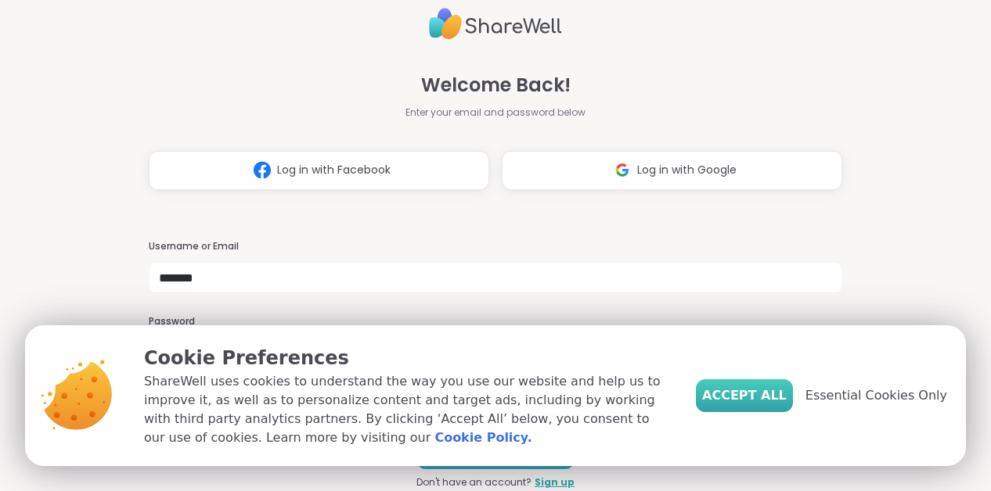
click at [740, 394] on span "Accept All" at bounding box center [744, 396] width 85 height 19
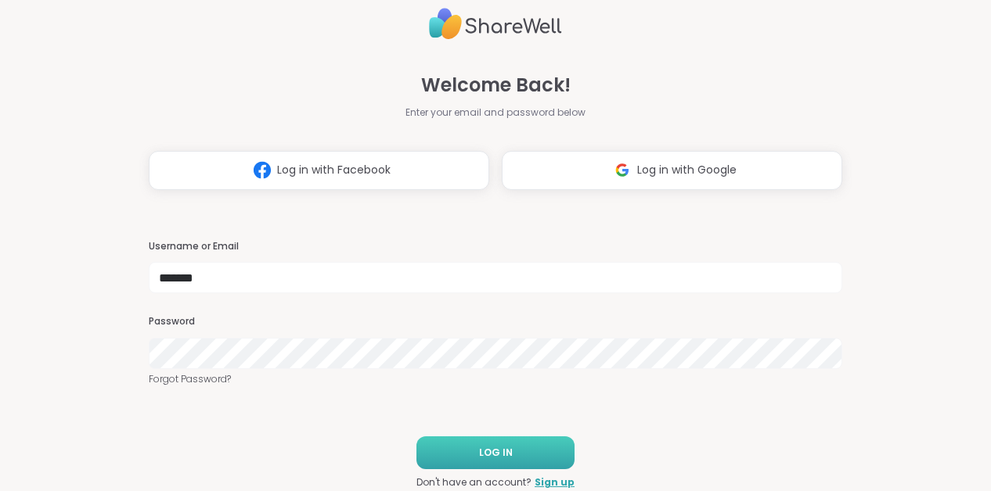
click at [506, 465] on button "LOG IN" at bounding box center [495, 453] width 158 height 33
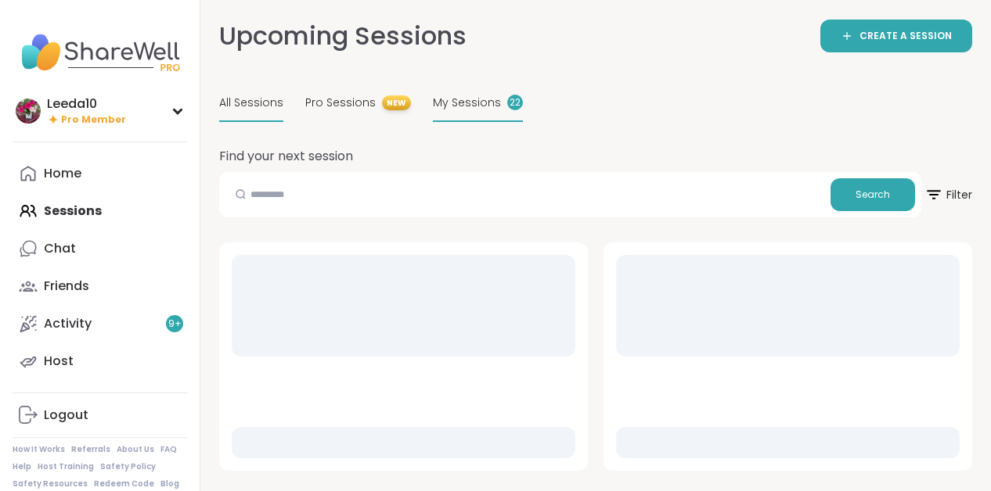
click at [462, 101] on span "My Sessions" at bounding box center [467, 103] width 68 height 16
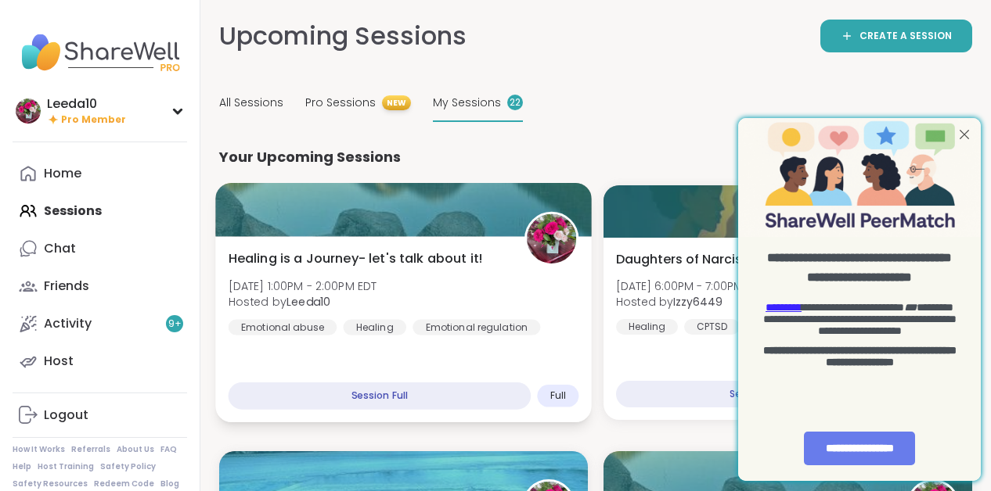
click at [409, 257] on span "Healing is a Journey- let's talk about it!" at bounding box center [356, 259] width 254 height 19
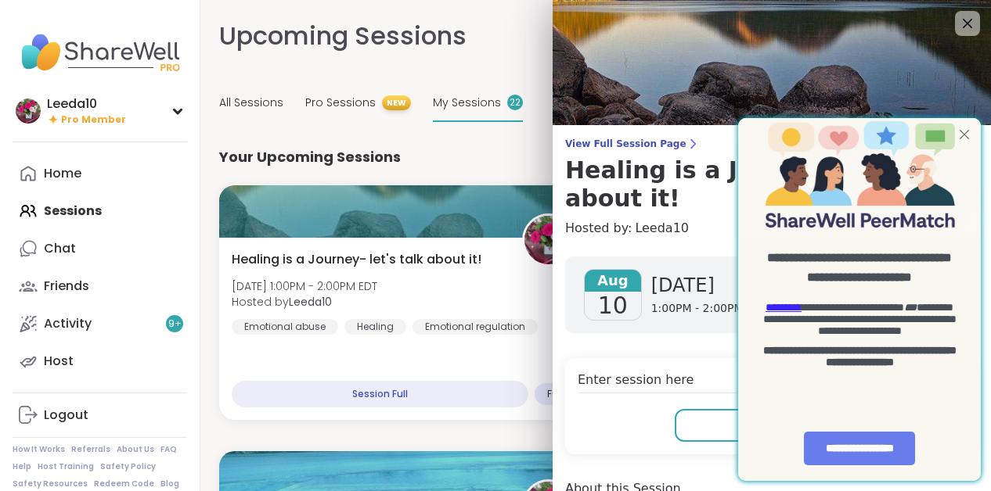
click at [962, 131] on div at bounding box center [964, 134] width 20 height 20
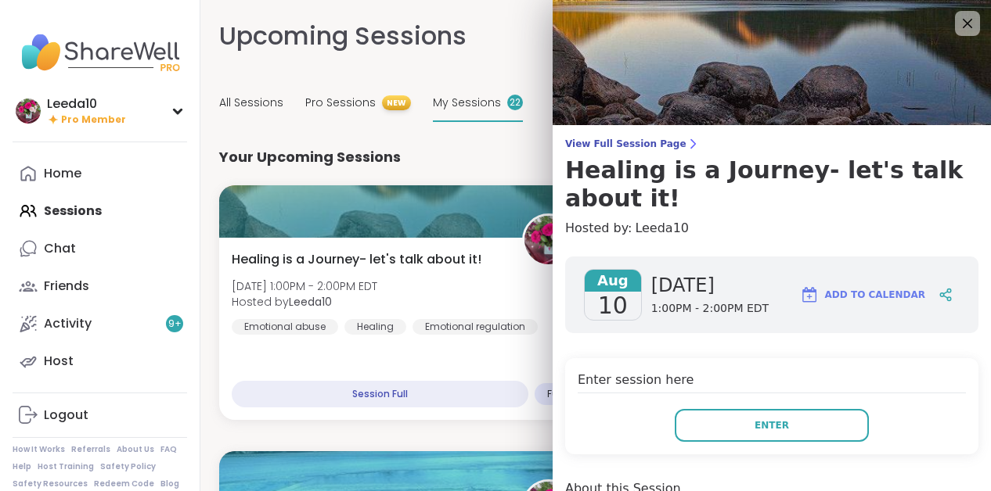
scroll to position [341, 0]
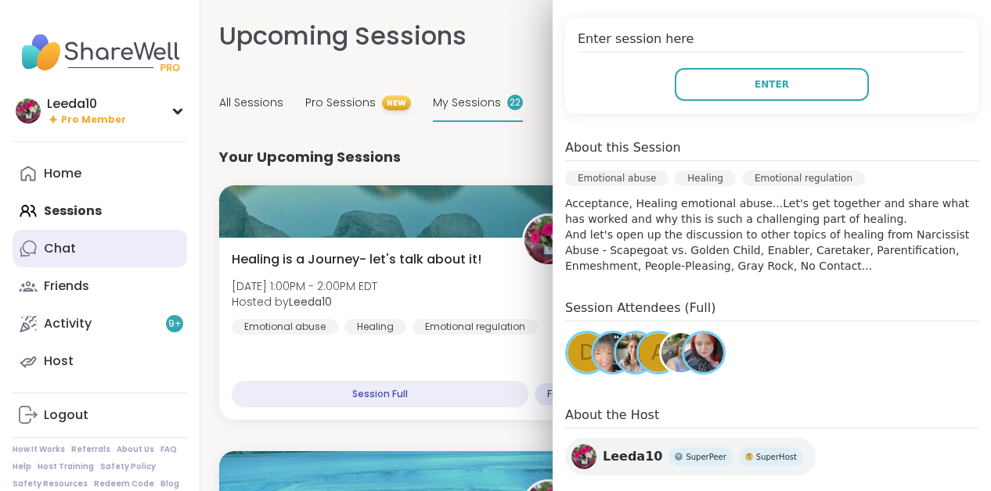
click at [74, 246] on div "Chat" at bounding box center [60, 248] width 32 height 17
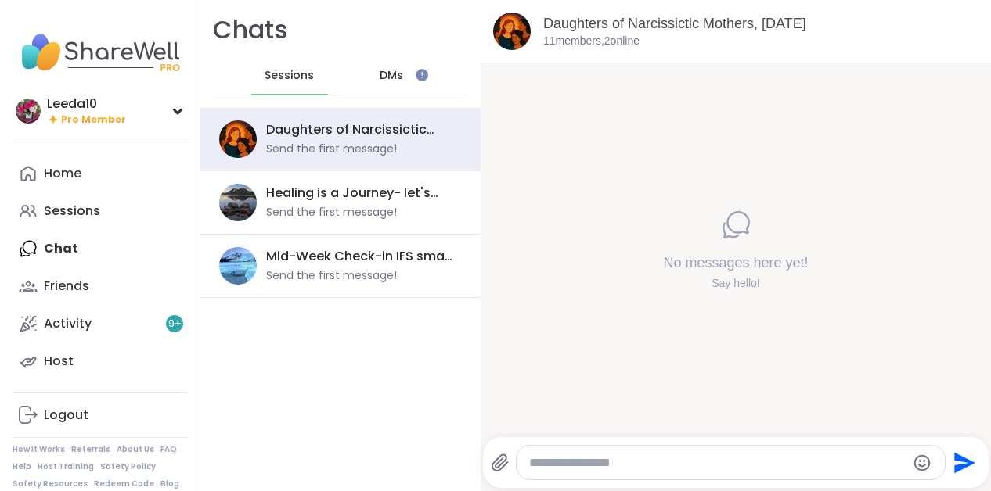
click at [414, 78] on div "DMs" at bounding box center [392, 76] width 77 height 38
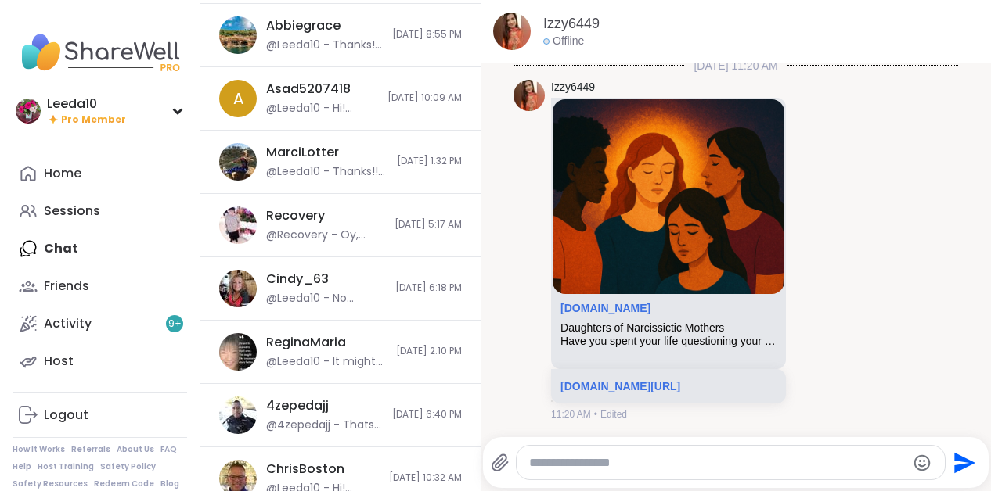
scroll to position [359, 0]
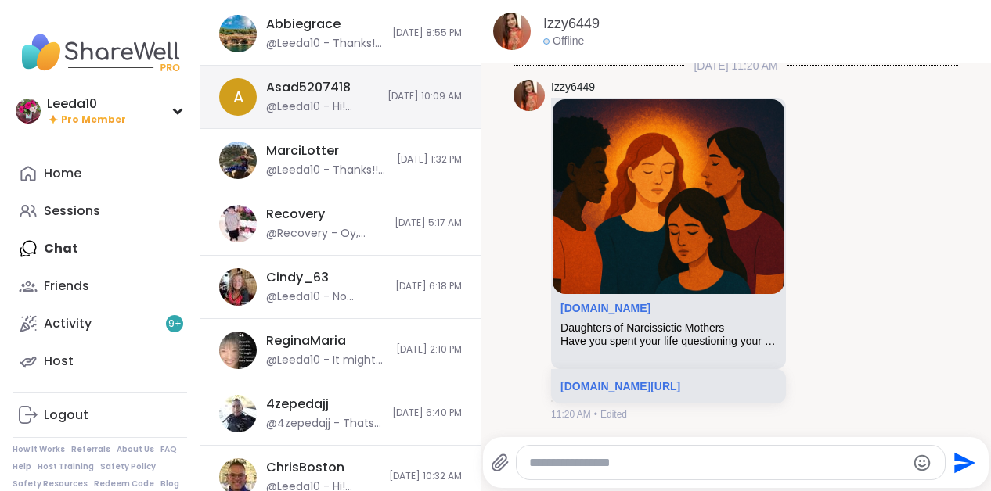
click at [340, 98] on div "Asad5207418 @Leeda10 - Hi! Thanks for letting me know. I had to change the date…" at bounding box center [322, 97] width 112 height 36
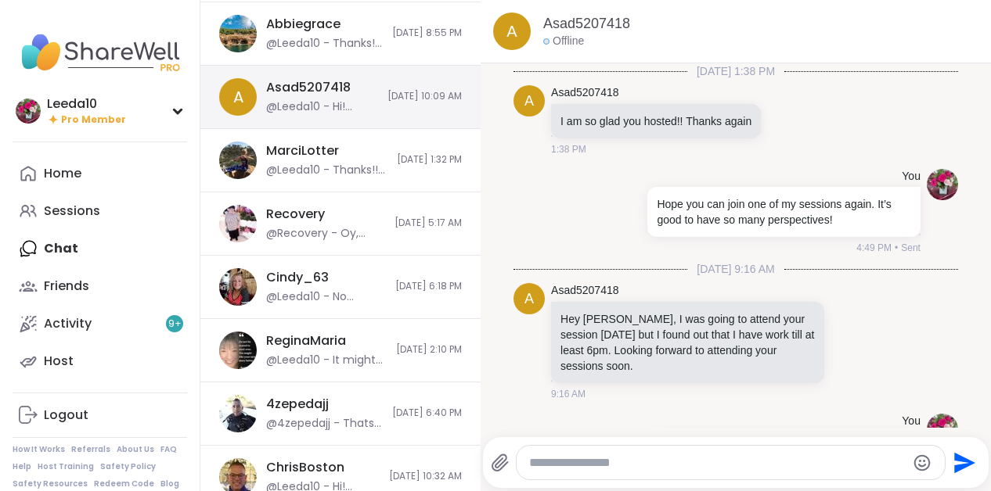
scroll to position [110, 0]
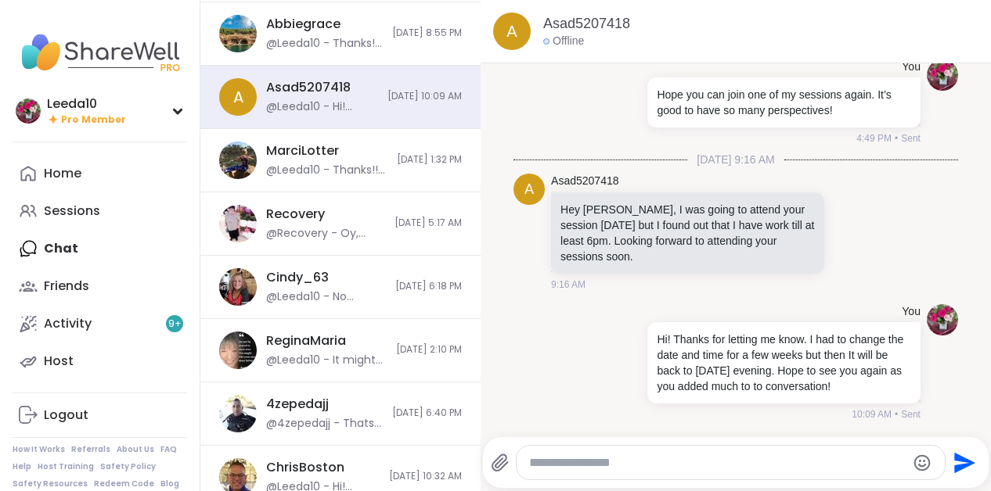
click at [668, 455] on textarea "Type your message" at bounding box center [717, 463] width 376 height 16
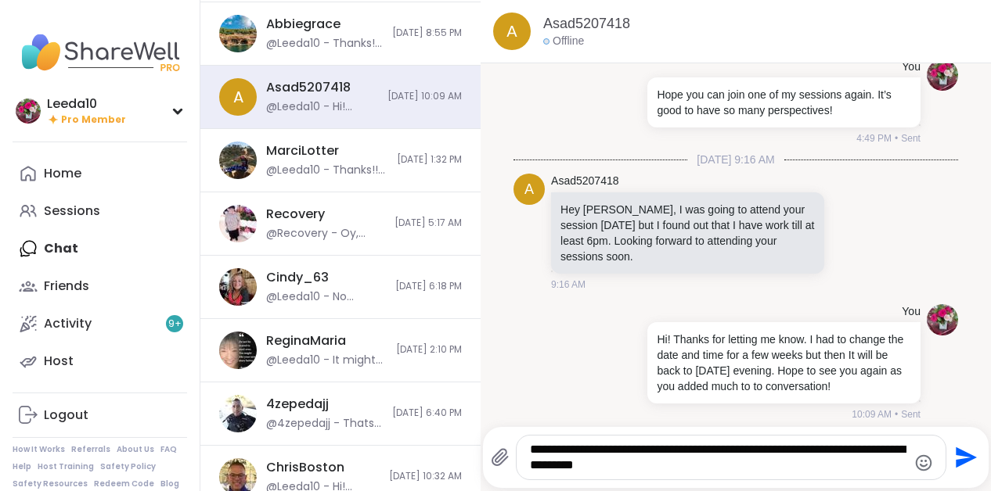
click at [530, 466] on textarea "**********" at bounding box center [718, 457] width 376 height 31
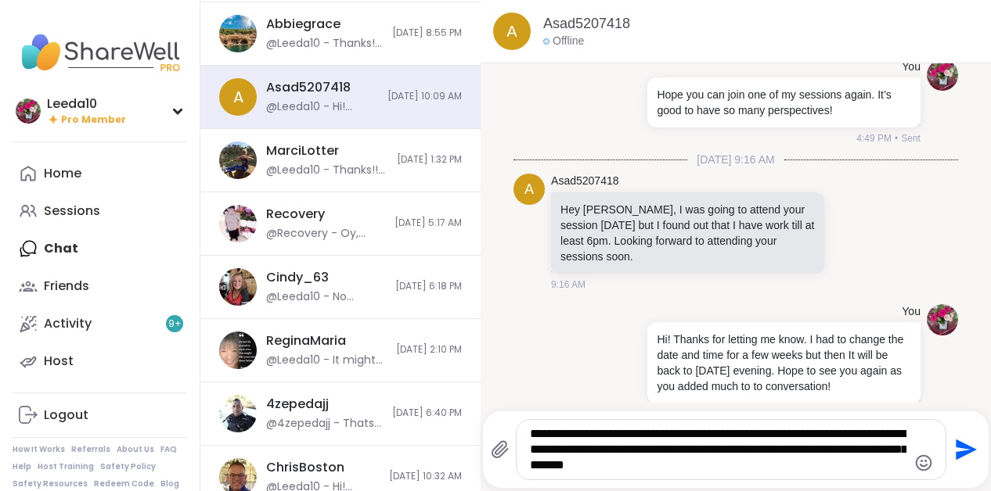
click at [748, 469] on textarea "**********" at bounding box center [718, 450] width 376 height 47
type textarea "**********"
drag, startPoint x: 528, startPoint y: 434, endPoint x: 774, endPoint y: 483, distance: 250.6
click at [774, 483] on div "**********" at bounding box center [735, 450] width 505 height 77
click at [855, 470] on textarea "**********" at bounding box center [718, 450] width 376 height 47
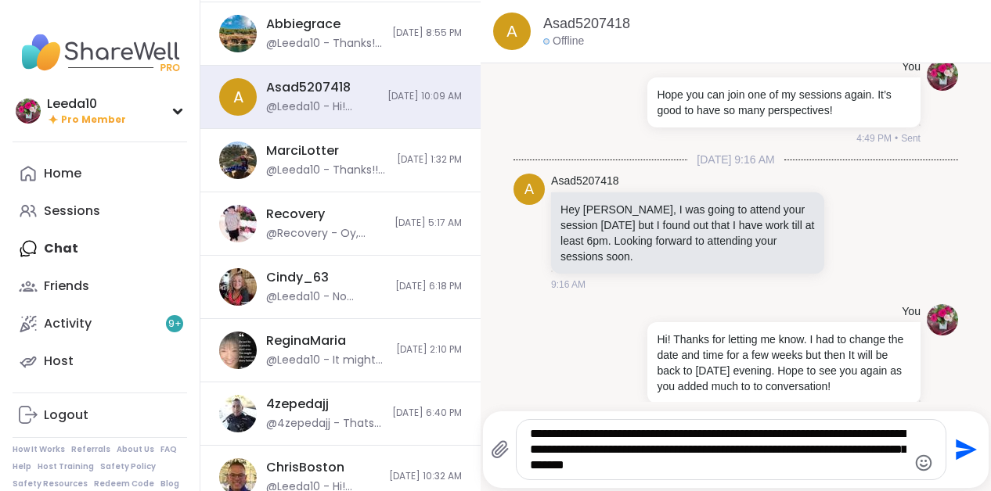
click at [961, 448] on icon "Send" at bounding box center [964, 449] width 25 height 25
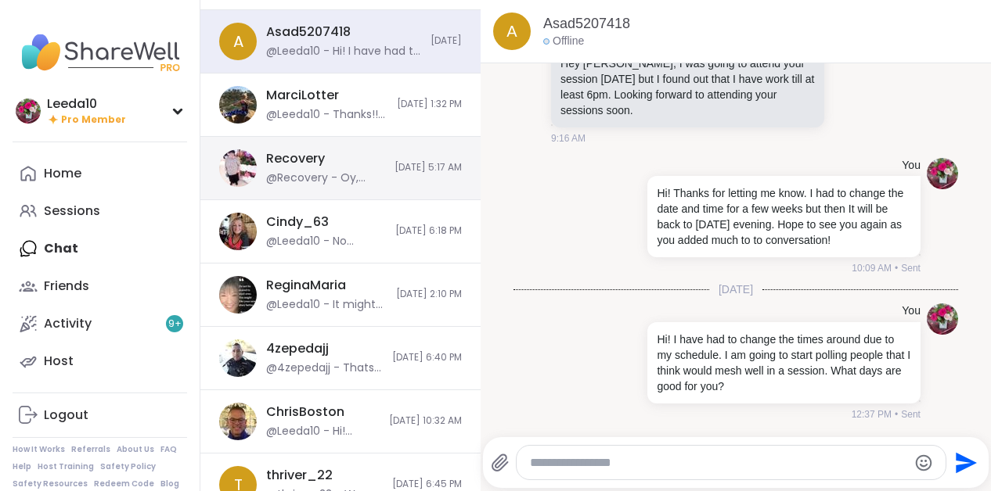
scroll to position [417, 0]
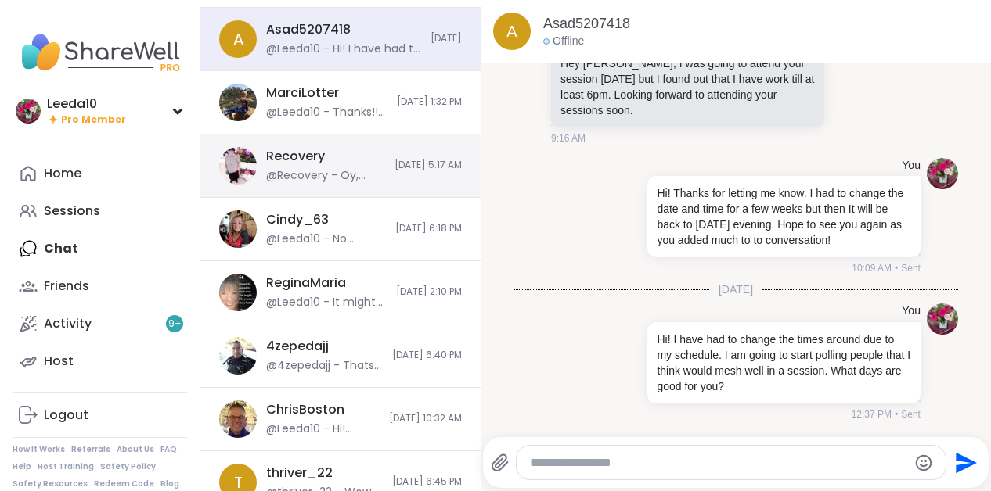
click at [331, 226] on div "Cindy_63 @Leeda10 - No worries! Another time!" at bounding box center [326, 229] width 120 height 36
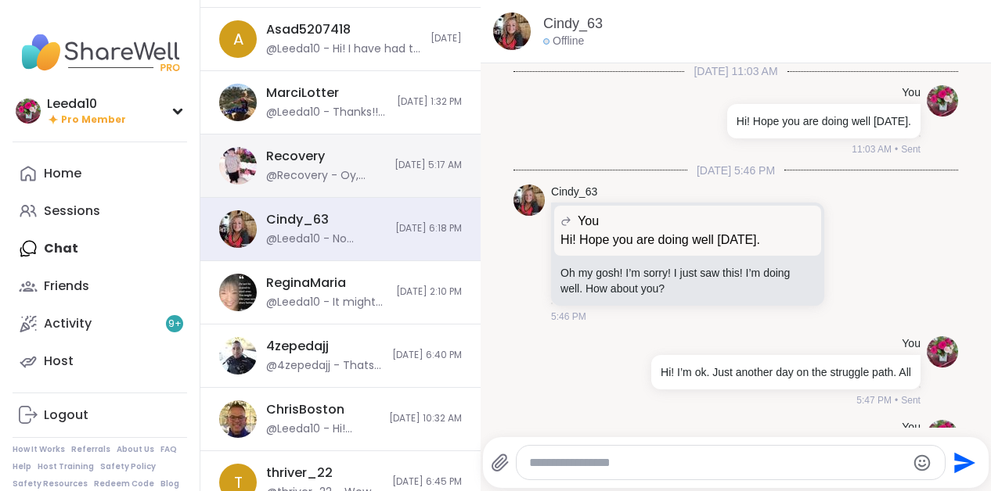
scroll to position [2087, 0]
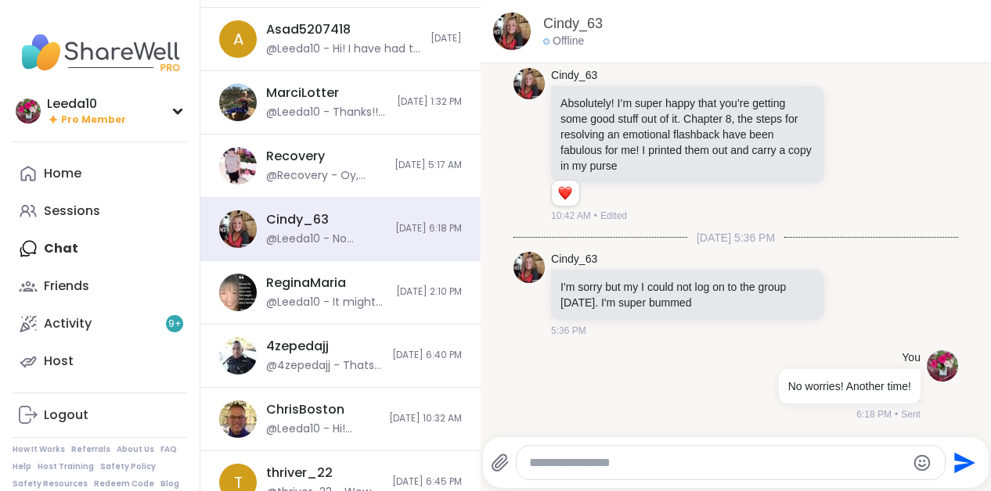
click at [606, 463] on textarea "Type your message" at bounding box center [717, 463] width 376 height 16
paste textarea "**********"
type textarea "**********"
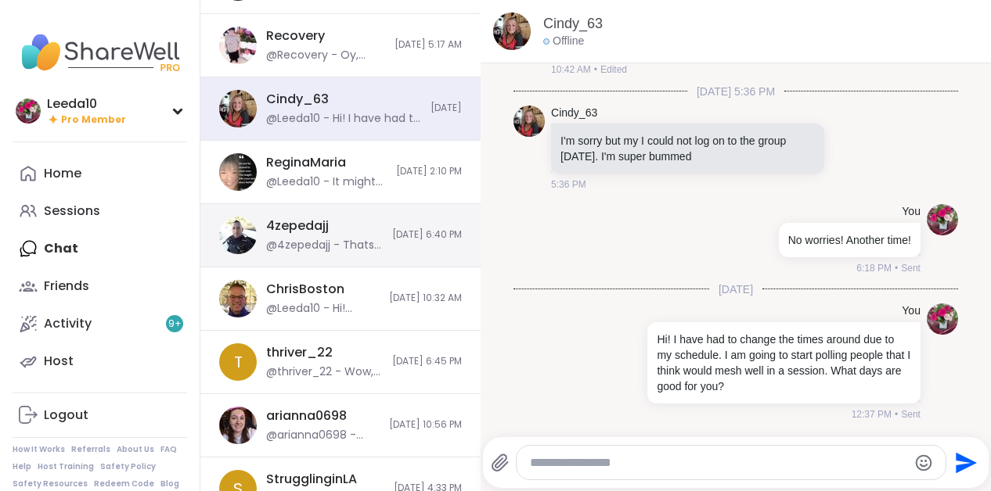
scroll to position [556, 0]
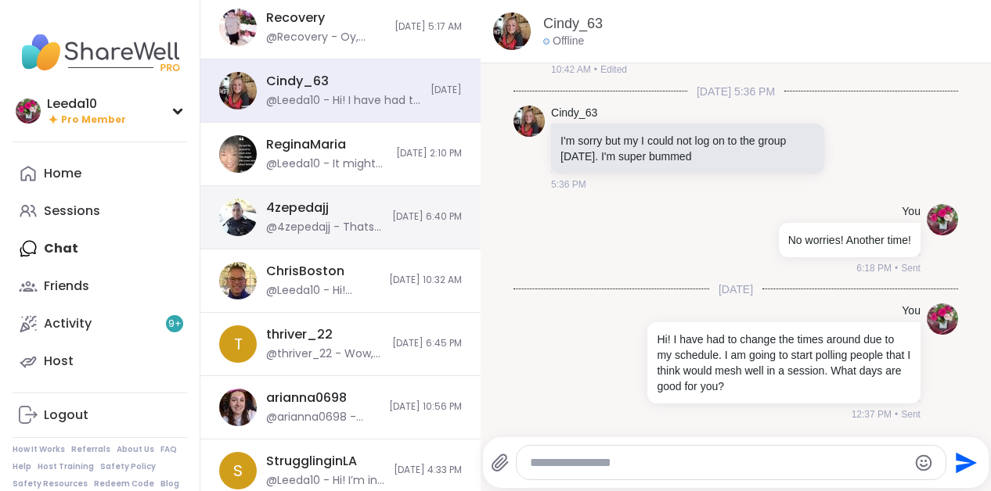
click at [293, 214] on div "4zepedajj" at bounding box center [297, 208] width 63 height 17
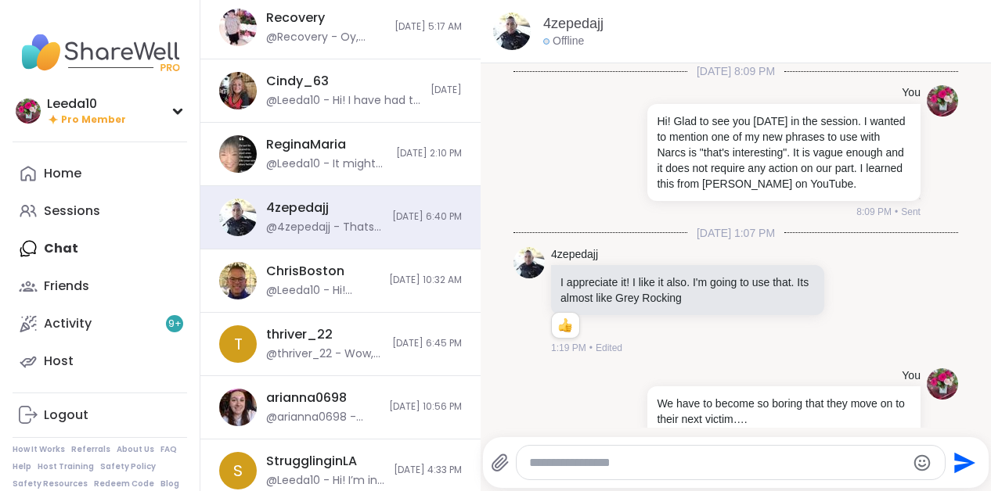
scroll to position [525, 0]
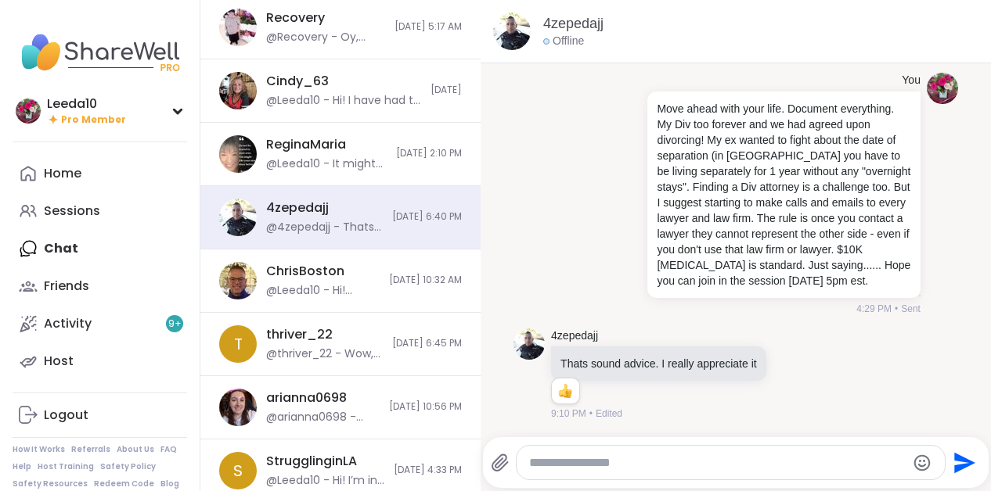
click at [648, 464] on textarea "Type your message" at bounding box center [717, 463] width 376 height 16
paste textarea "**********"
type textarea "**********"
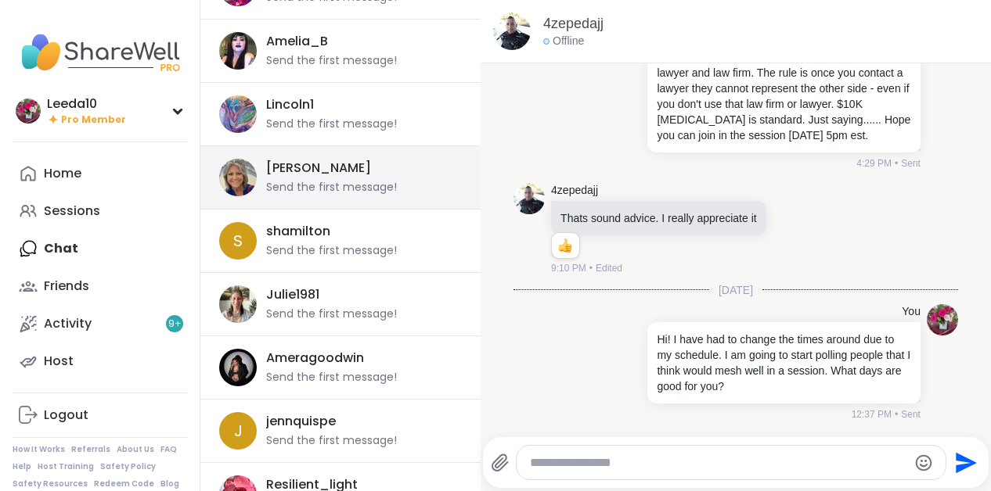
scroll to position [2502, 0]
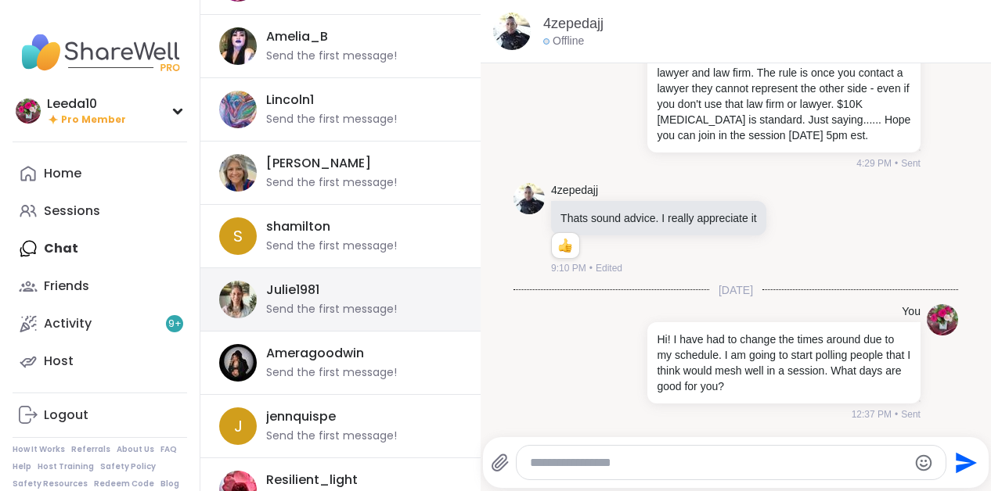
click at [286, 312] on div "Send the first message!" at bounding box center [331, 310] width 131 height 16
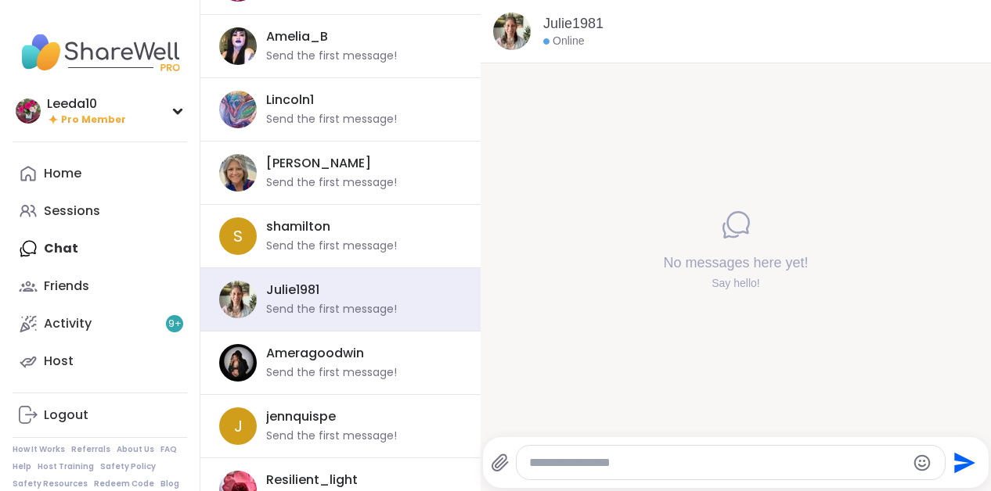
click at [581, 469] on textarea "Type your message" at bounding box center [717, 463] width 376 height 16
type textarea "**********"
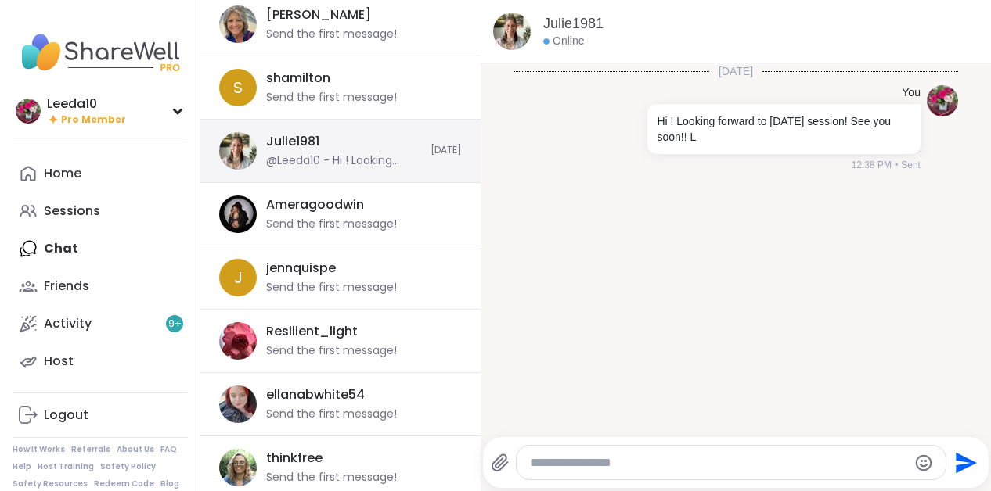
scroll to position [2659, 0]
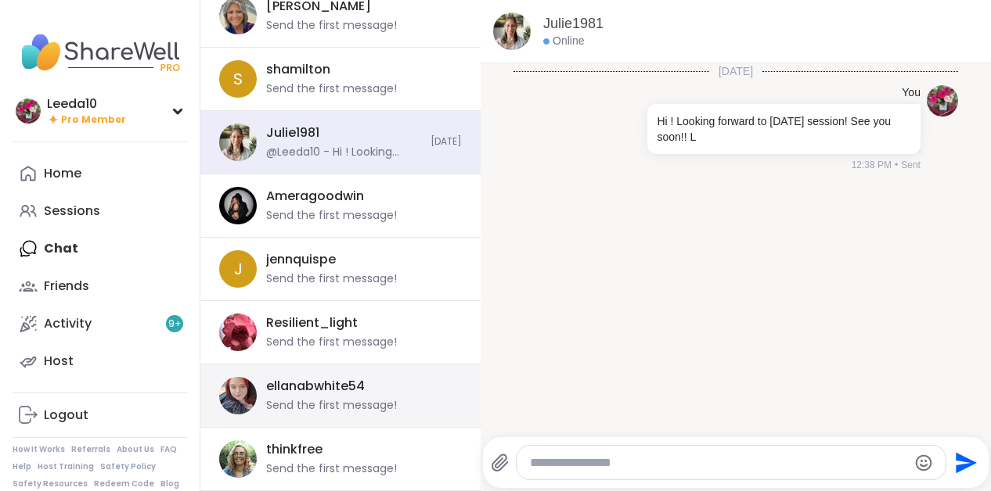
click at [315, 385] on div "ellanabwhite54" at bounding box center [315, 386] width 99 height 17
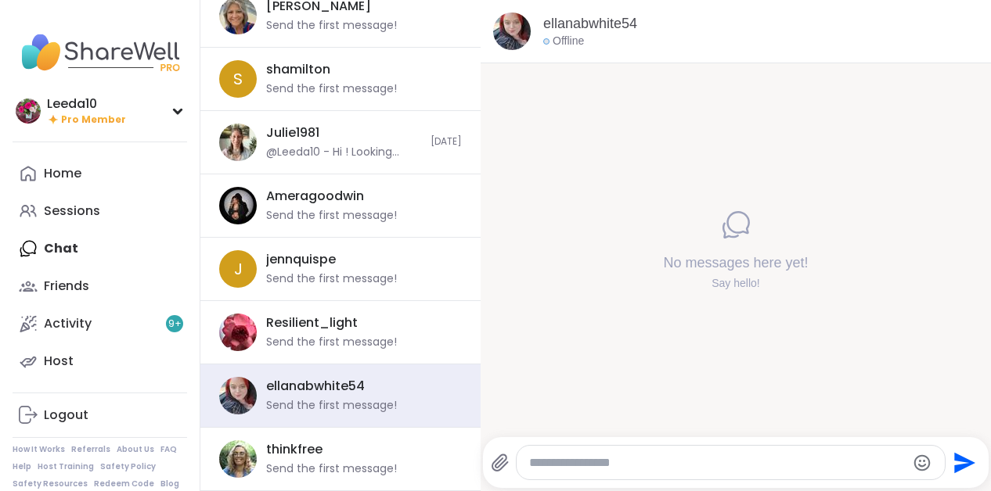
click at [605, 469] on textarea "Type your message" at bounding box center [717, 463] width 376 height 16
type textarea "**********"
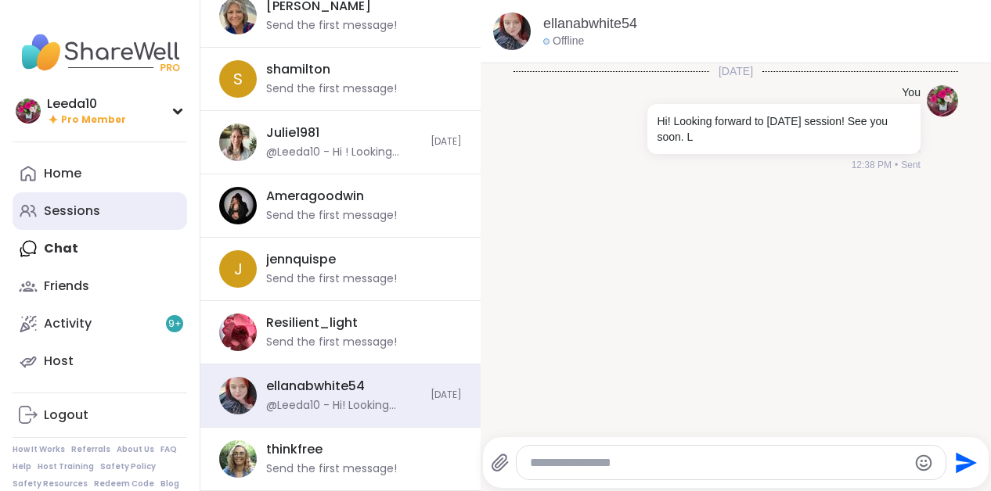
click at [69, 193] on link "Sessions" at bounding box center [100, 212] width 175 height 38
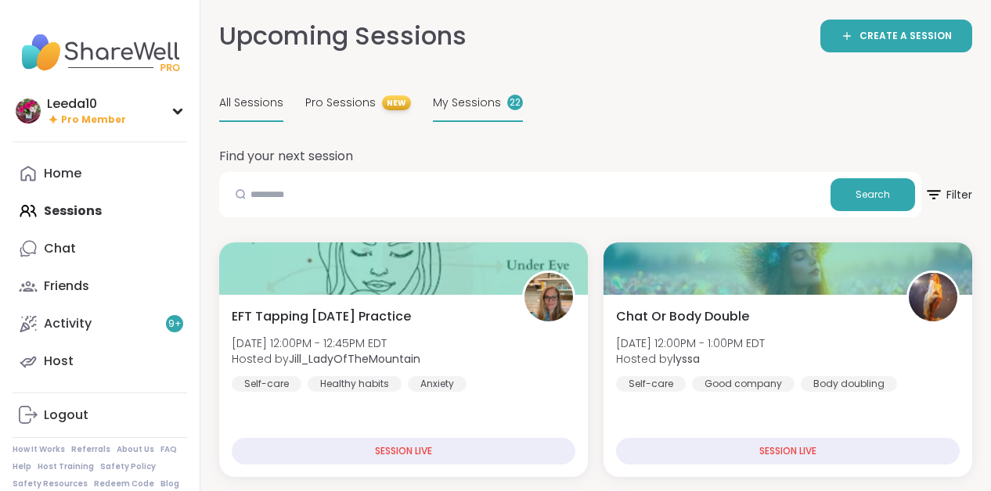
click at [446, 92] on div "My Sessions 22" at bounding box center [478, 103] width 90 height 37
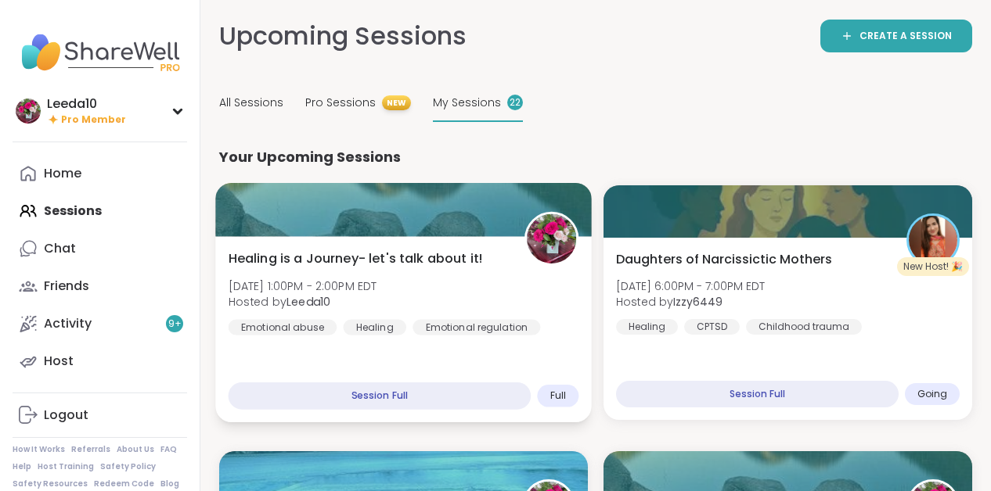
click at [385, 257] on span "Healing is a Journey- let's talk about it!" at bounding box center [356, 259] width 254 height 19
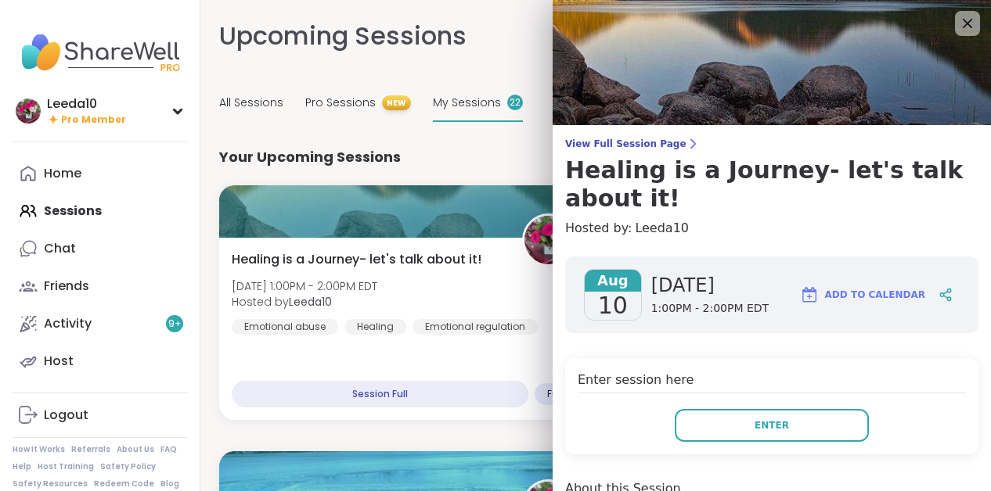
scroll to position [19, 0]
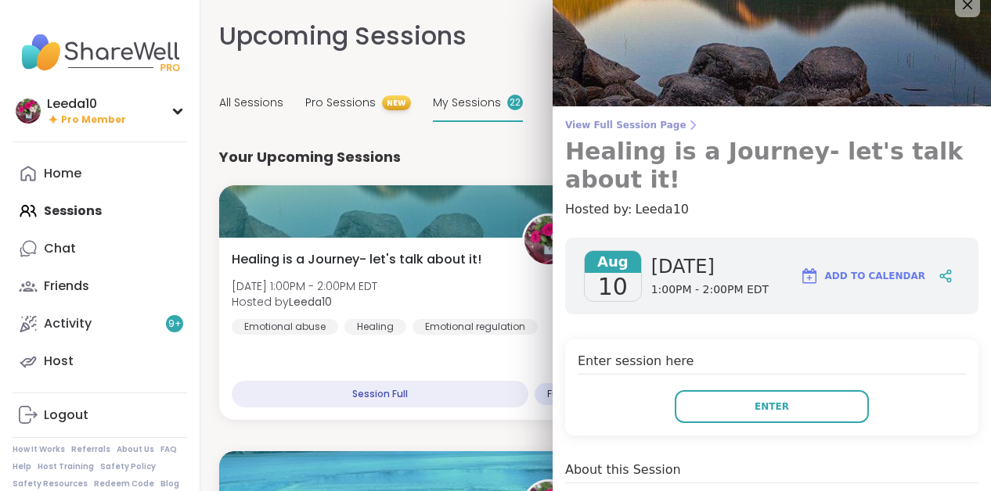
click at [686, 124] on icon at bounding box center [692, 125] width 13 height 13
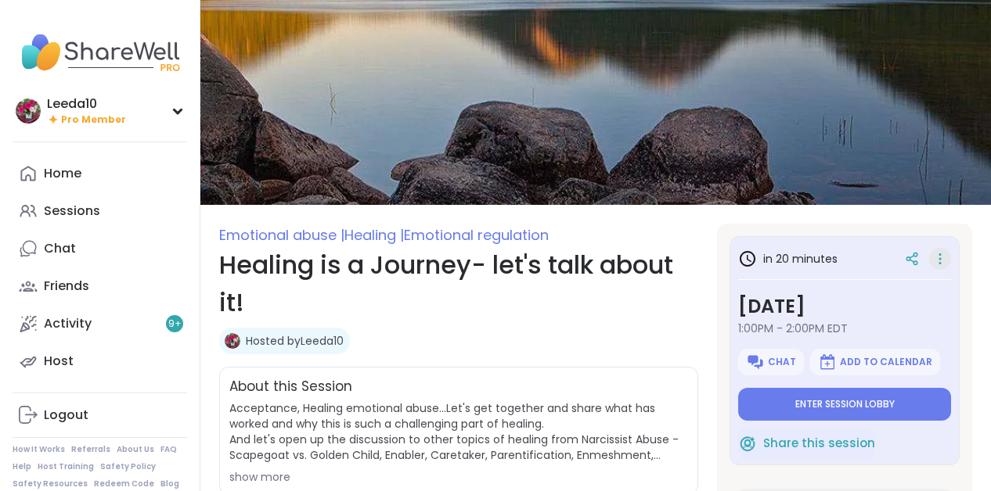
click at [939, 256] on icon at bounding box center [940, 259] width 16 height 22
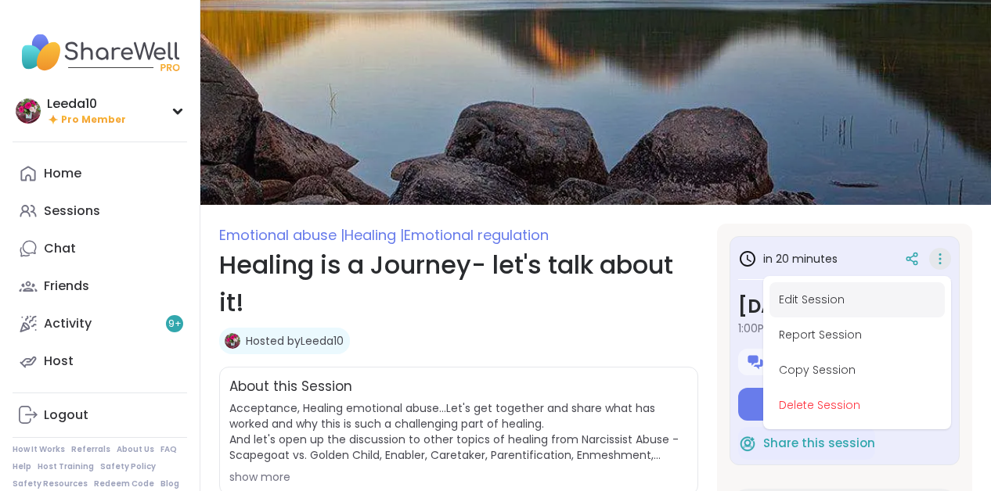
click at [832, 297] on button "Edit Session" at bounding box center [856, 300] width 175 height 35
type textarea "*"
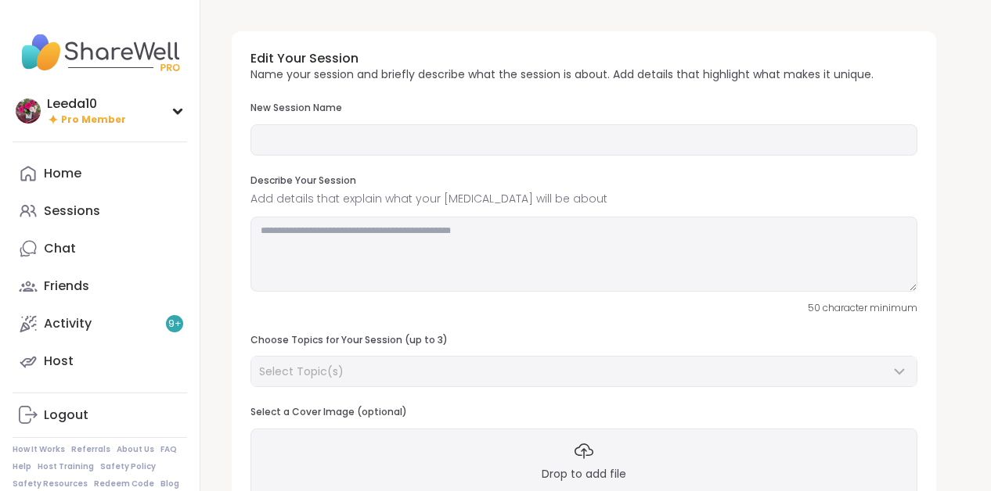
type input "**********"
type textarea "**********"
type input "*"
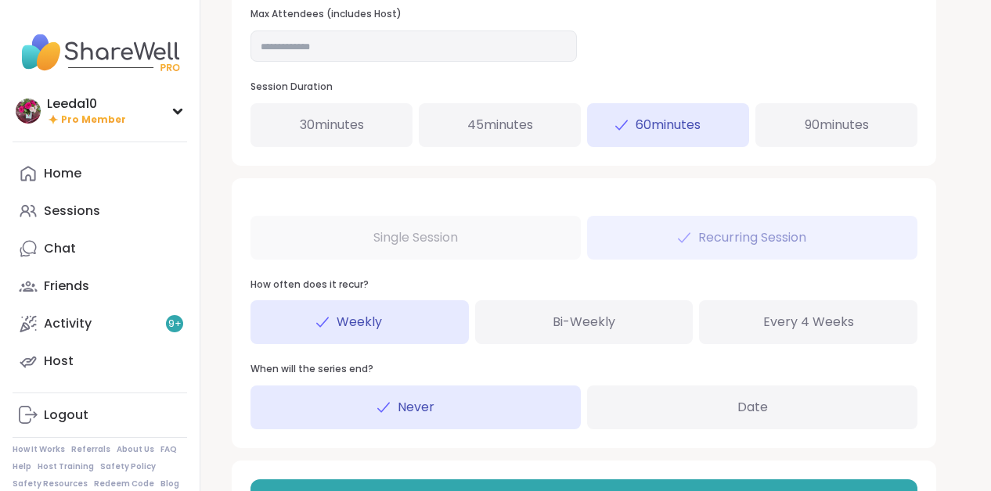
scroll to position [743, 0]
click at [812, 125] on span "90 minutes" at bounding box center [836, 124] width 64 height 19
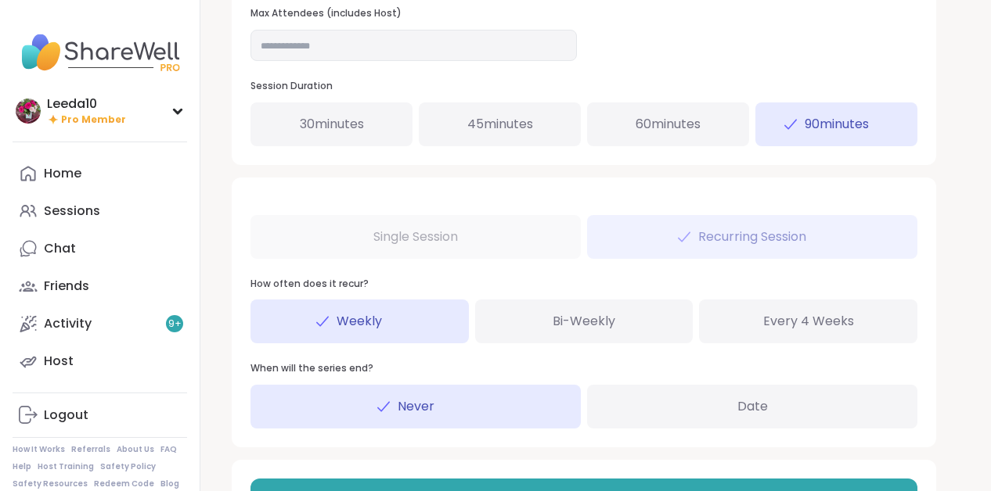
scroll to position [811, 0]
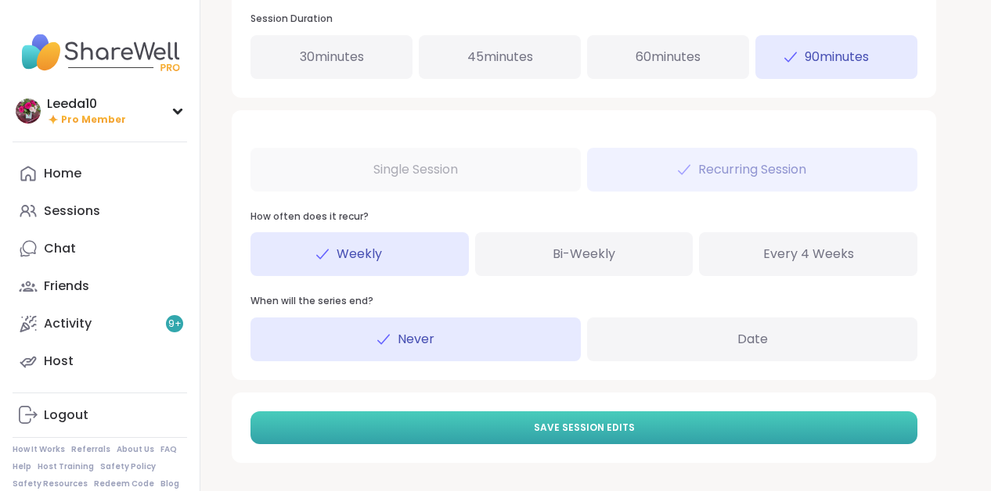
click at [466, 421] on button "Save Session Edits" at bounding box center [583, 428] width 667 height 33
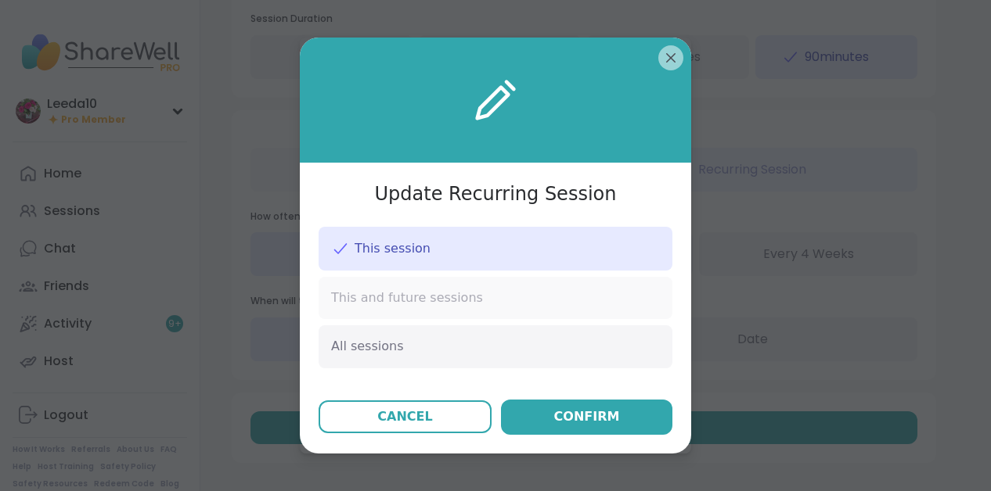
click at [455, 297] on span "This and future sessions" at bounding box center [407, 298] width 152 height 17
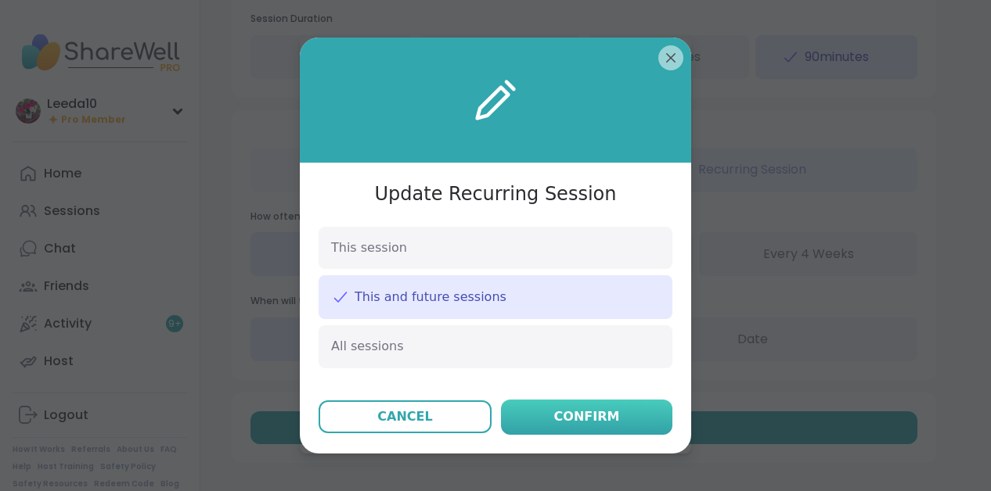
click at [549, 412] on button "Confirm" at bounding box center [586, 417] width 171 height 35
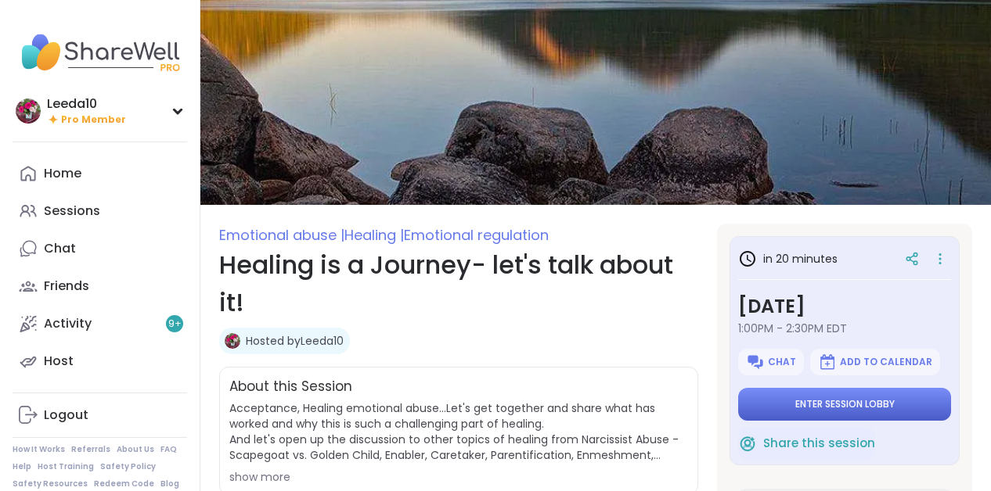
click at [764, 404] on button "Enter session lobby" at bounding box center [844, 404] width 213 height 33
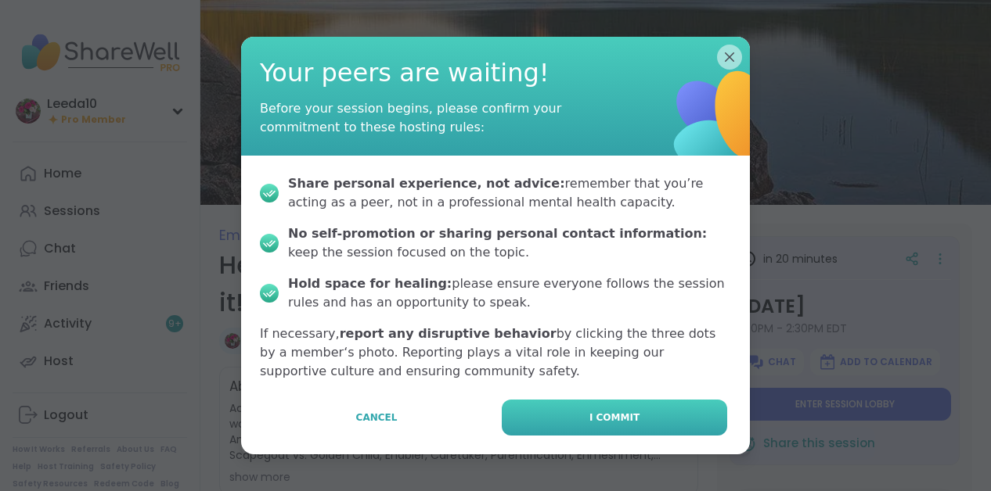
click at [611, 406] on button "I commit" at bounding box center [614, 418] width 225 height 36
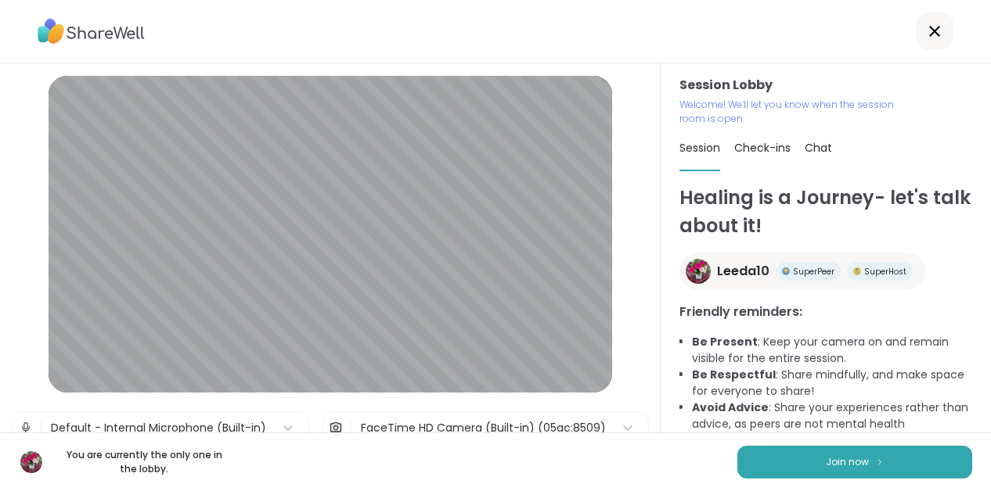
click at [938, 34] on icon at bounding box center [934, 31] width 11 height 11
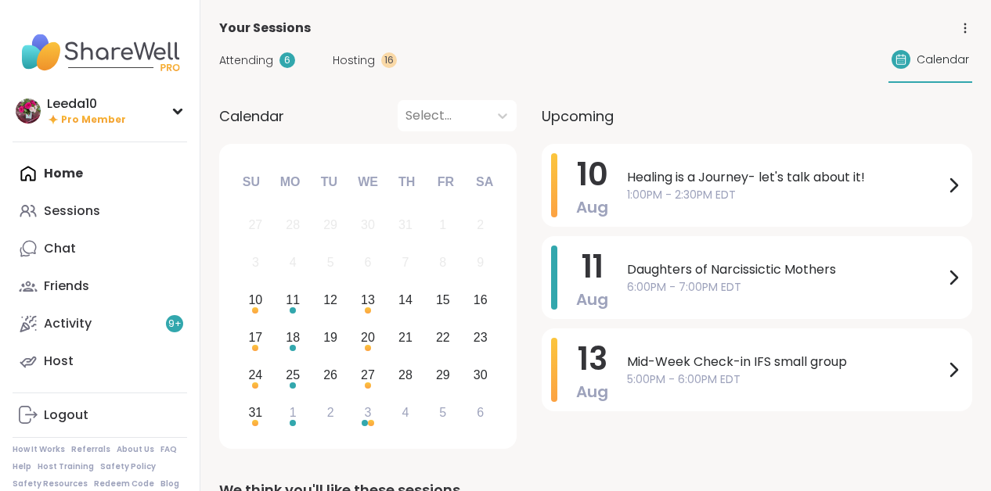
click at [365, 65] on span "Hosting" at bounding box center [354, 60] width 42 height 16
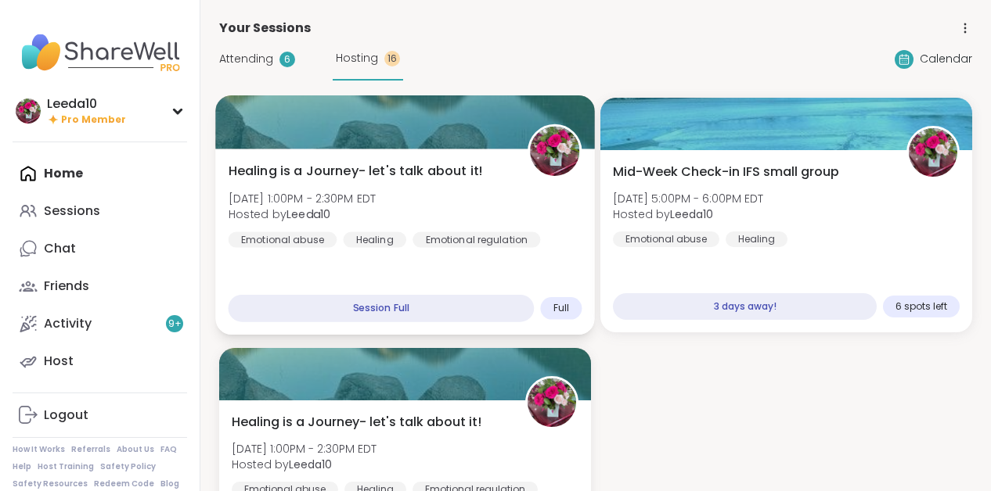
click at [390, 171] on span "Healing is a Journey- let's talk about it!" at bounding box center [356, 171] width 254 height 19
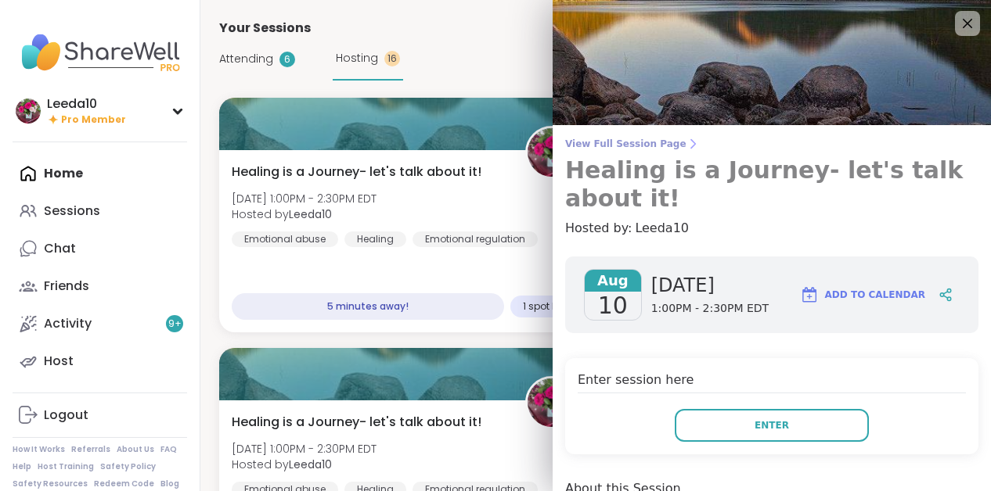
click at [649, 141] on span "View Full Session Page" at bounding box center [771, 144] width 413 height 13
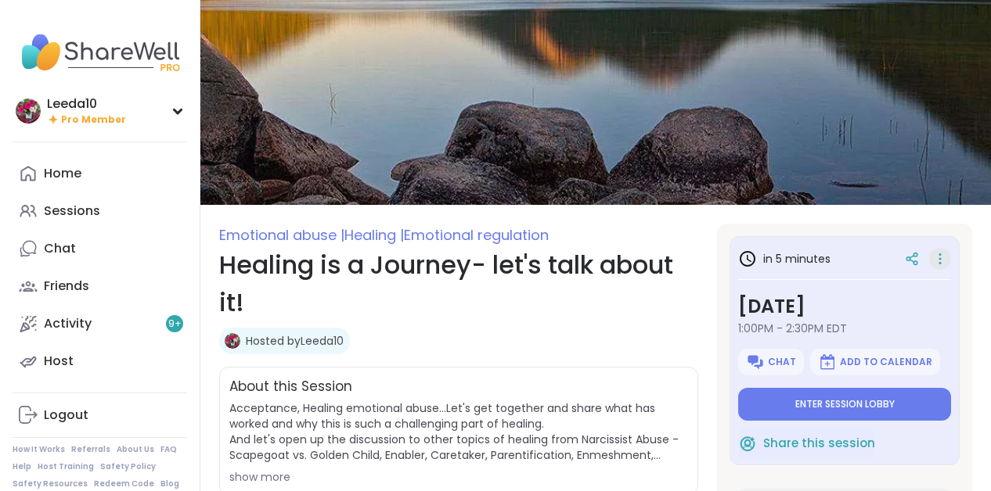
click at [945, 254] on icon at bounding box center [940, 259] width 16 height 22
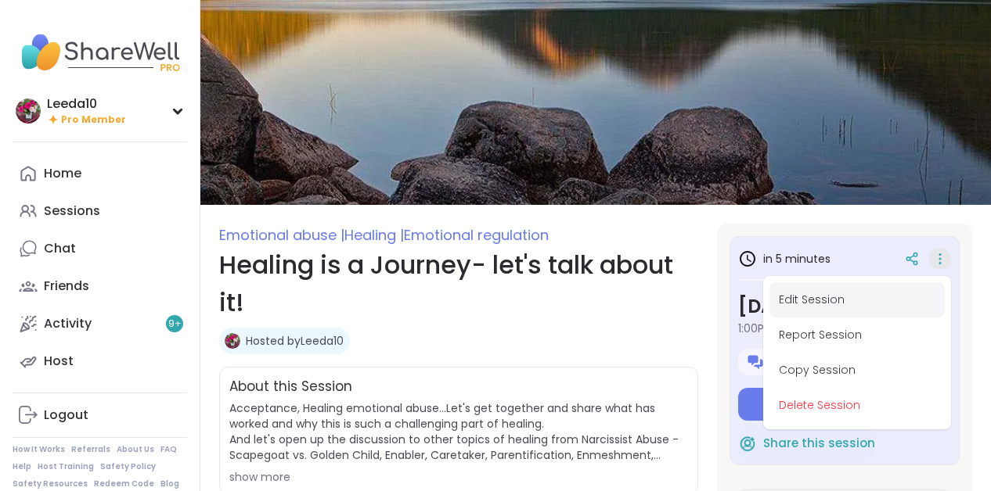
click at [820, 297] on button "Edit Session" at bounding box center [856, 300] width 175 height 35
type textarea "*"
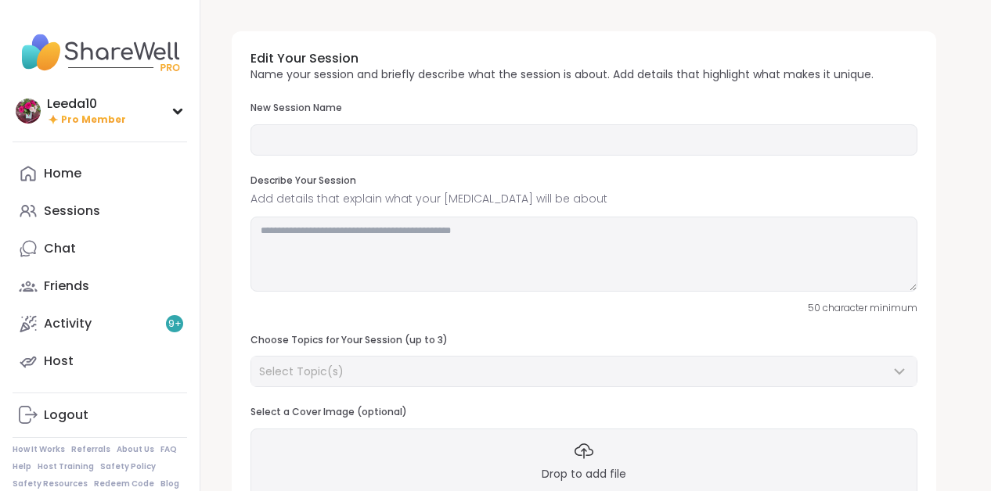
type input "**********"
type textarea "**********"
type input "*"
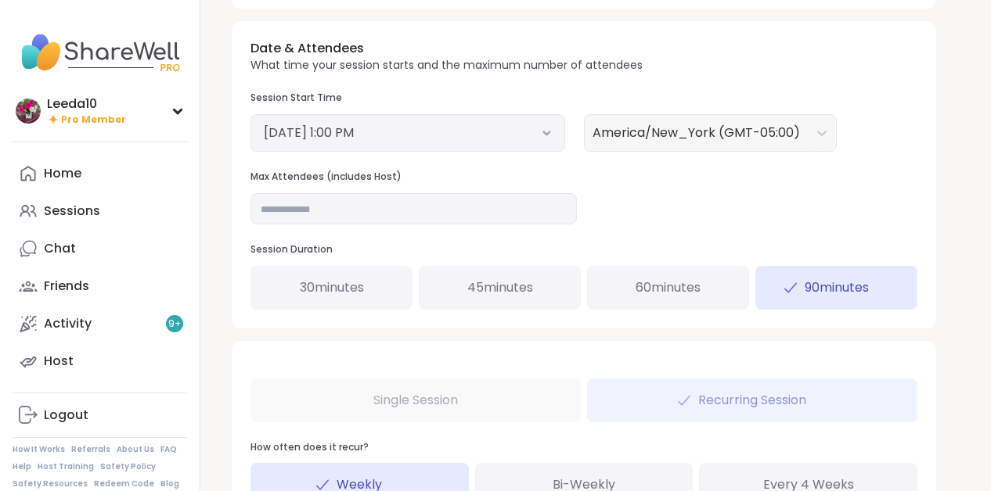
scroll to position [584, 0]
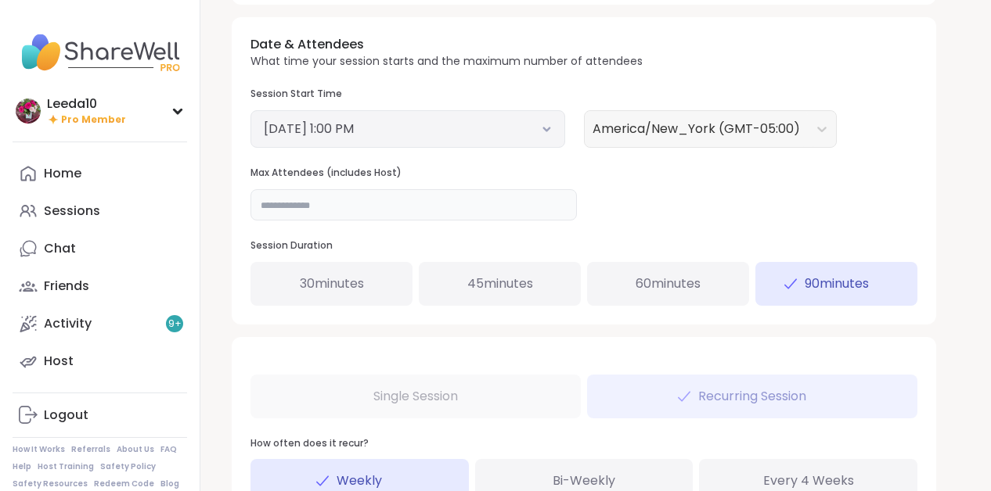
click at [553, 207] on input "*" at bounding box center [413, 204] width 326 height 31
type input "**"
click at [626, 205] on div "Date & Attendees What time your session starts and the maximum number of attend…" at bounding box center [584, 170] width 704 height 307
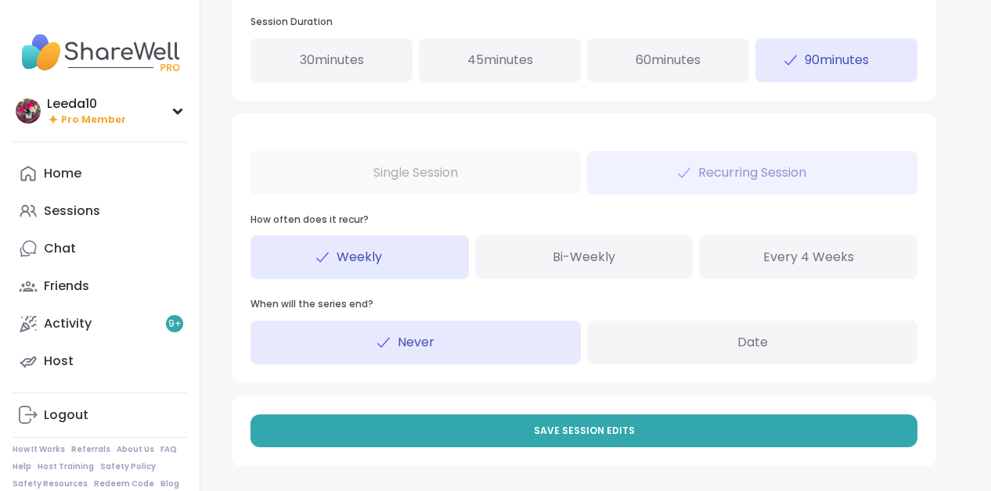
scroll to position [811, 0]
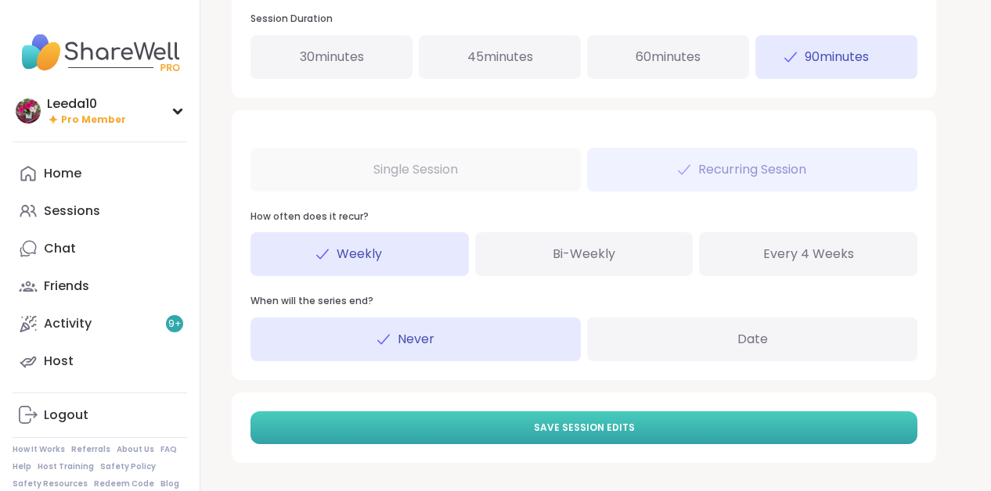
click at [500, 415] on button "Save Session Edits" at bounding box center [583, 428] width 667 height 33
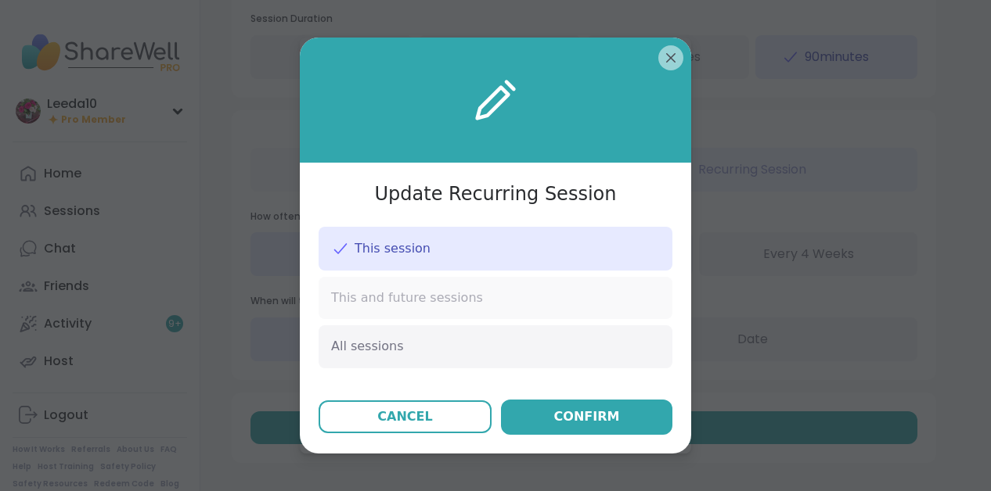
click at [513, 309] on div "This and future sessions" at bounding box center [496, 298] width 354 height 42
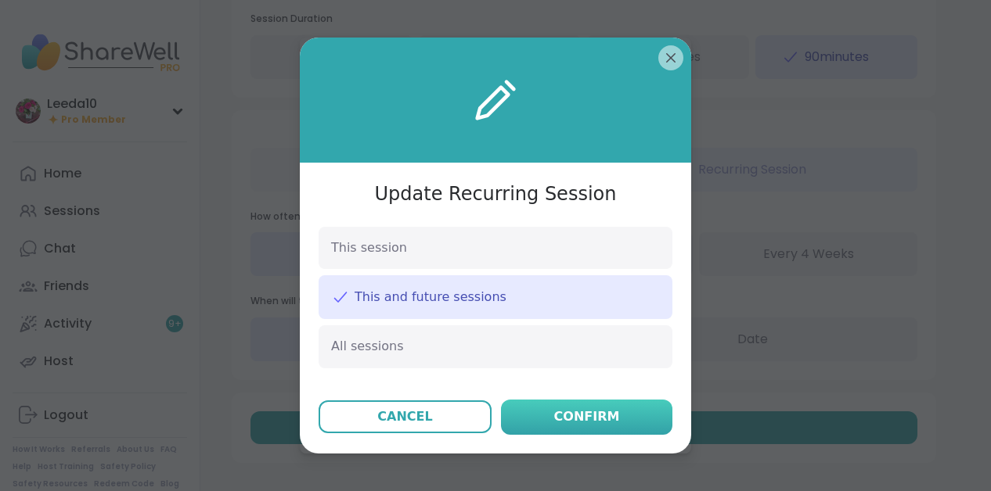
click at [540, 434] on button "Confirm" at bounding box center [586, 417] width 171 height 35
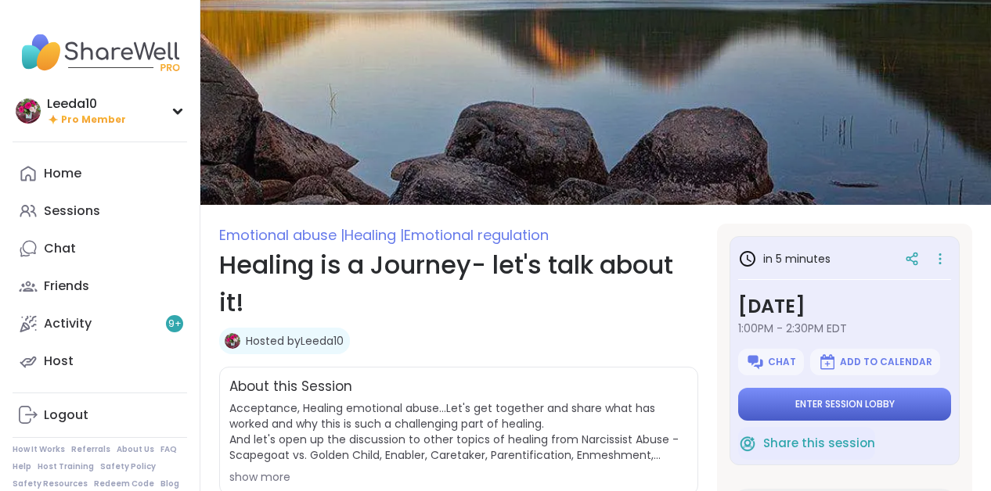
click at [780, 392] on button "Enter session lobby" at bounding box center [844, 404] width 213 height 33
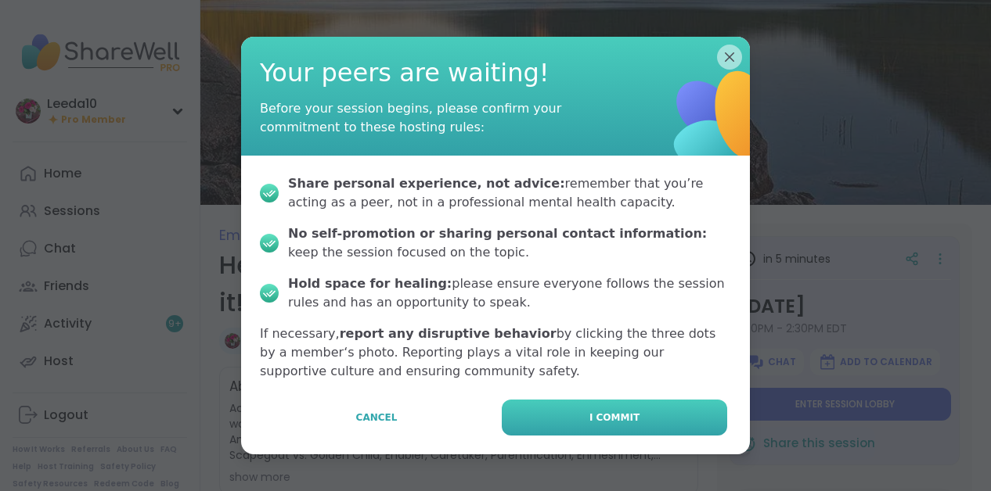
click at [617, 409] on button "I commit" at bounding box center [614, 418] width 225 height 36
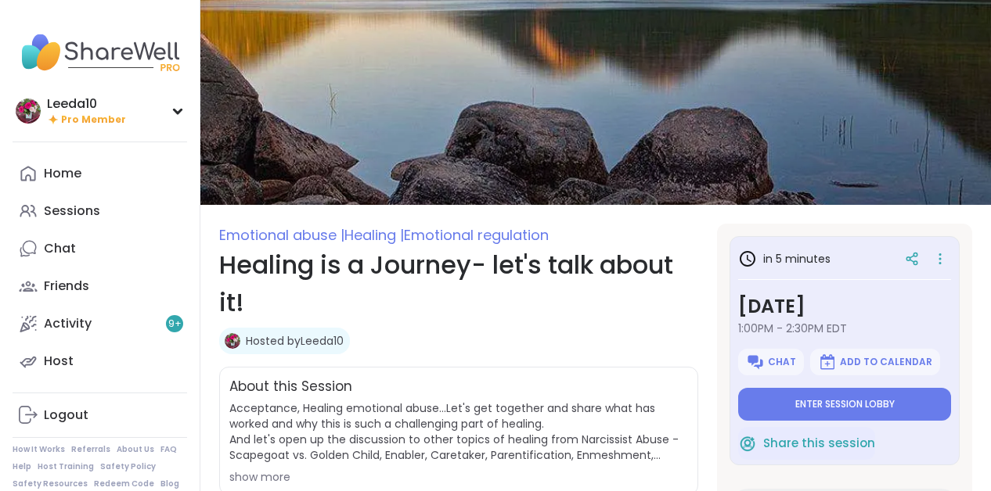
type textarea "*"
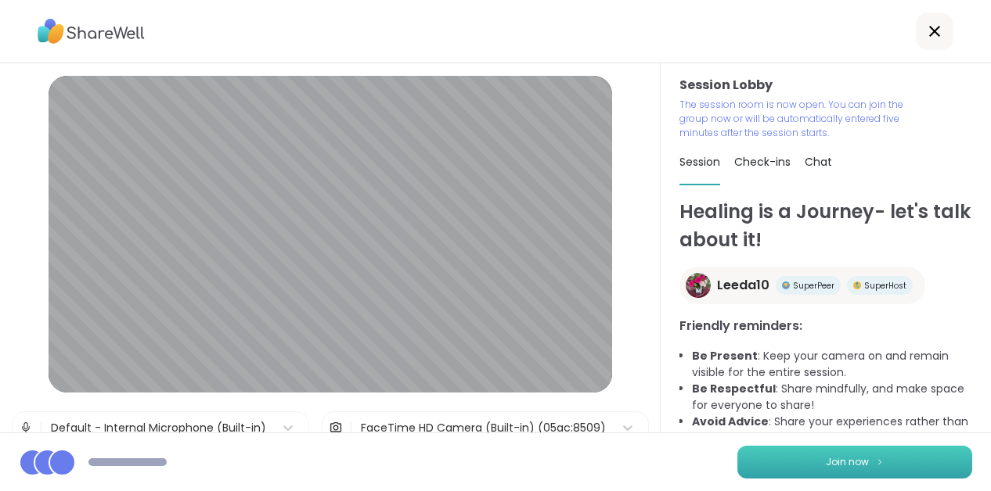
click at [800, 463] on button "Join now" at bounding box center [854, 462] width 235 height 33
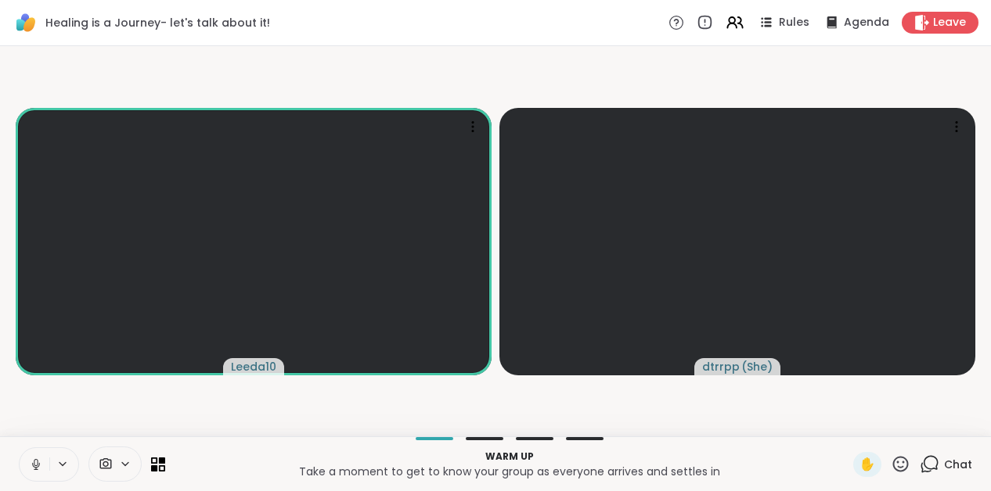
click at [930, 464] on icon at bounding box center [930, 465] width 20 height 20
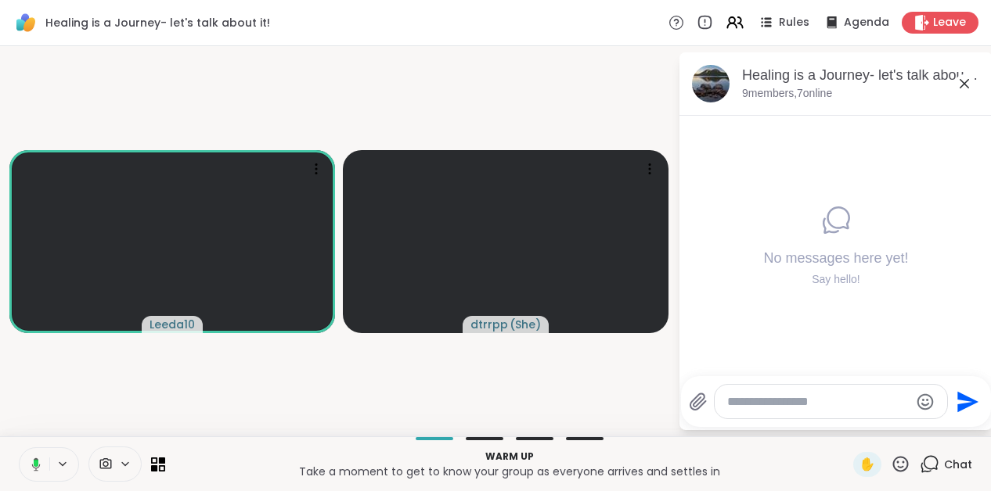
click at [969, 81] on icon at bounding box center [964, 83] width 19 height 19
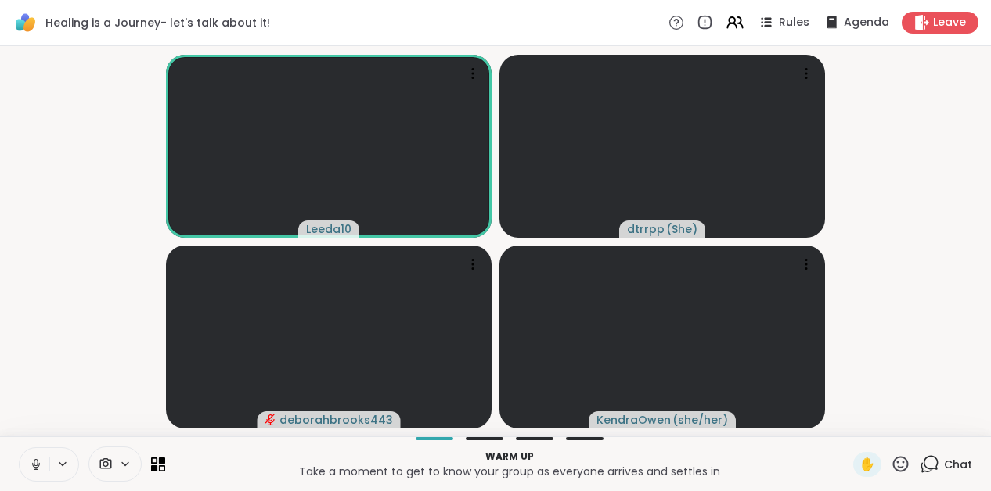
click at [936, 463] on icon at bounding box center [930, 465] width 20 height 20
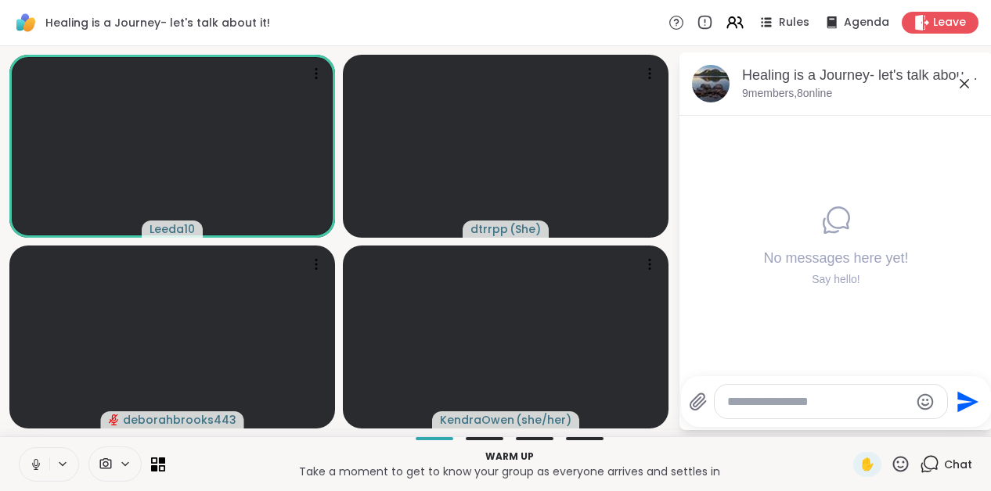
click at [967, 88] on icon at bounding box center [964, 83] width 19 height 19
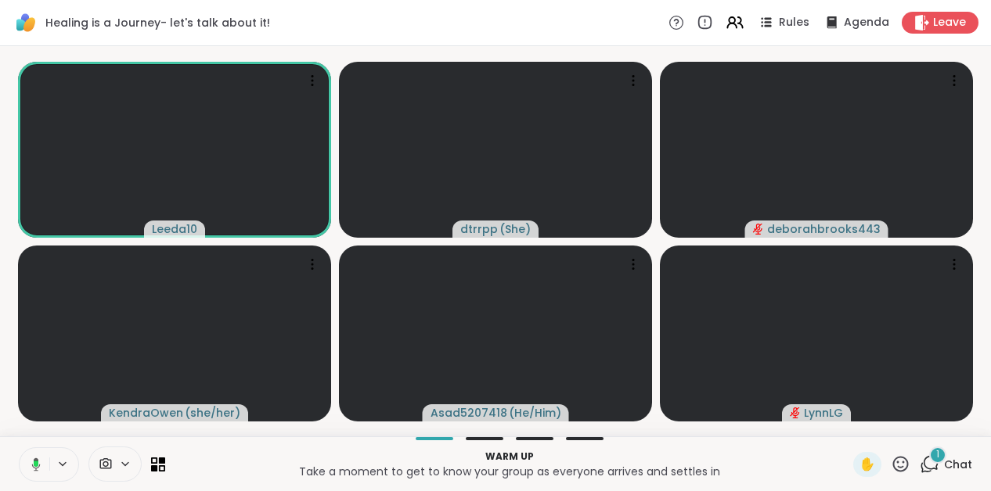
click at [938, 461] on span "1" at bounding box center [937, 454] width 3 height 13
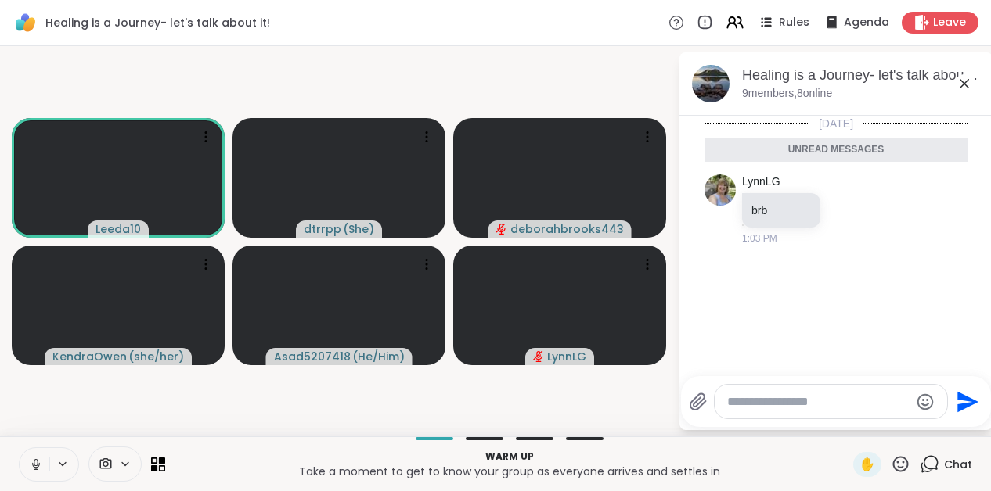
click at [968, 85] on icon at bounding box center [964, 83] width 19 height 19
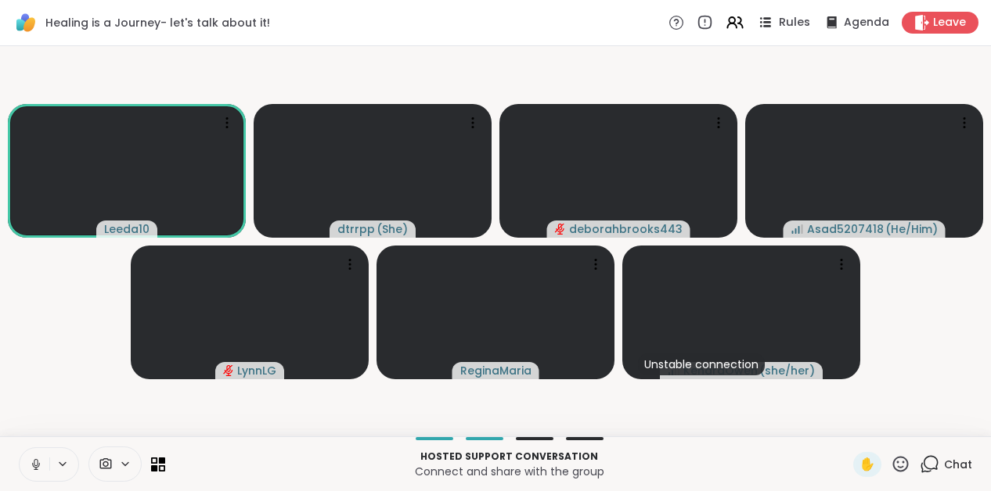
click at [793, 19] on span "Rules" at bounding box center [795, 23] width 32 height 16
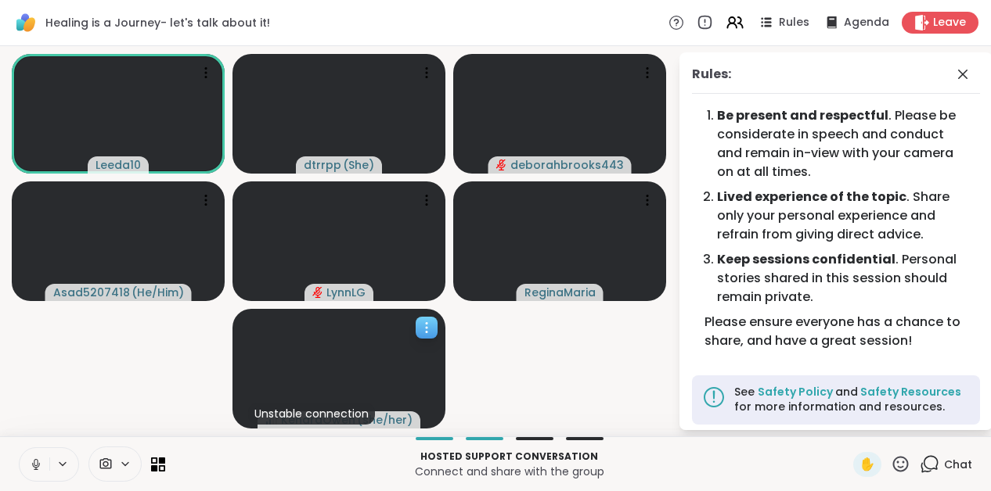
click at [423, 333] on icon at bounding box center [427, 328] width 16 height 16
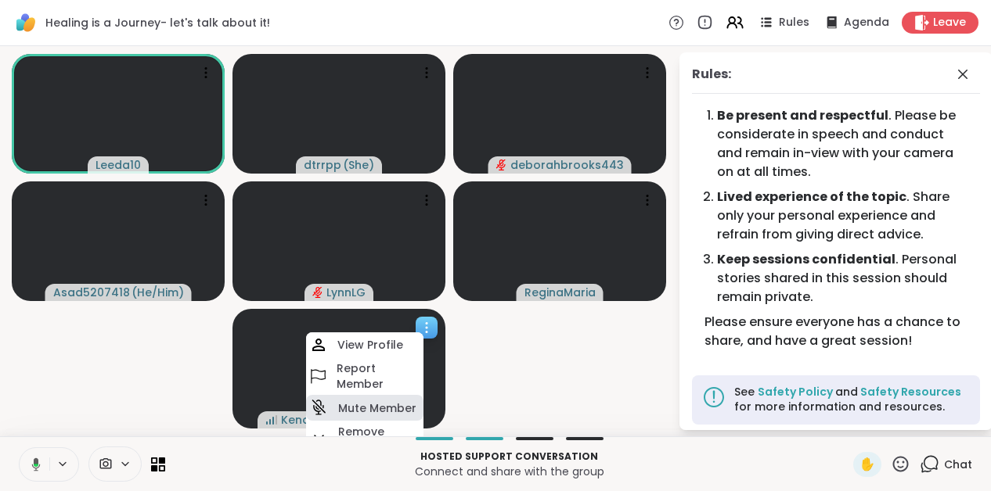
click at [401, 409] on h4 "Mute Member" at bounding box center [377, 409] width 78 height 16
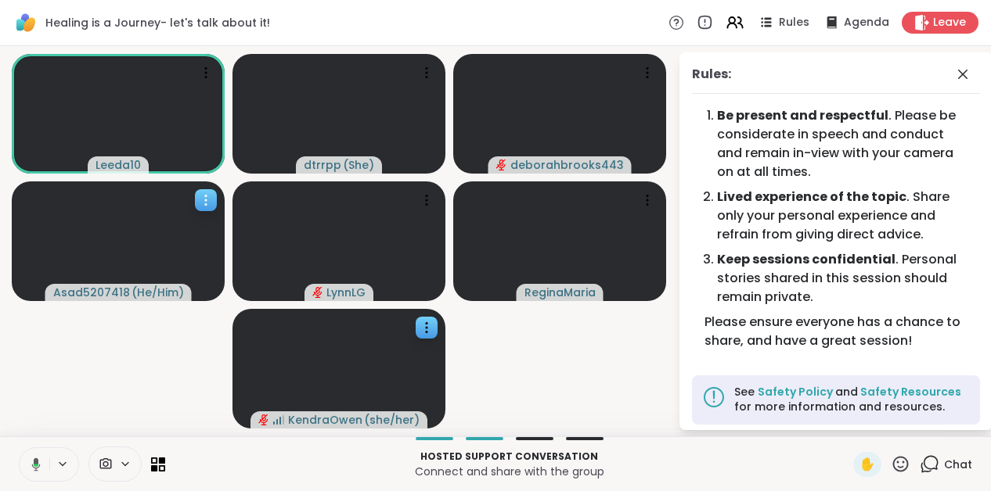
click at [203, 203] on icon at bounding box center [206, 201] width 16 height 16
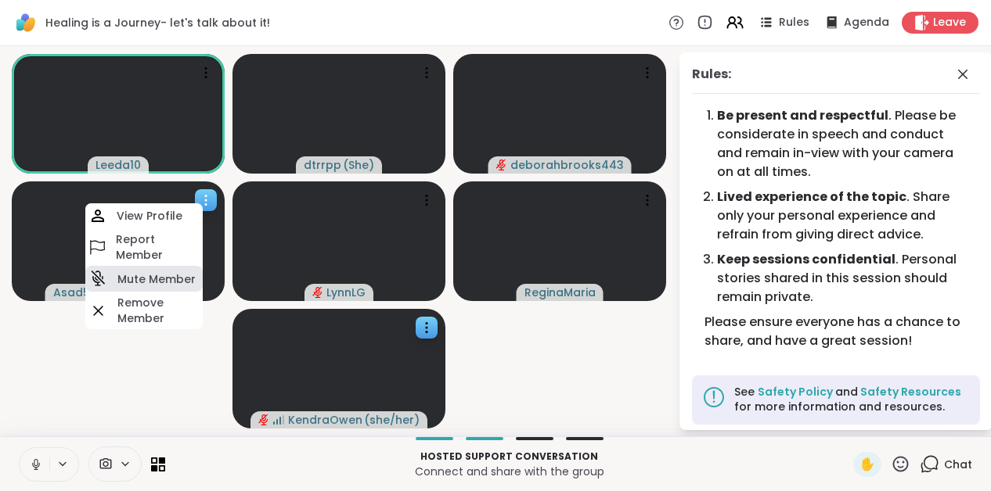
click at [185, 276] on h4 "Mute Member" at bounding box center [156, 280] width 78 height 16
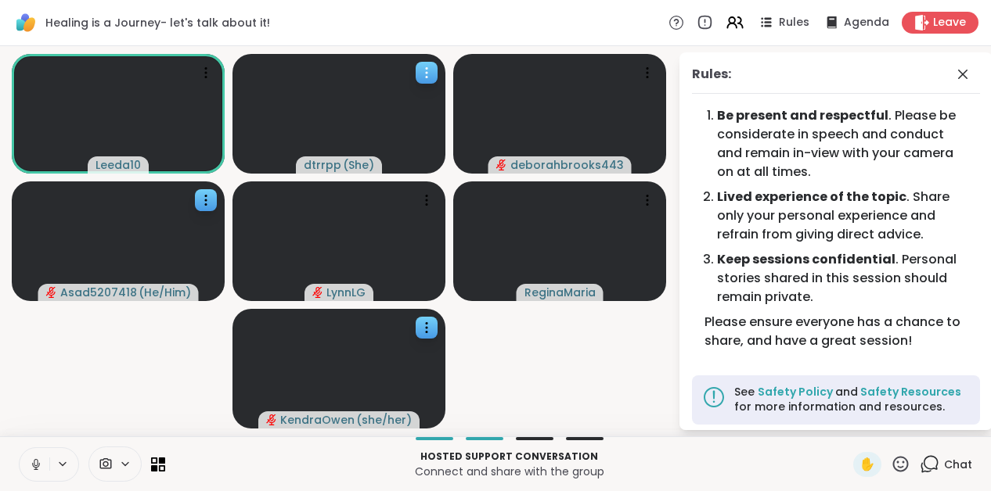
click at [430, 69] on icon at bounding box center [427, 73] width 16 height 16
click at [485, 344] on video-player-container "Leeda10 dtrrpp ( She ) deborahbrooks443 Asad5207418 ( He/Him ) [PERSON_NAME] ( …" at bounding box center [338, 241] width 659 height 378
click at [646, 201] on icon at bounding box center [647, 201] width 16 height 16
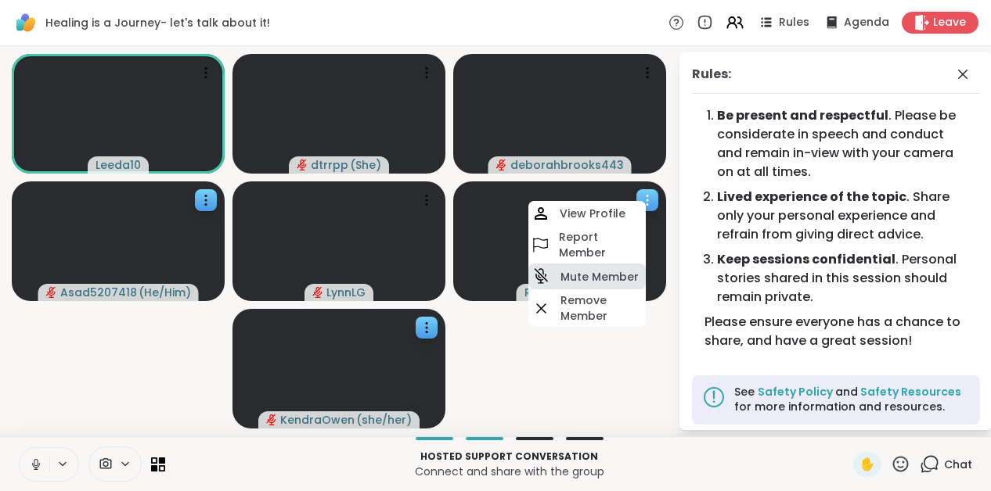
click at [615, 280] on h4 "Mute Member" at bounding box center [599, 277] width 78 height 16
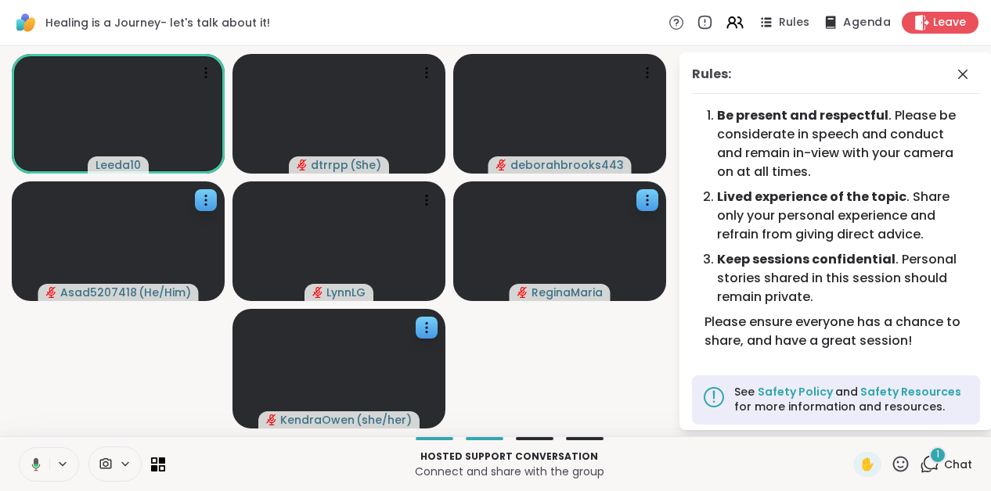
click at [871, 27] on span "Agenda" at bounding box center [867, 23] width 48 height 16
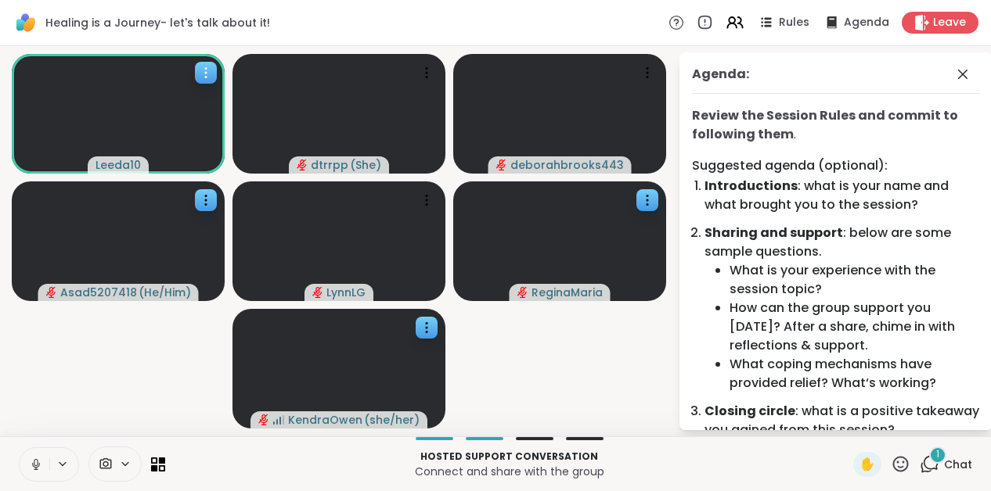
click at [205, 68] on icon at bounding box center [206, 69] width 2 height 2
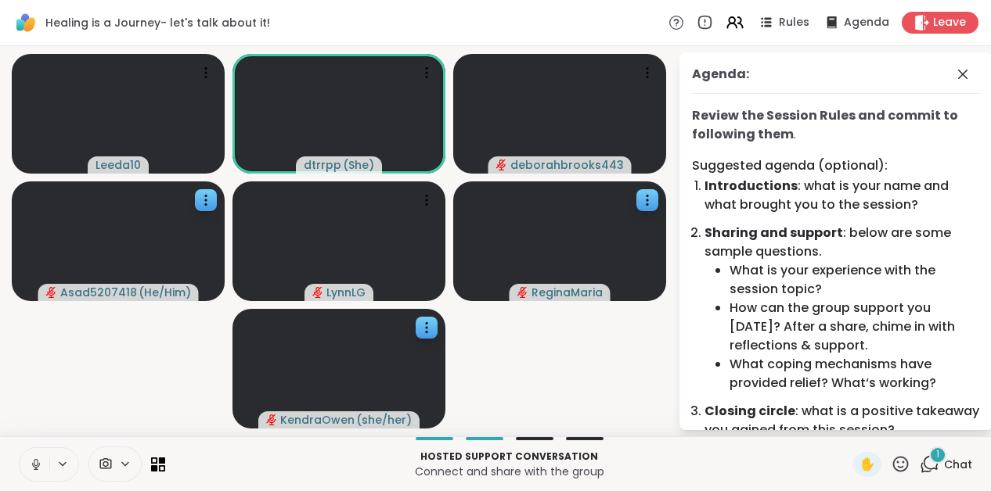
click at [37, 470] on icon at bounding box center [36, 465] width 14 height 14
click at [63, 463] on icon at bounding box center [62, 464] width 13 height 13
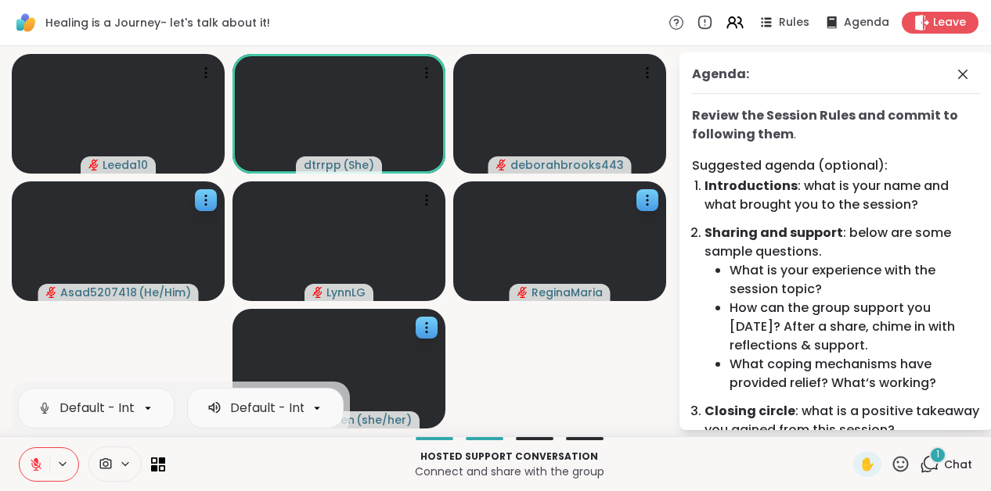
click at [42, 359] on video-player-container "Leeda10 dtrrpp ( She ) deborahbrooks443 Asad5207418 ( He/Him ) [PERSON_NAME] ( …" at bounding box center [338, 241] width 659 height 378
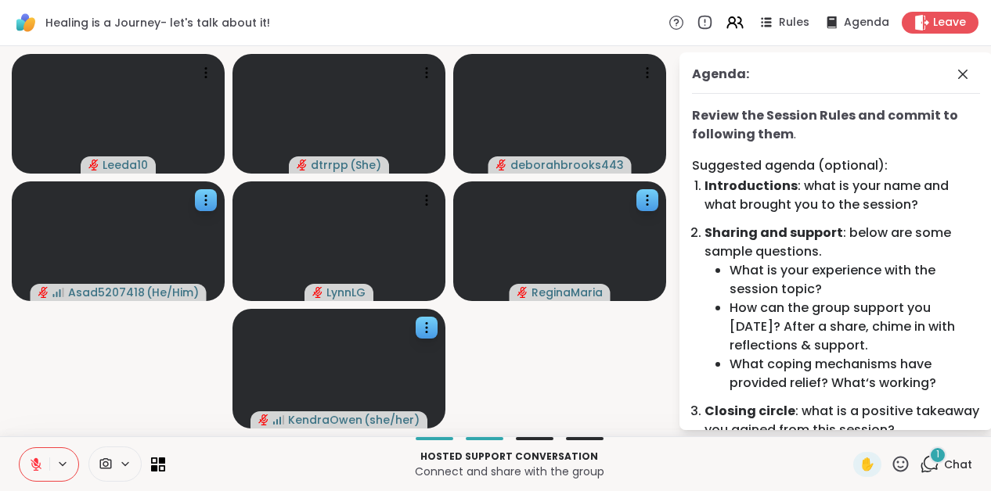
click at [41, 460] on icon at bounding box center [36, 465] width 14 height 14
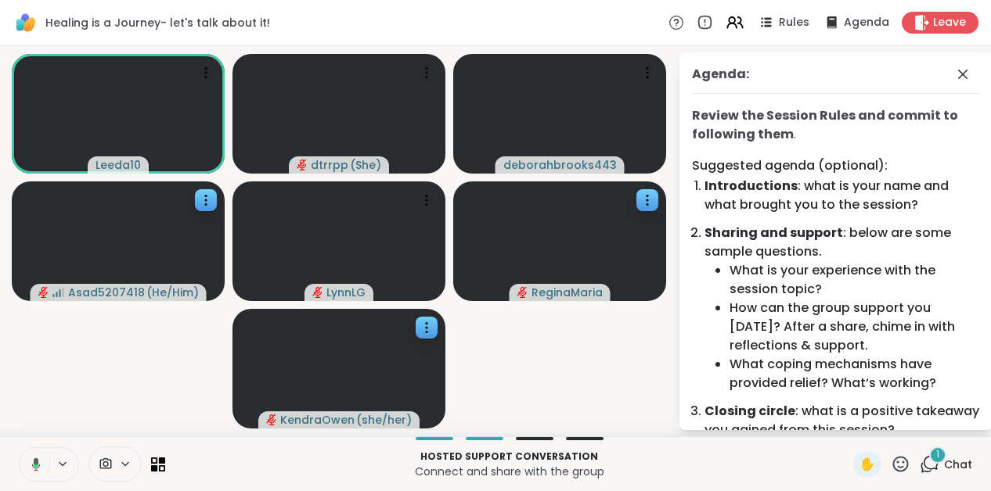
click at [33, 465] on icon at bounding box center [34, 465] width 14 height 14
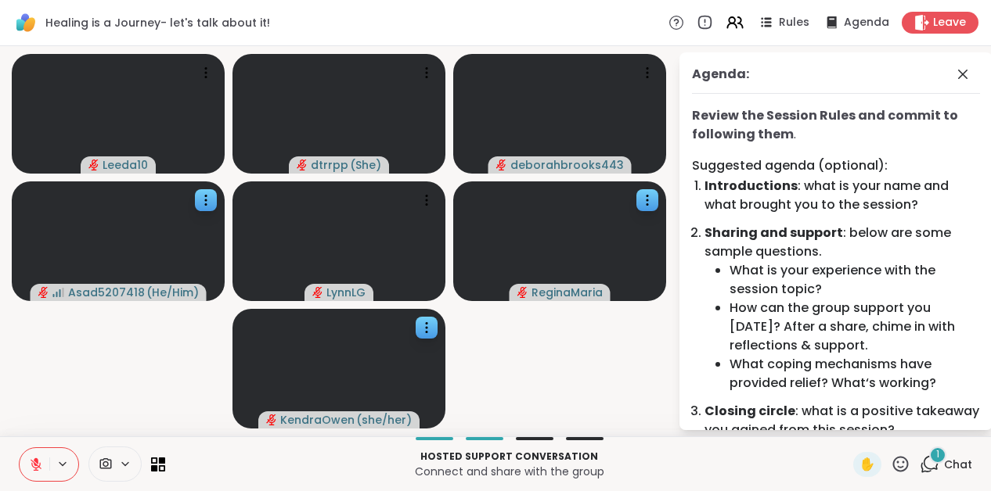
click at [33, 466] on icon at bounding box center [36, 465] width 14 height 14
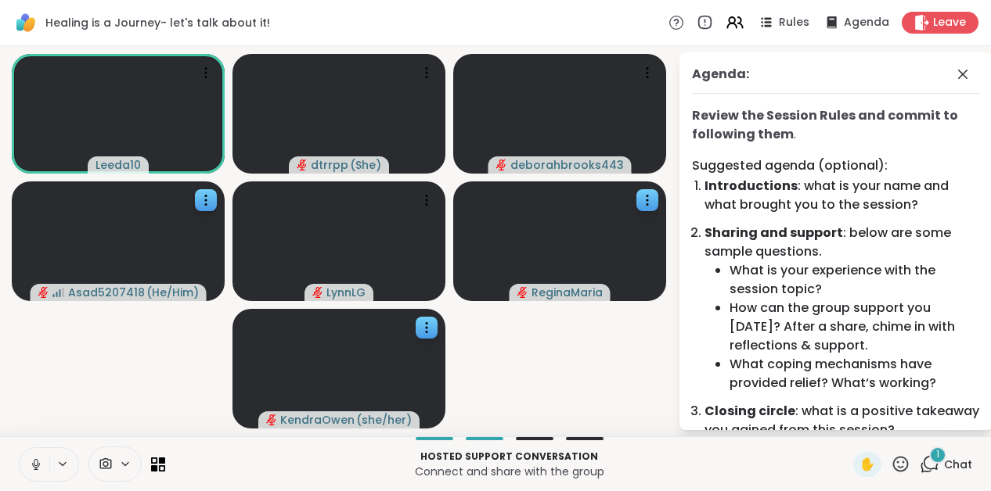
click at [34, 469] on icon at bounding box center [36, 469] width 4 height 1
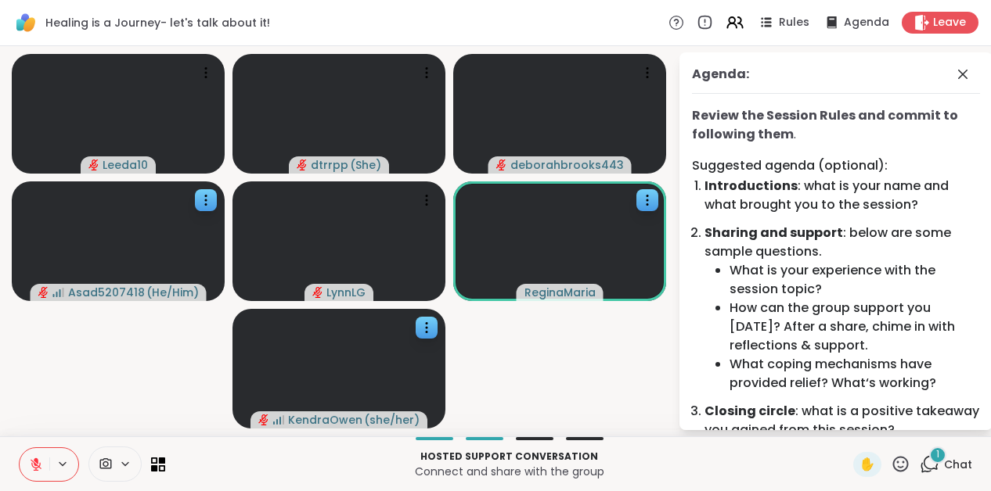
click at [41, 452] on button at bounding box center [35, 464] width 30 height 33
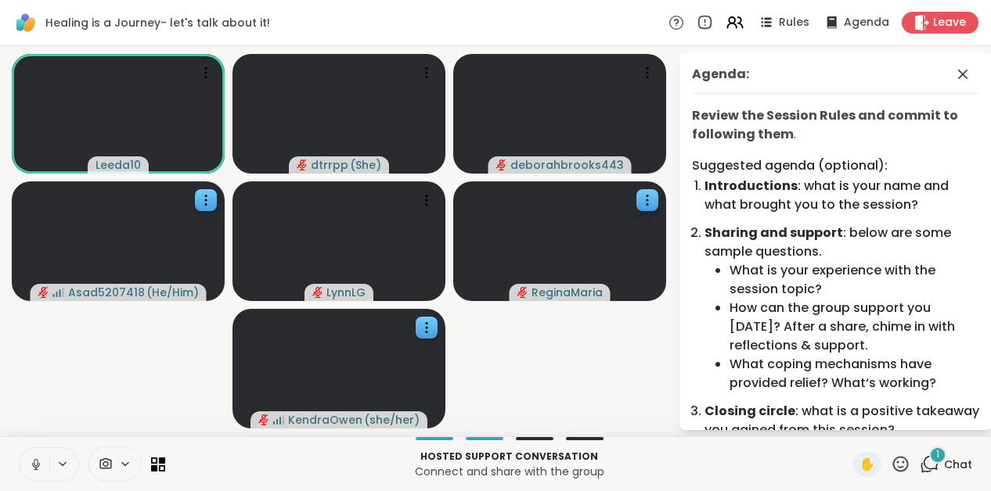
click at [40, 455] on button at bounding box center [35, 464] width 30 height 33
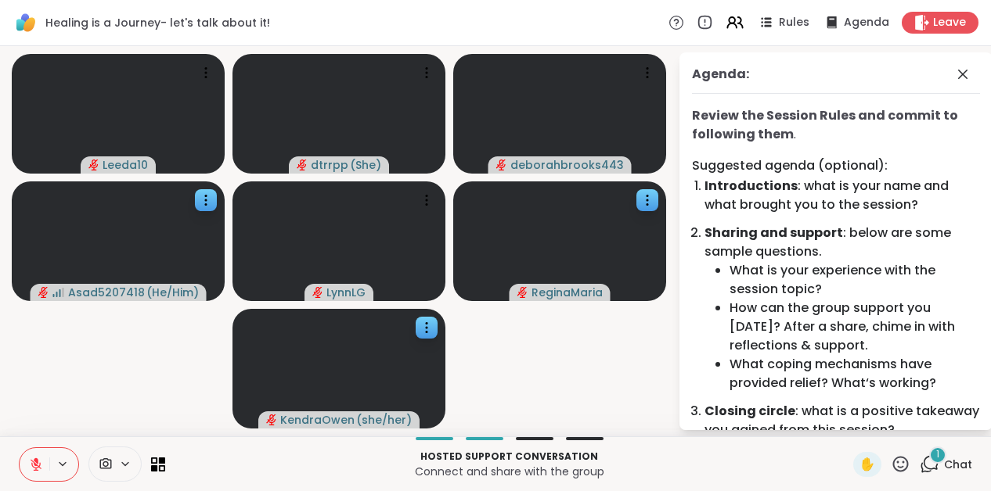
click at [40, 455] on button at bounding box center [35, 464] width 30 height 33
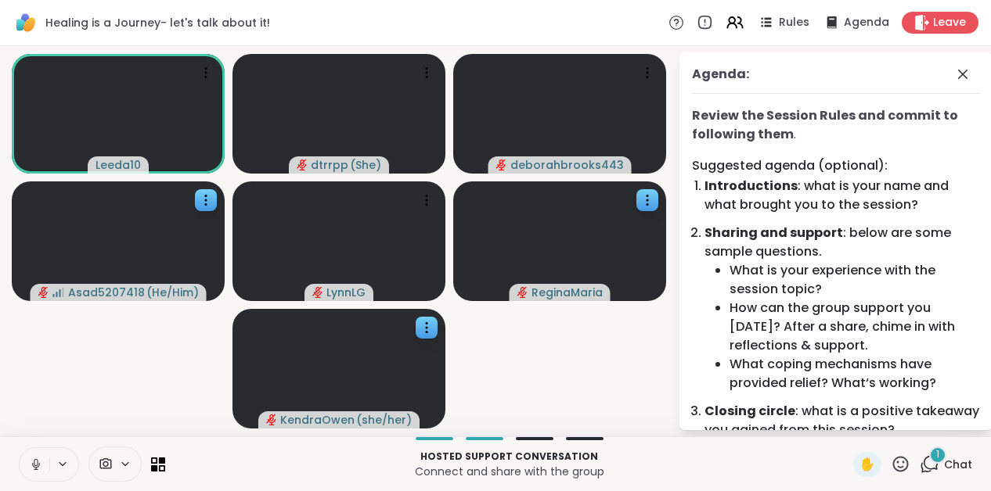
click at [34, 465] on icon at bounding box center [36, 465] width 14 height 14
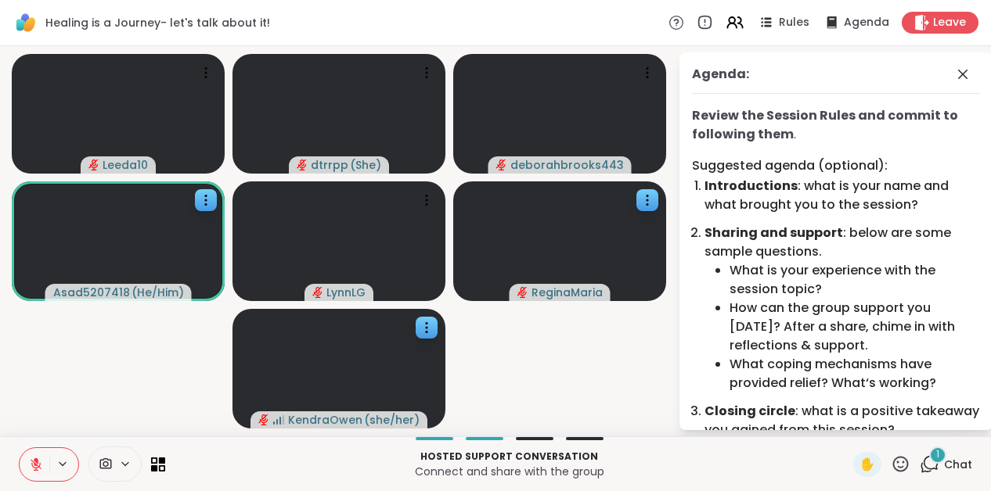
click at [34, 465] on icon at bounding box center [36, 465] width 14 height 14
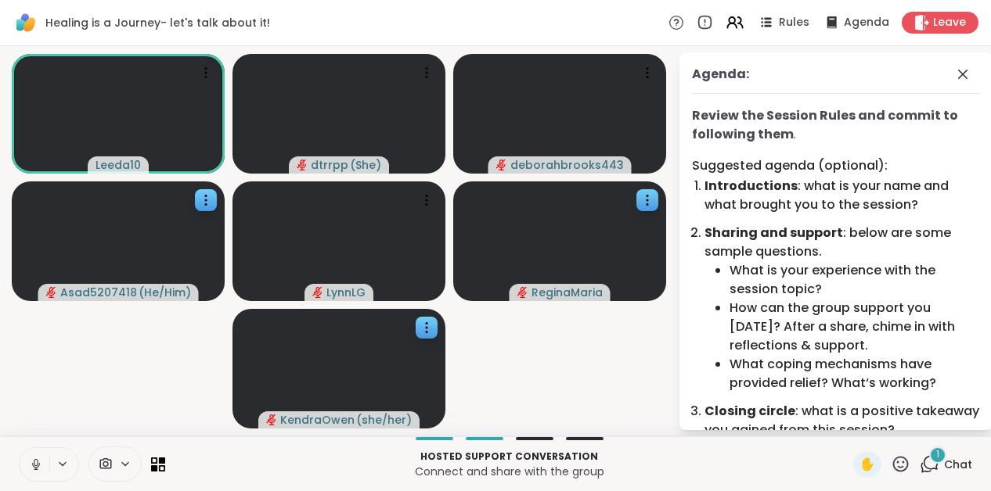
click at [30, 461] on icon at bounding box center [36, 465] width 14 height 14
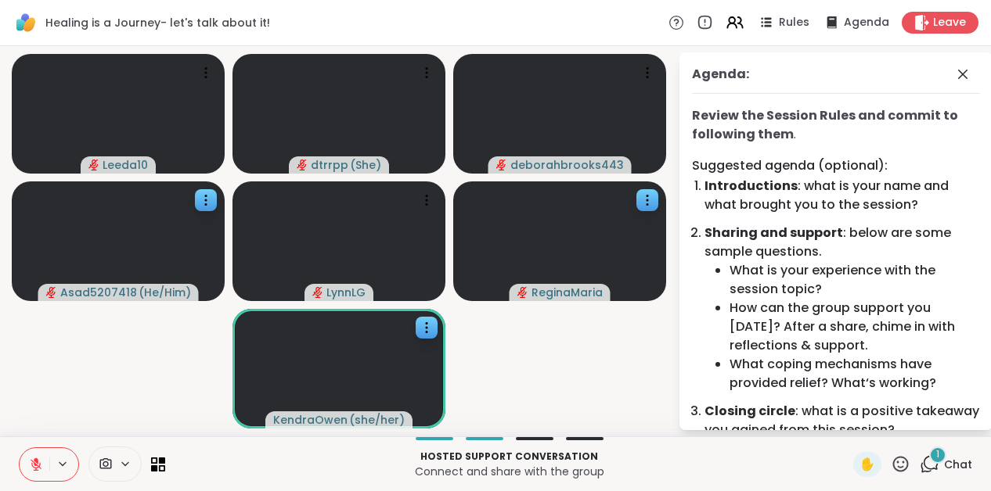
click at [30, 463] on icon at bounding box center [36, 465] width 14 height 14
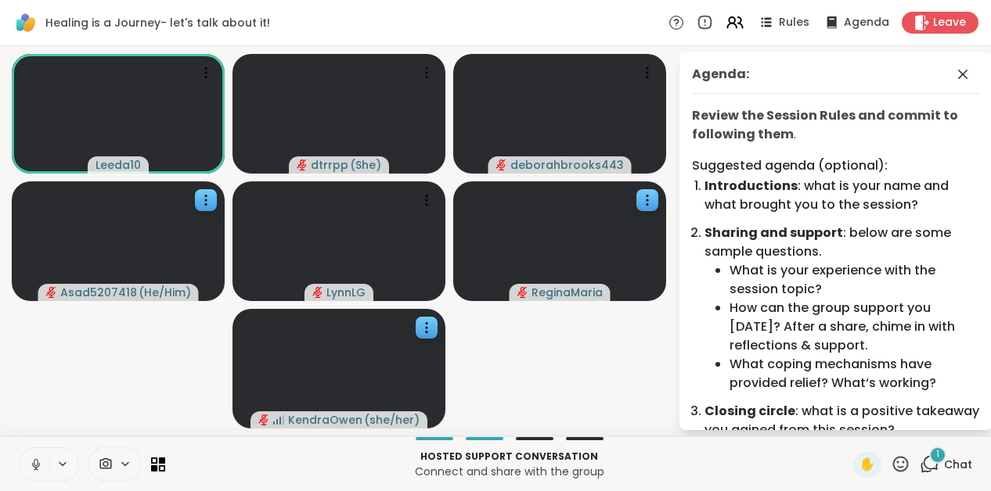
click at [36, 462] on icon at bounding box center [36, 465] width 14 height 14
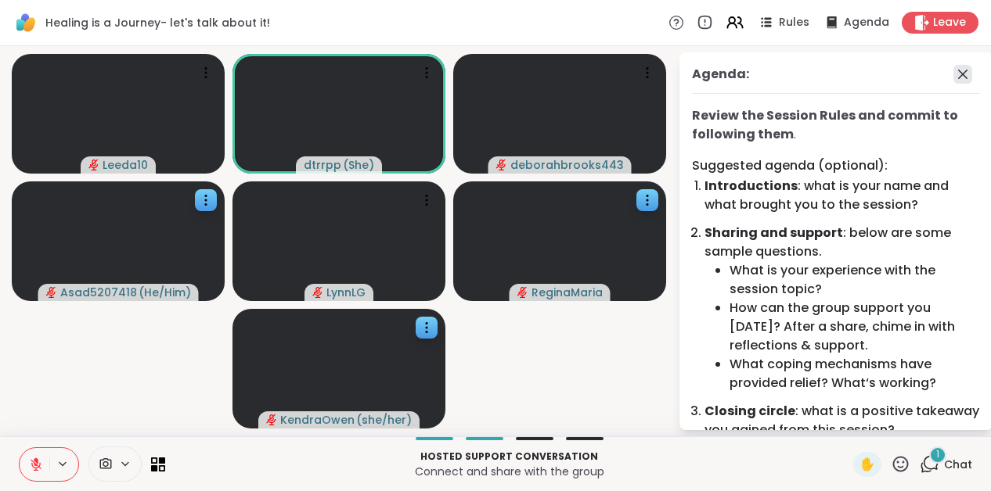
click at [963, 77] on icon at bounding box center [962, 74] width 19 height 19
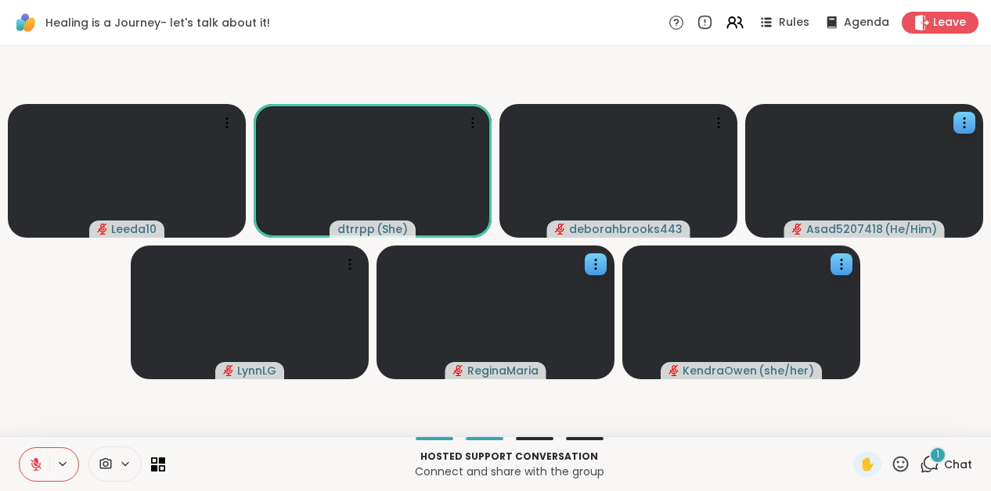
click at [931, 462] on icon at bounding box center [930, 465] width 20 height 20
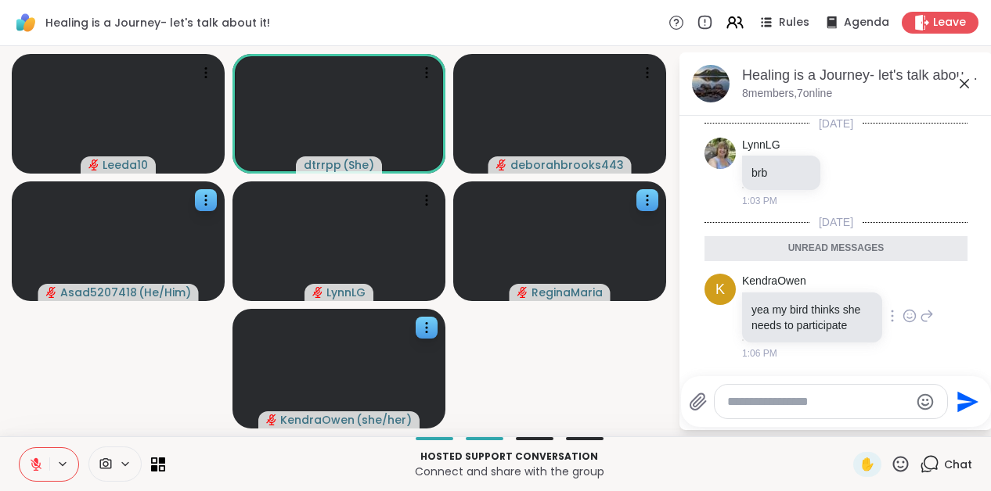
click at [910, 313] on icon at bounding box center [909, 316] width 14 height 16
click at [712, 294] on div "Select Reaction: Joy" at bounding box center [716, 291] width 14 height 14
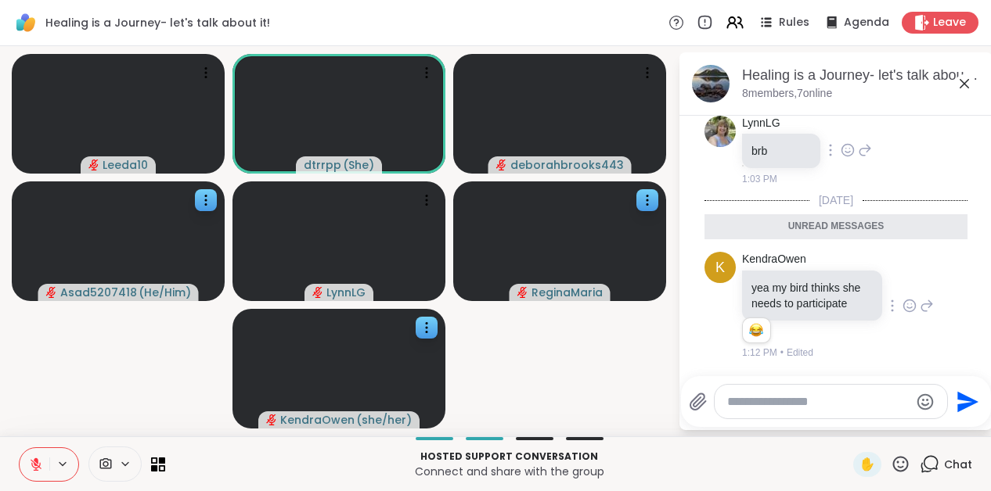
click at [848, 149] on icon at bounding box center [847, 150] width 14 height 16
click at [816, 126] on div "Select Reaction: Thumbs up" at bounding box center [813, 125] width 14 height 14
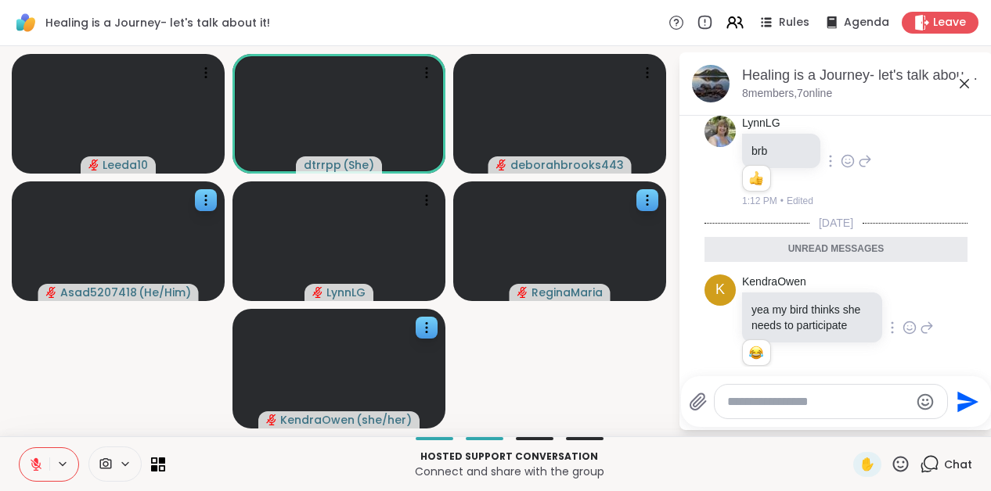
click at [962, 83] on icon at bounding box center [964, 83] width 19 height 19
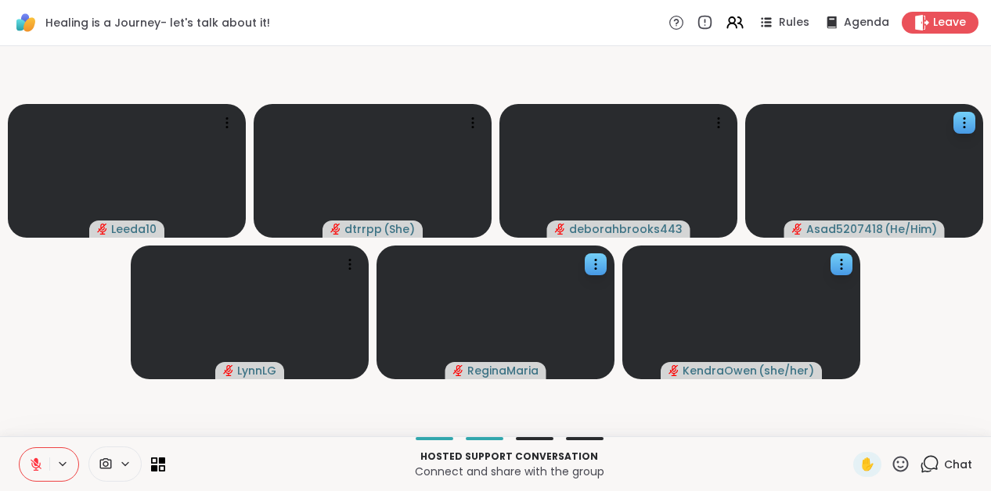
click at [41, 460] on icon at bounding box center [36, 465] width 14 height 14
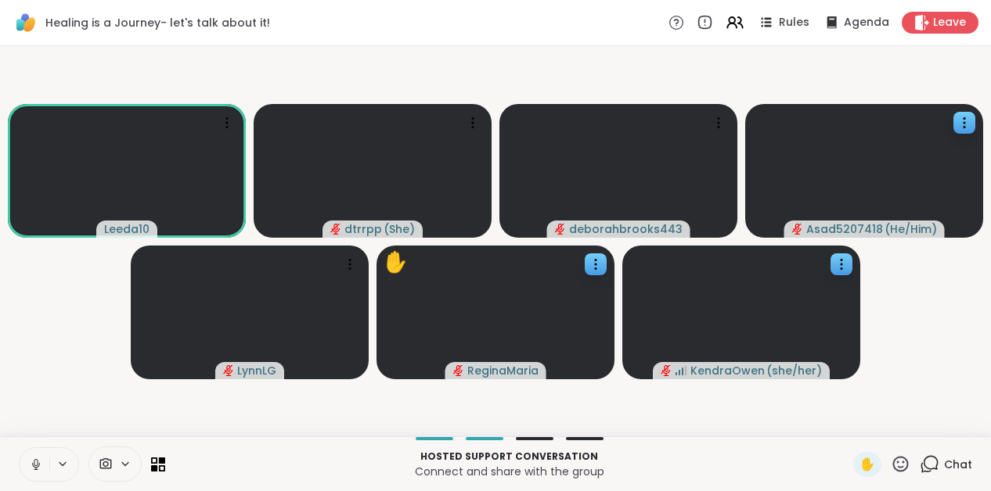
click at [37, 462] on icon at bounding box center [36, 465] width 14 height 14
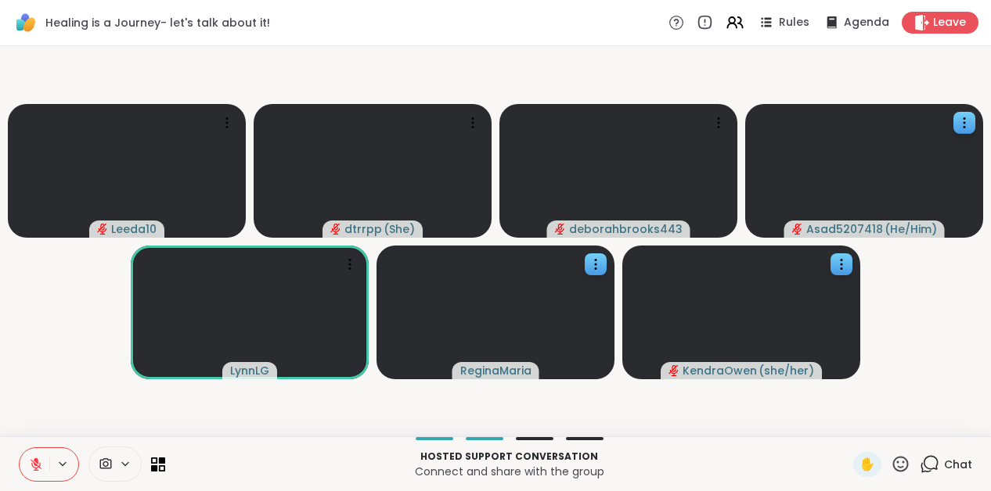
click at [37, 462] on icon at bounding box center [36, 461] width 5 height 6
click at [36, 459] on icon at bounding box center [36, 462] width 4 height 7
click at [36, 459] on icon at bounding box center [36, 461] width 5 height 6
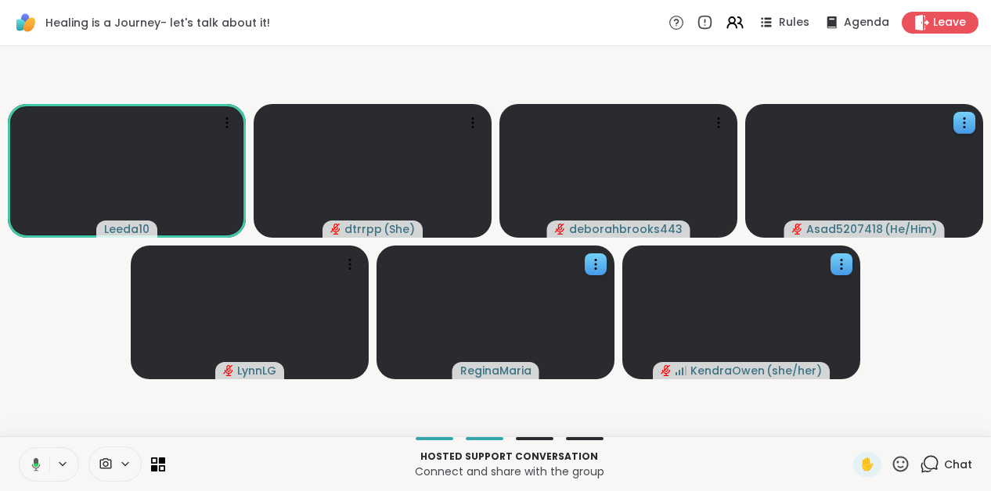
click at [36, 459] on icon at bounding box center [36, 464] width 9 height 13
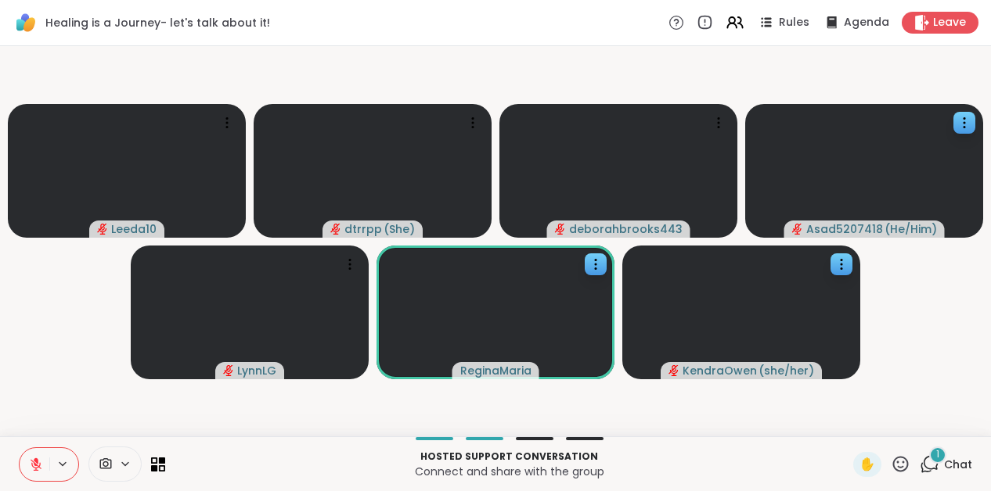
click at [934, 465] on icon at bounding box center [930, 465] width 20 height 20
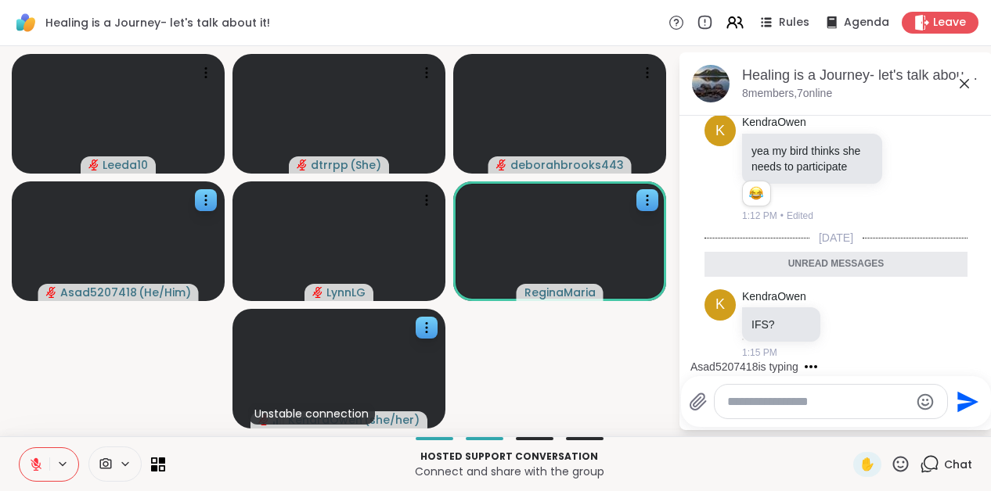
scroll to position [175, 0]
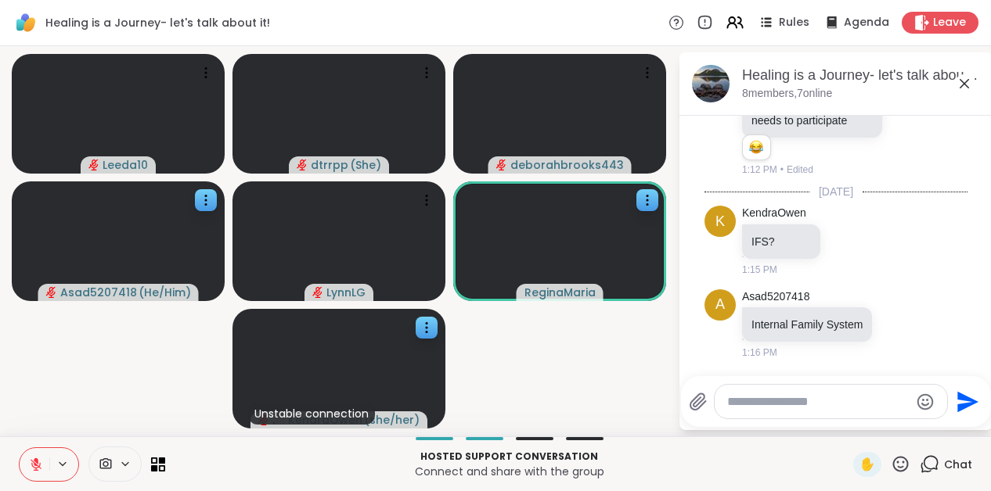
click at [829, 396] on textarea "Type your message" at bounding box center [818, 402] width 182 height 16
type textarea "*"
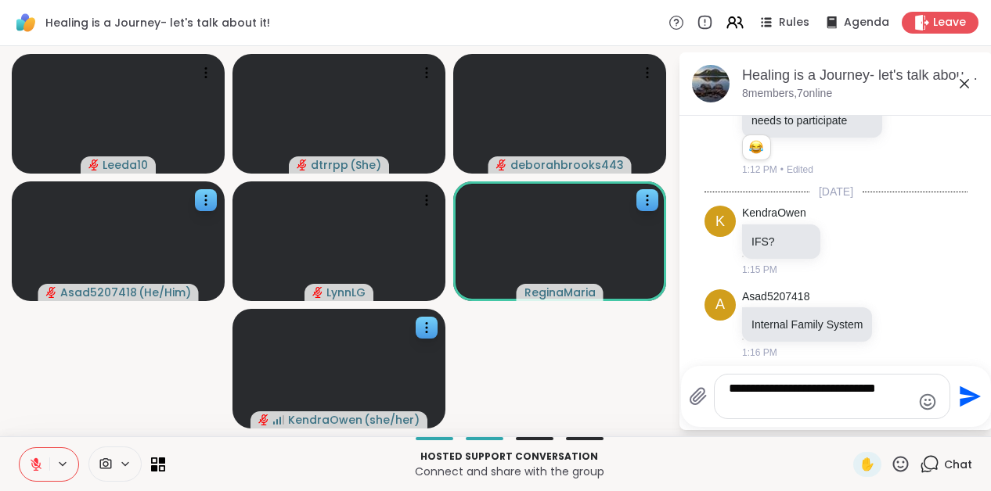
scroll to position [185, 0]
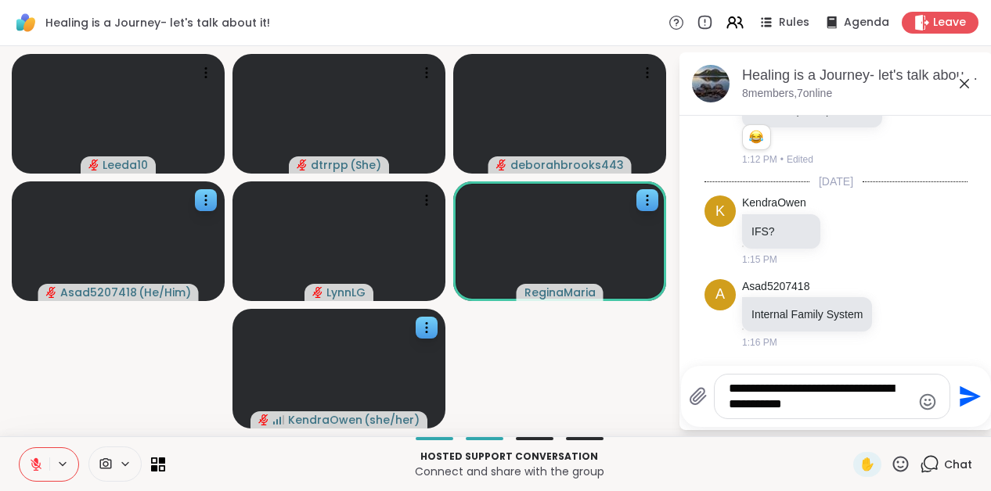
type textarea "**********"
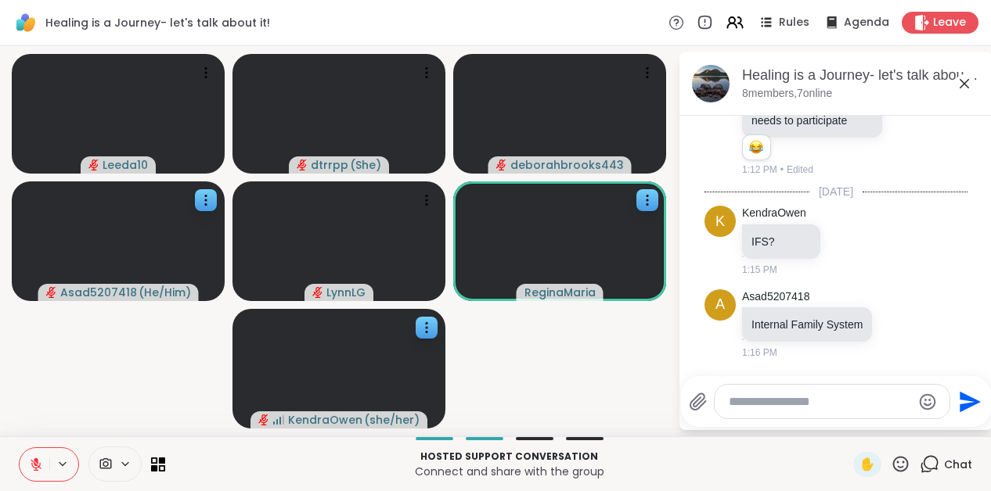
scroll to position [289, 0]
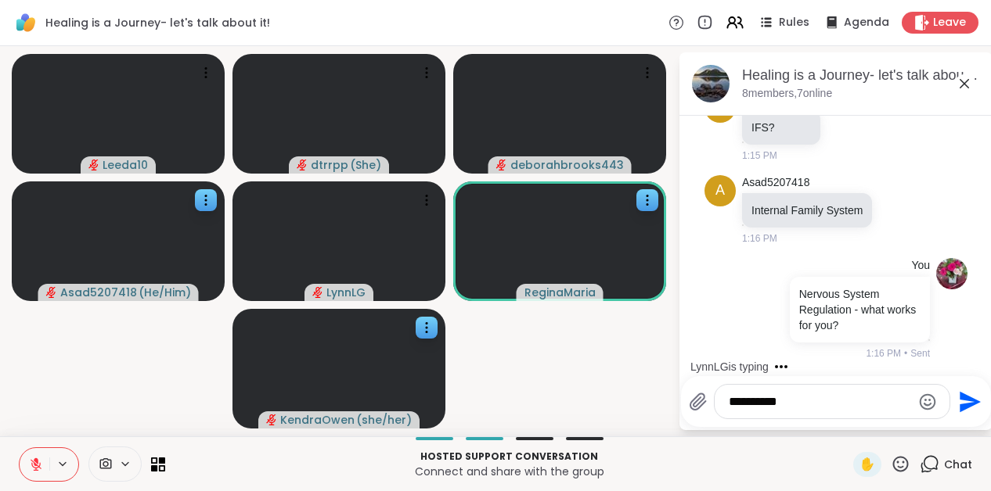
type textarea "**********"
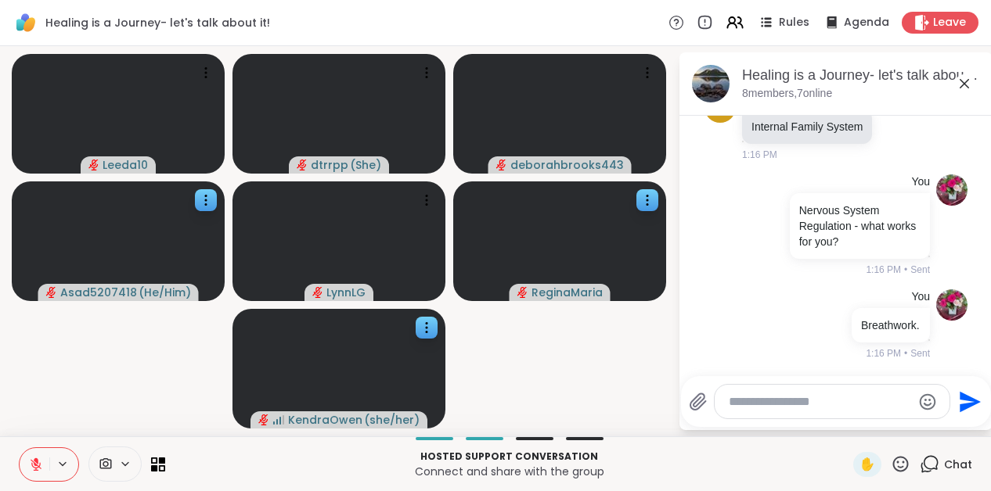
click at [34, 470] on icon at bounding box center [36, 465] width 14 height 14
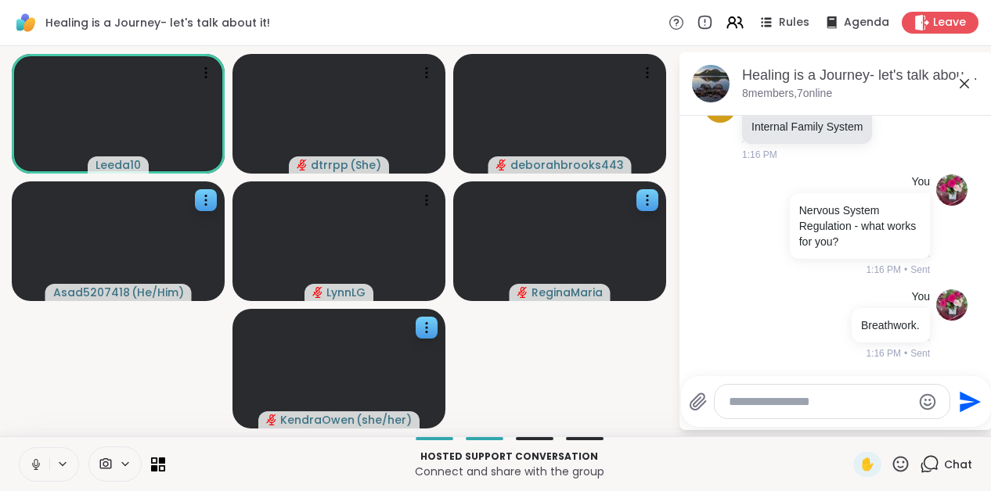
click at [33, 464] on icon at bounding box center [36, 465] width 14 height 14
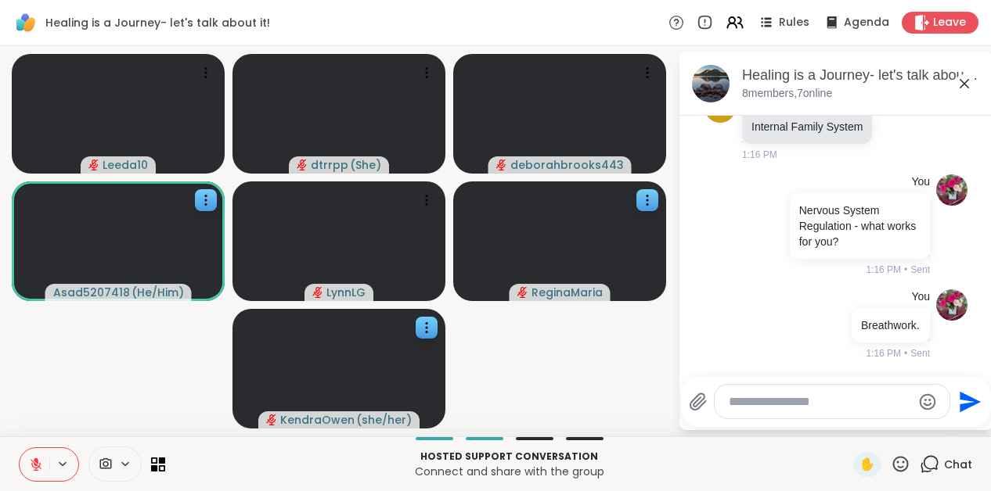
click at [33, 464] on icon at bounding box center [36, 465] width 14 height 14
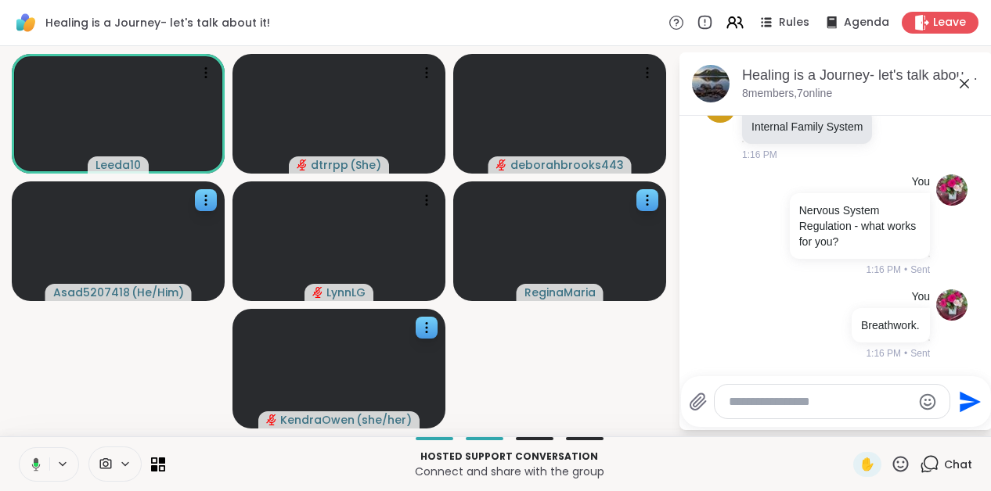
click at [45, 455] on button at bounding box center [33, 464] width 32 height 33
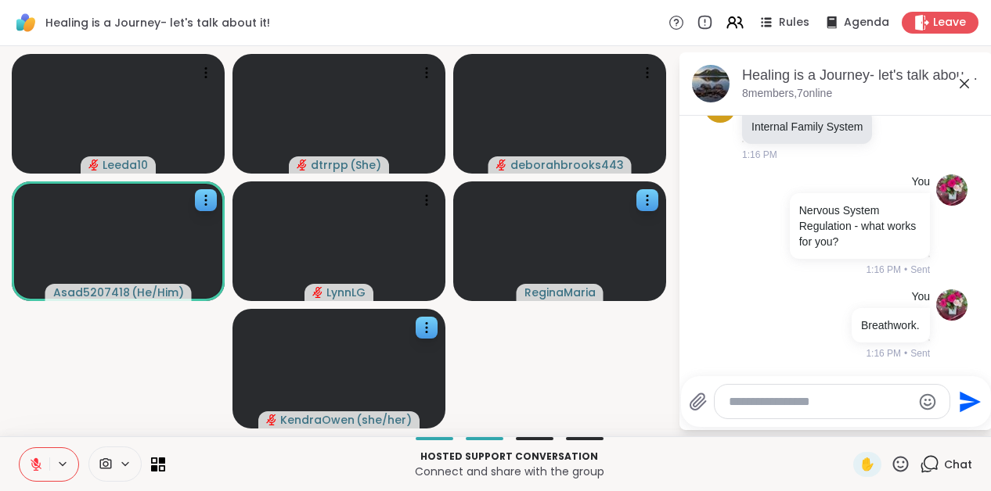
click at [31, 473] on button at bounding box center [35, 464] width 30 height 33
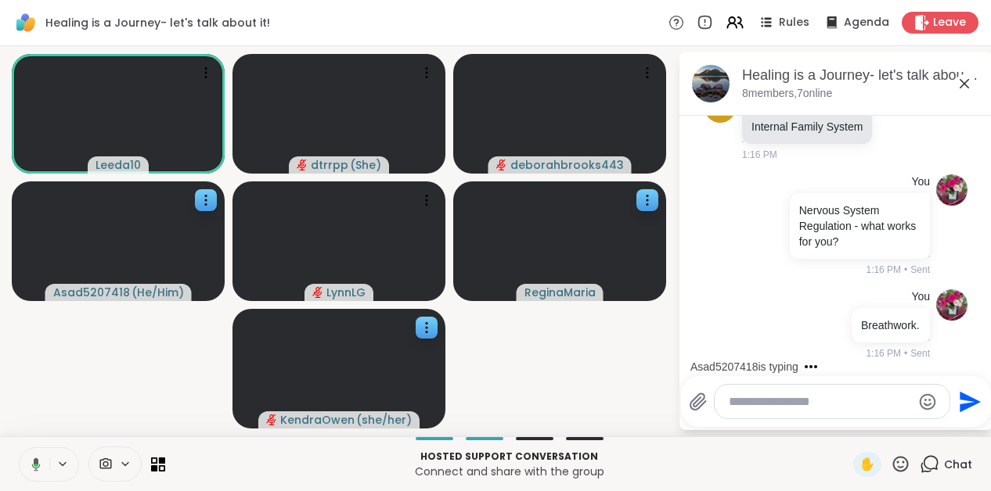
scroll to position [455, 0]
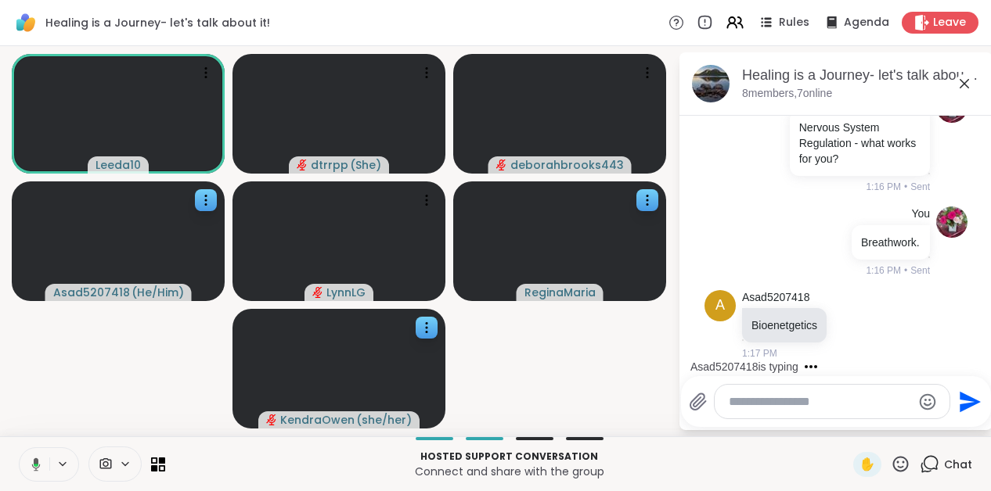
click at [41, 472] on button at bounding box center [33, 464] width 32 height 33
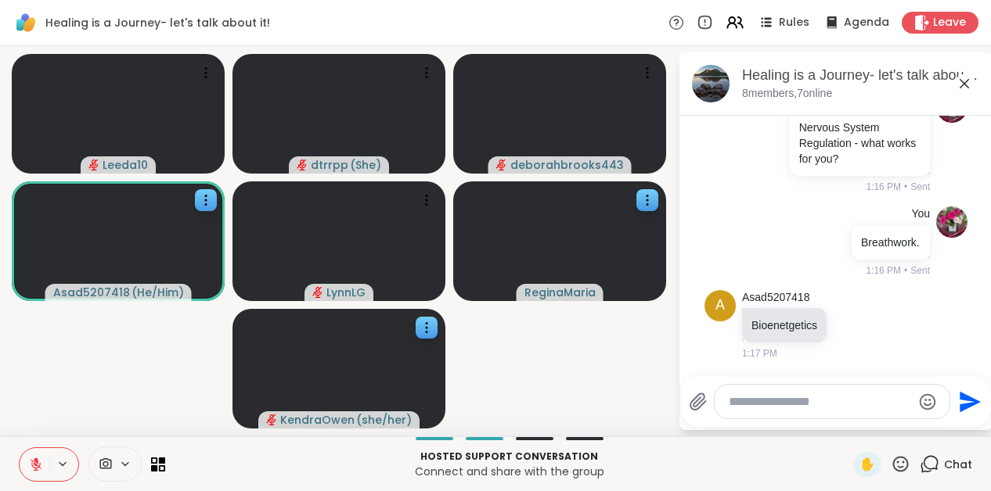
click at [41, 472] on button at bounding box center [35, 464] width 30 height 33
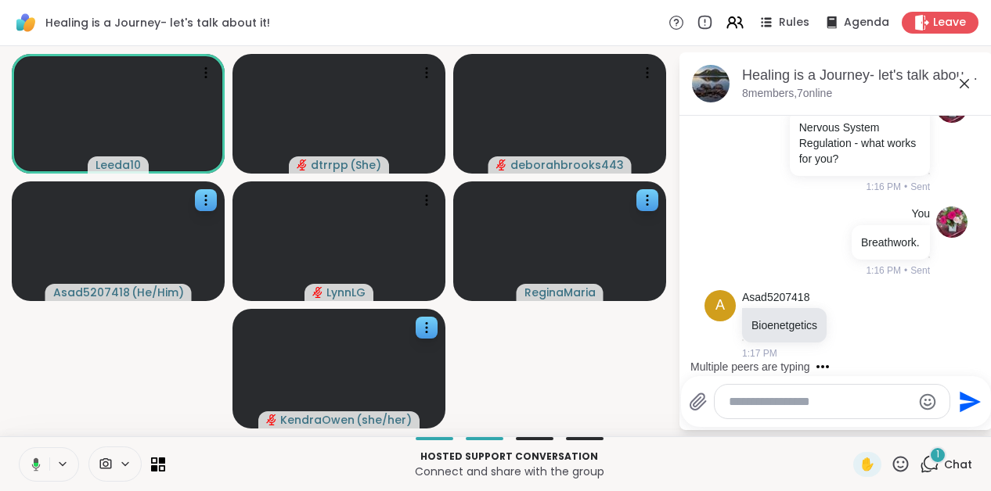
scroll to position [539, 0]
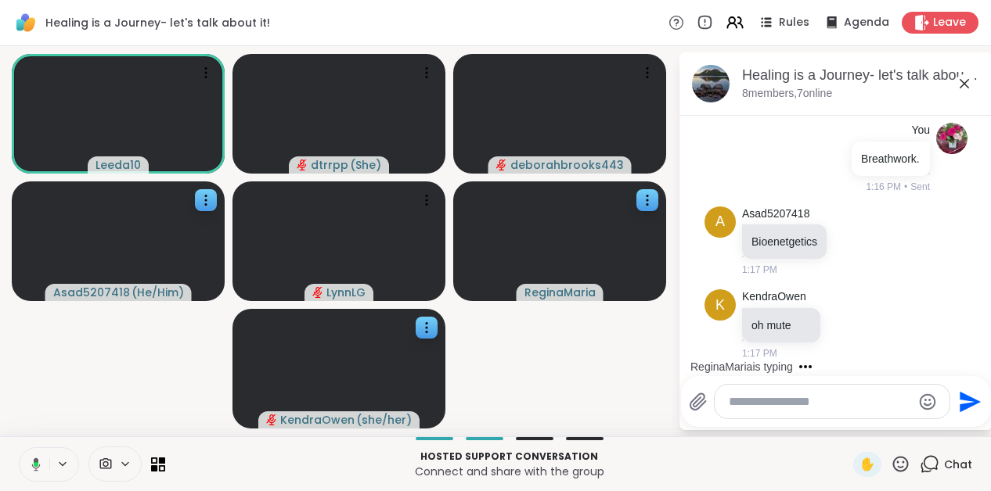
click at [39, 464] on icon at bounding box center [36, 464] width 9 height 13
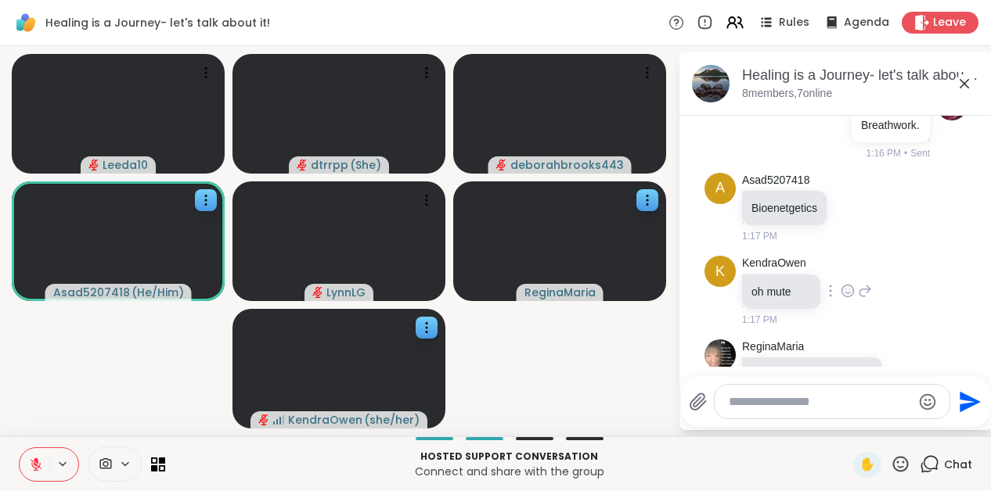
scroll to position [638, 0]
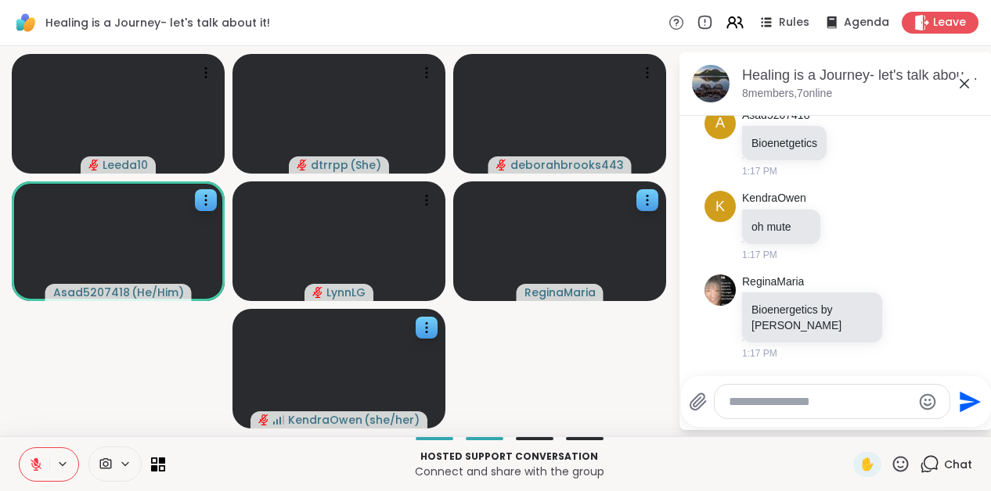
click at [793, 412] on div at bounding box center [831, 402] width 235 height 34
click at [790, 401] on textarea "Type your message" at bounding box center [820, 402] width 182 height 16
type textarea "**********"
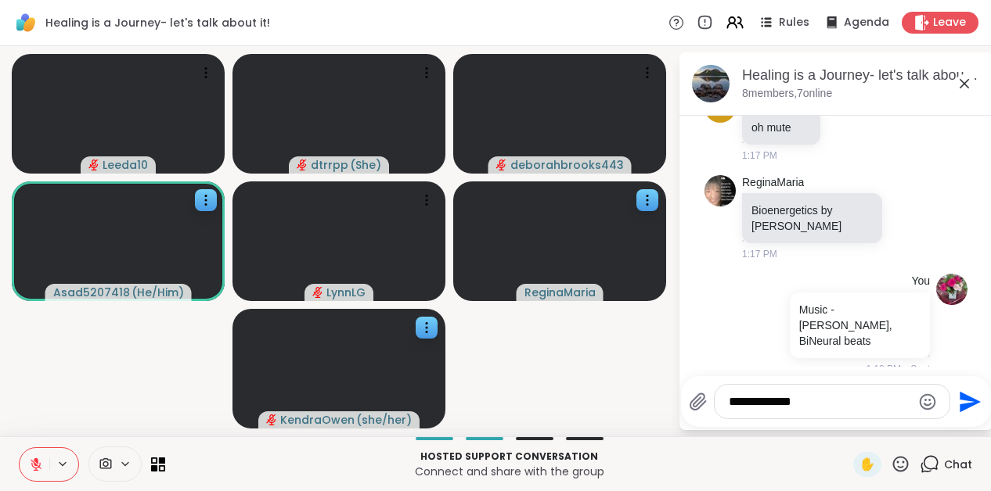
paste textarea "**********"
type textarea "**********"
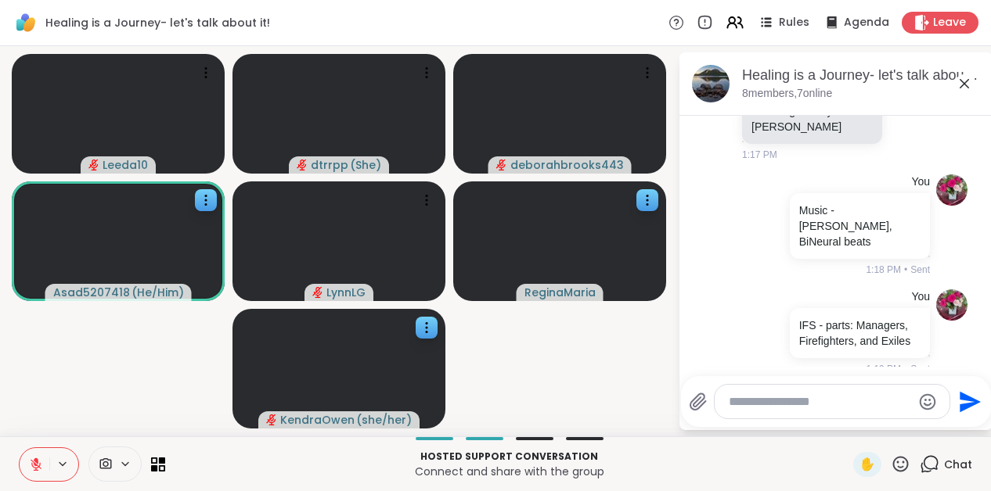
click at [31, 459] on icon at bounding box center [36, 464] width 11 height 11
click at [34, 462] on icon at bounding box center [36, 465] width 14 height 14
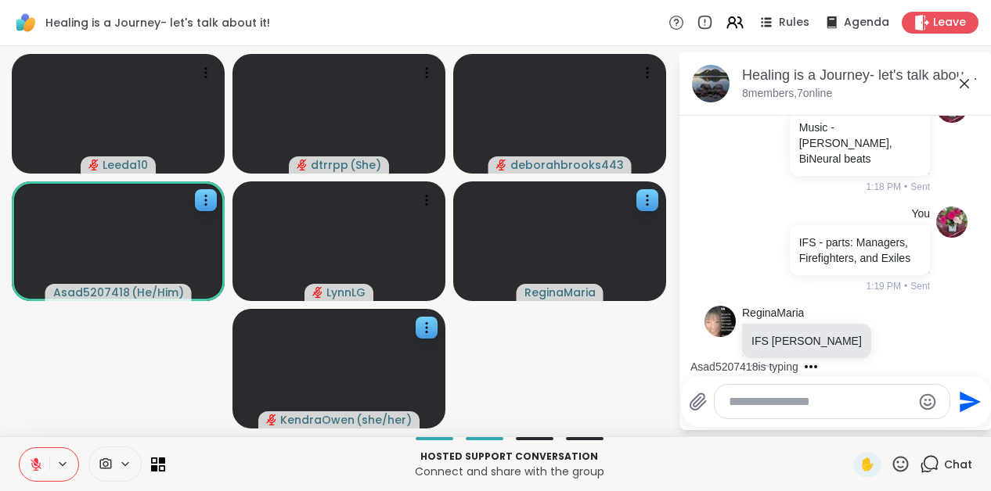
click at [44, 457] on button at bounding box center [35, 464] width 30 height 33
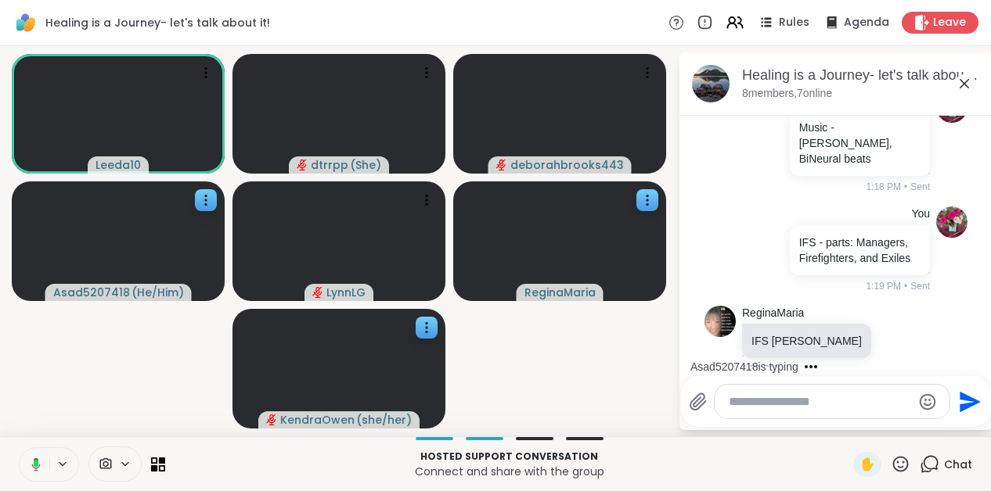
scroll to position [1035, 0]
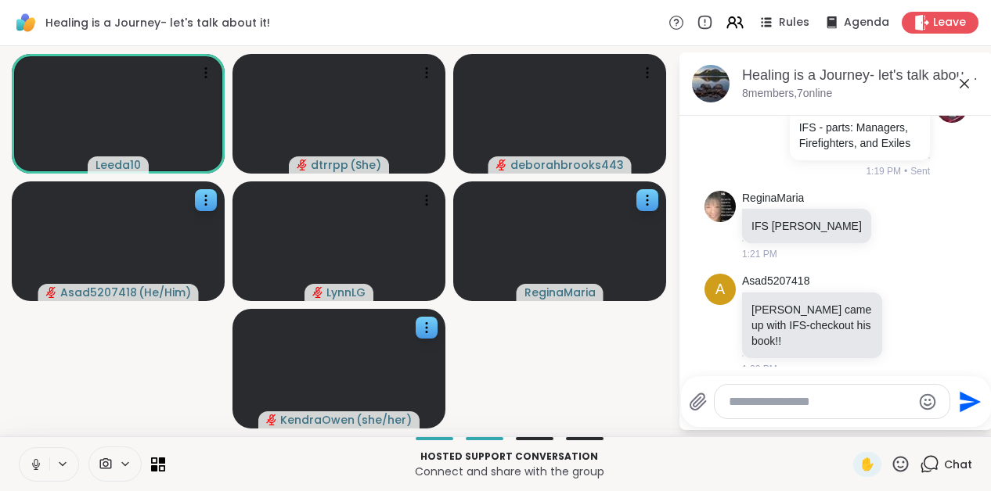
click at [33, 465] on icon at bounding box center [36, 464] width 8 height 5
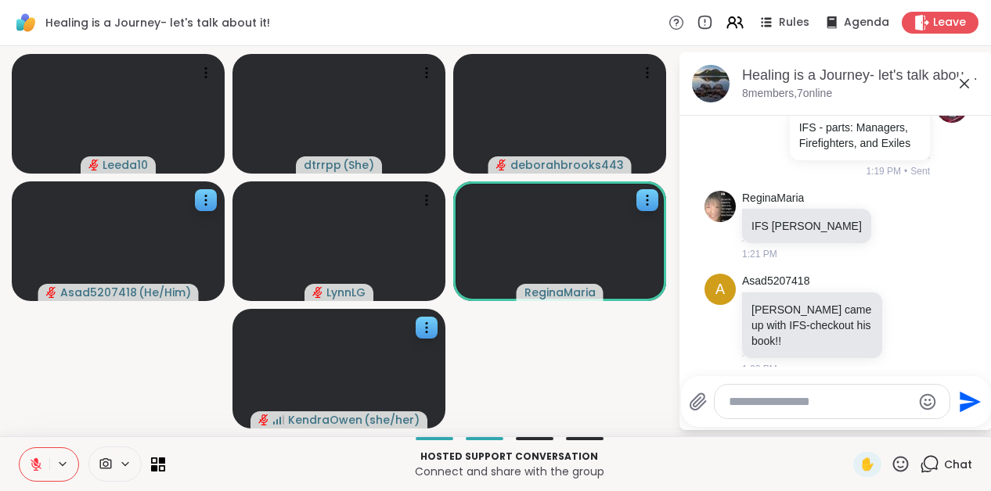
click at [847, 394] on textarea "Type your message" at bounding box center [820, 402] width 182 height 16
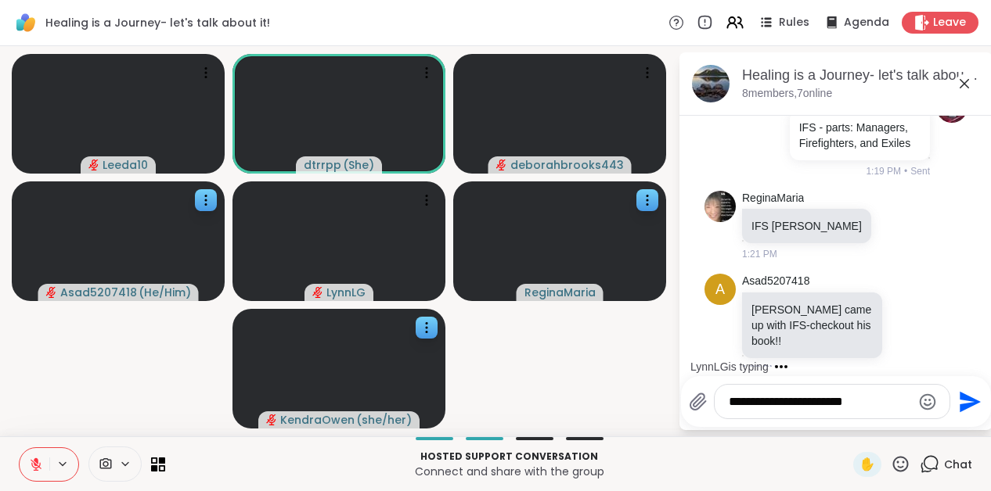
type textarea "**********"
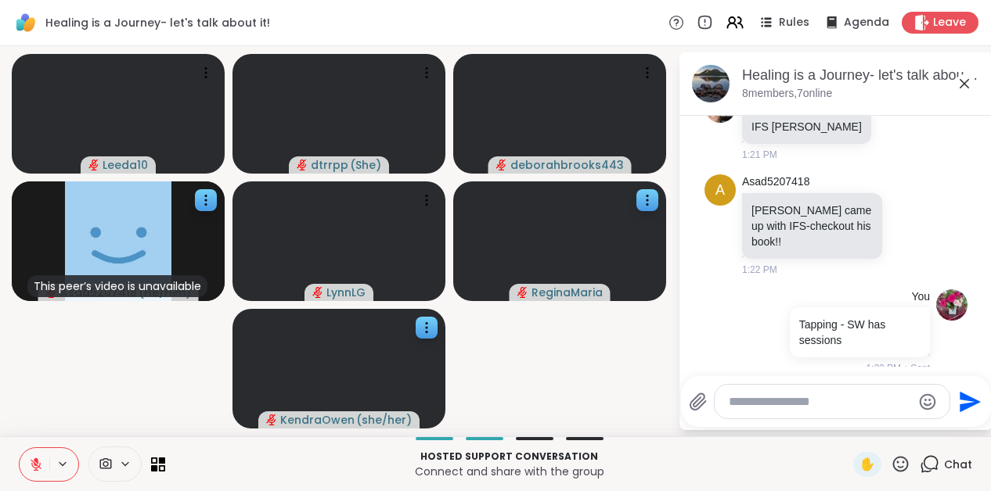
click at [38, 470] on icon at bounding box center [36, 465] width 14 height 14
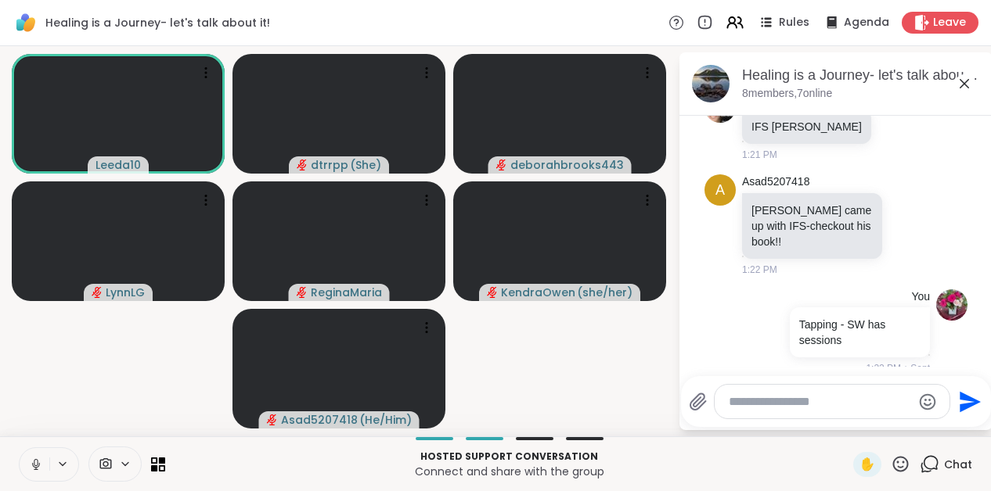
click at [32, 466] on icon at bounding box center [36, 465] width 14 height 14
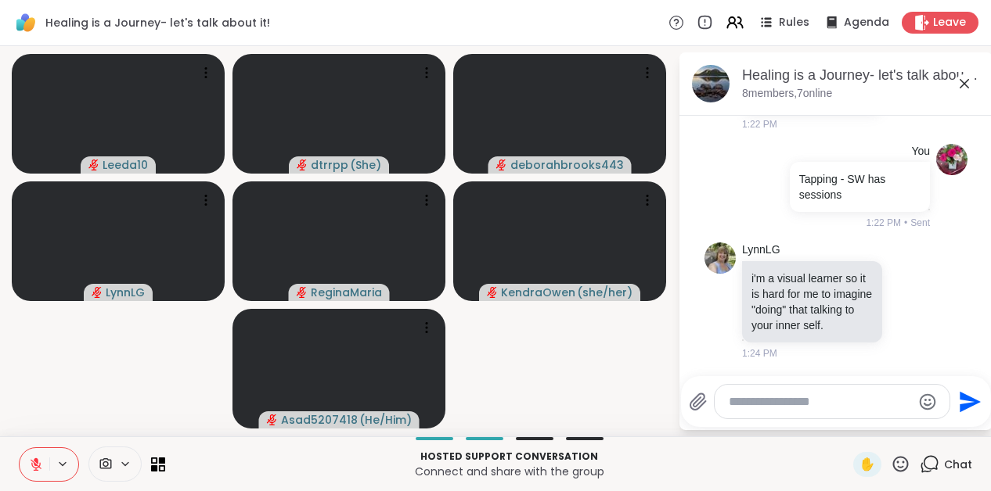
scroll to position [1363, 0]
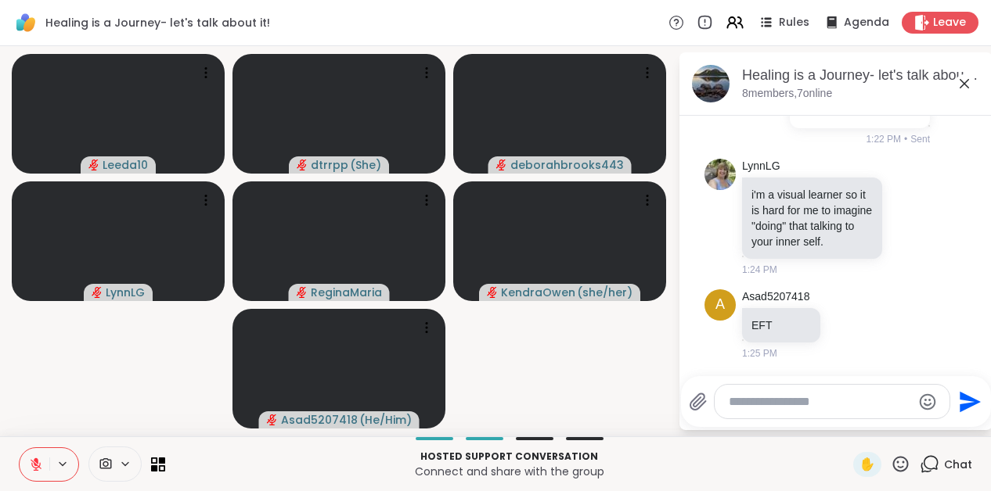
click at [38, 462] on icon at bounding box center [36, 465] width 14 height 14
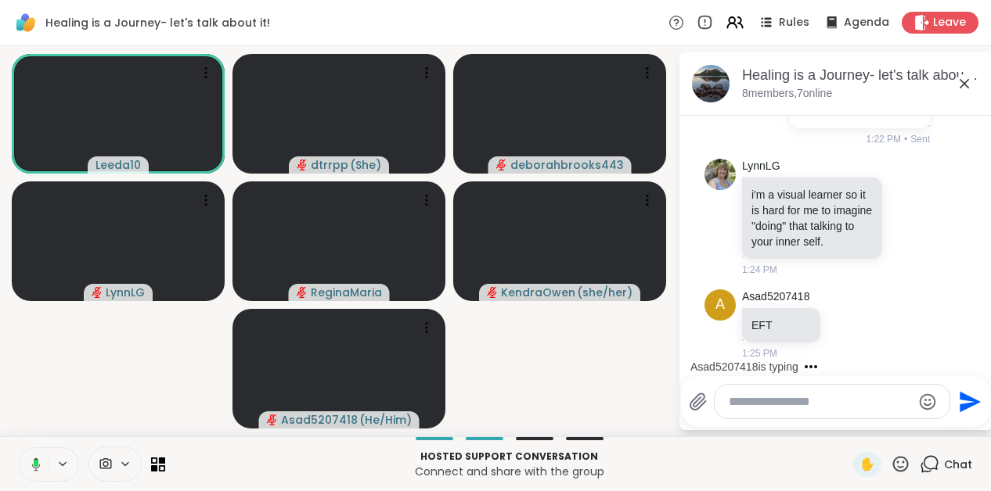
scroll to position [1462, 0]
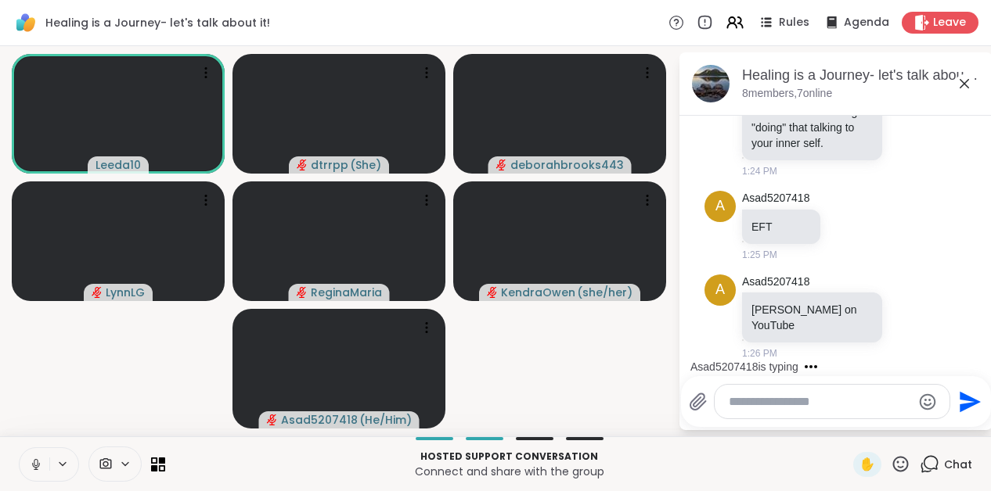
click at [37, 459] on icon at bounding box center [36, 462] width 4 height 7
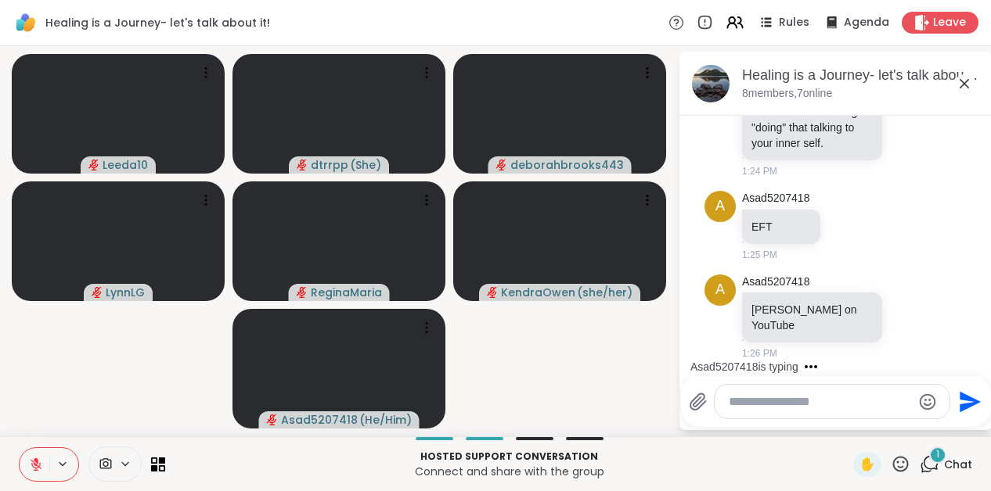
scroll to position [1593, 0]
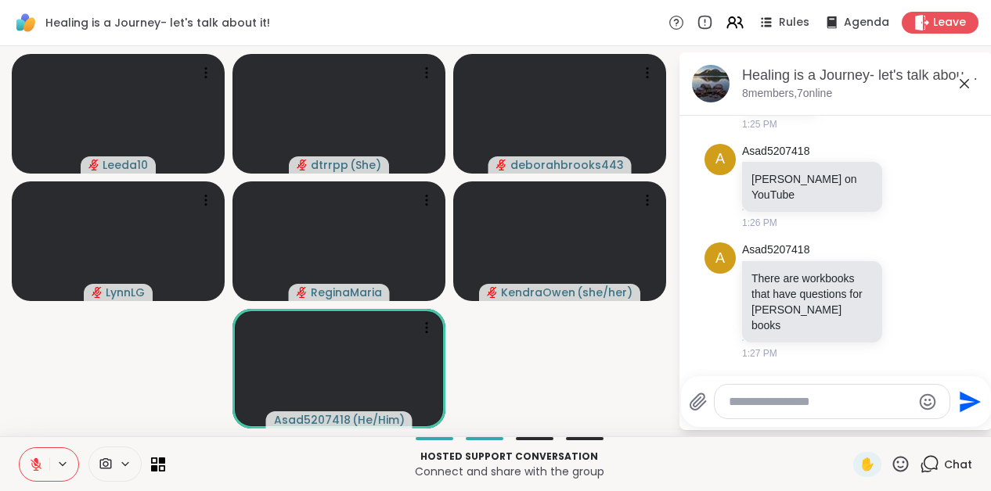
click at [787, 405] on textarea "Type your message" at bounding box center [820, 402] width 182 height 16
type textarea "**********"
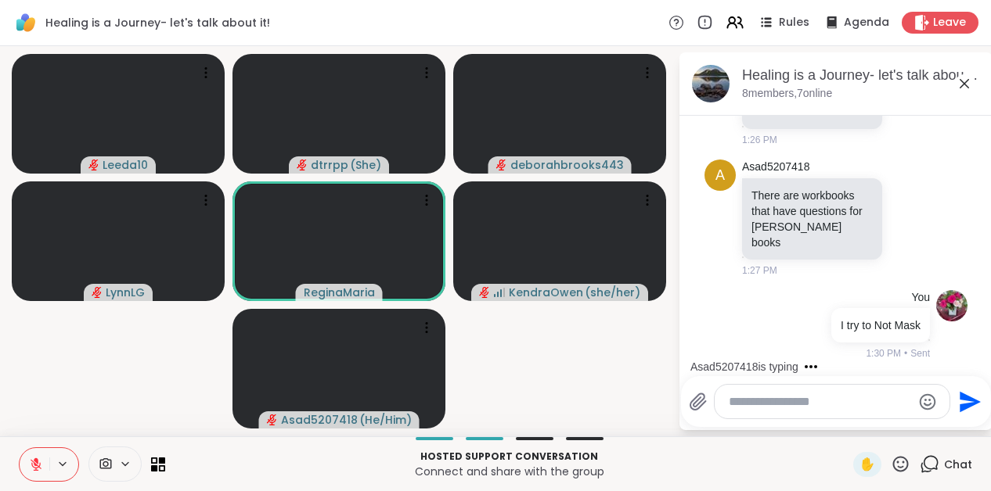
scroll to position [1775, 0]
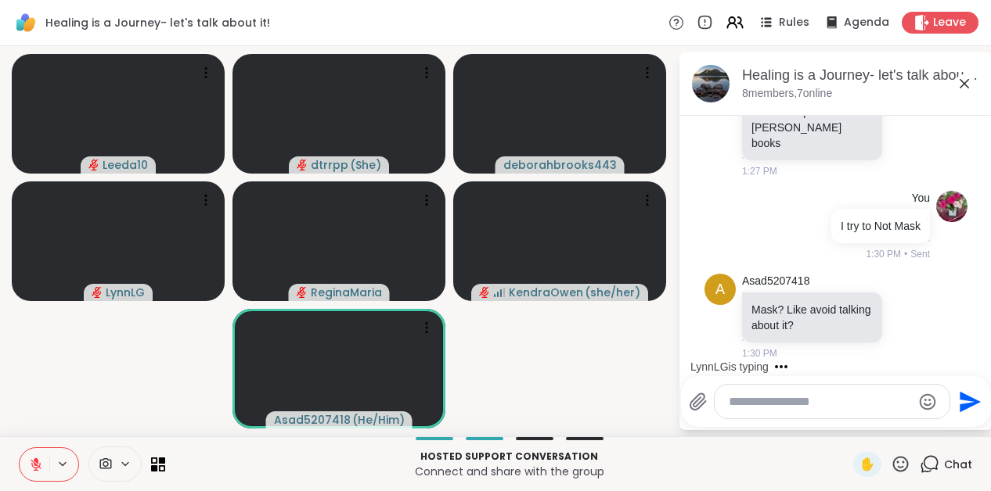
click at [902, 470] on icon at bounding box center [901, 465] width 20 height 20
click at [897, 423] on div "👍" at bounding box center [889, 423] width 28 height 25
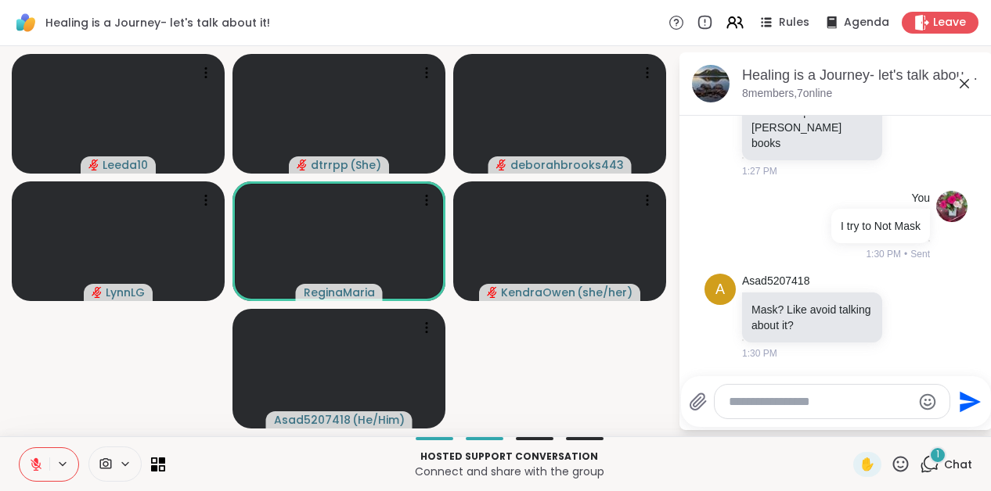
scroll to position [1859, 0]
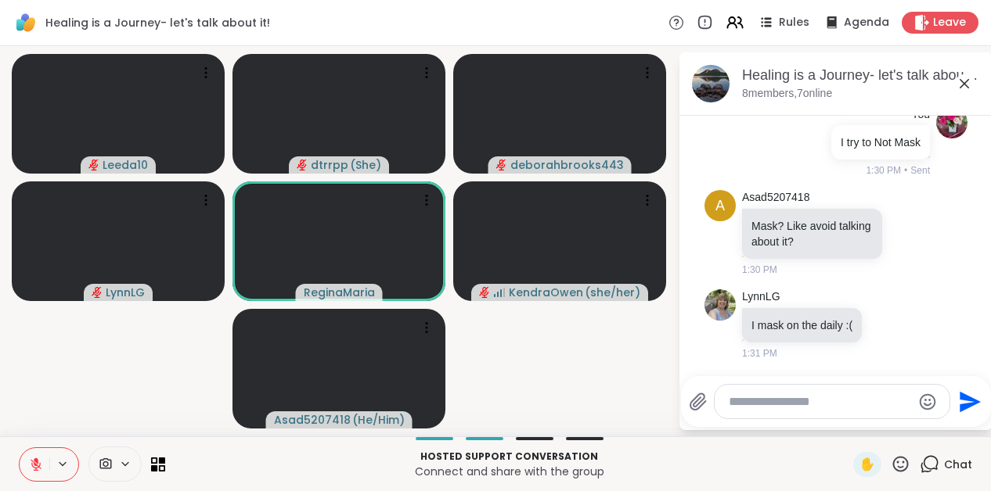
click at [797, 402] on textarea "Type your message" at bounding box center [820, 402] width 182 height 16
click at [836, 405] on textarea "**********" at bounding box center [820, 402] width 182 height 16
type textarea "**********"
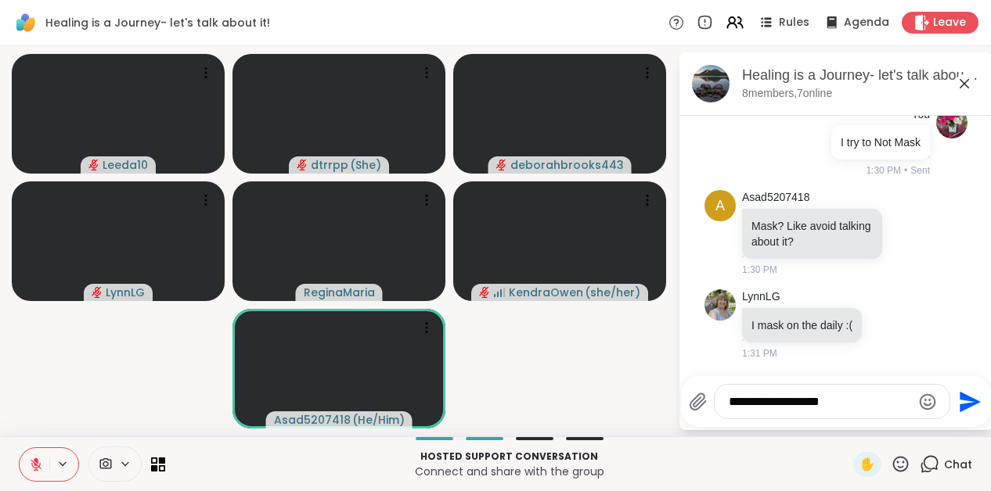
click at [882, 401] on textarea "**********" at bounding box center [820, 402] width 182 height 16
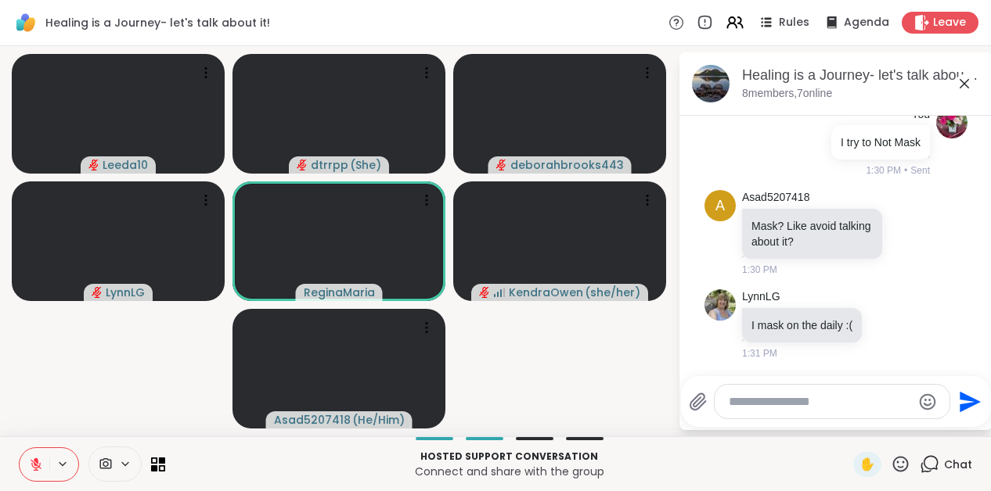
scroll to position [1942, 0]
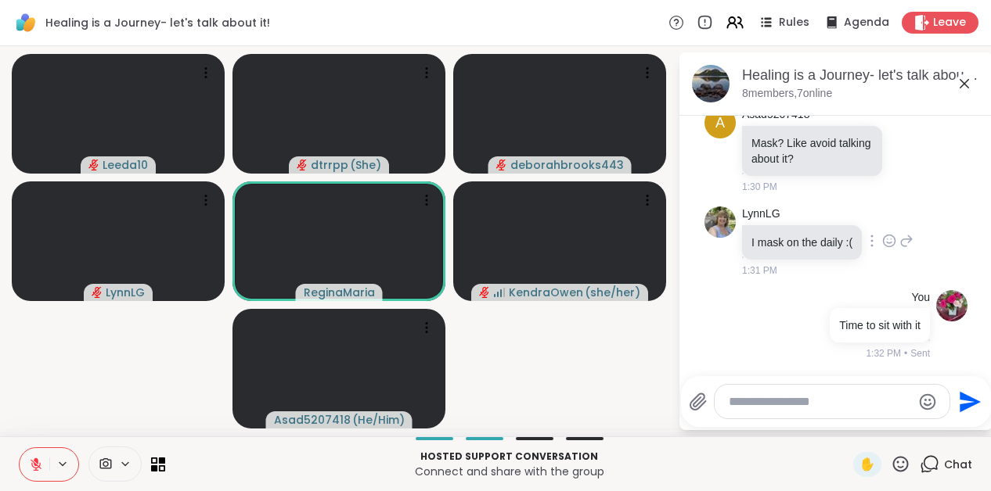
click at [891, 243] on icon at bounding box center [889, 244] width 5 height 2
click at [857, 220] on div "Select Reaction: Thumbs up" at bounding box center [855, 216] width 14 height 14
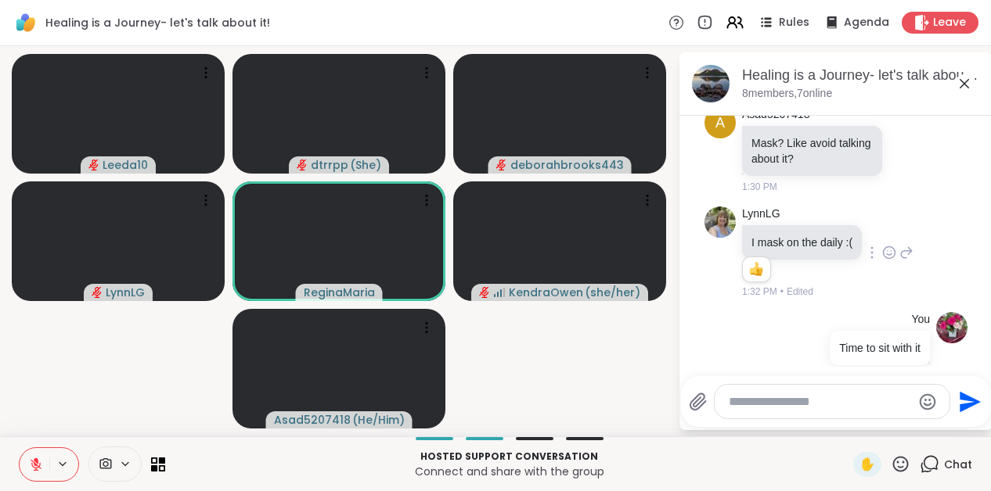
scroll to position [1986, 0]
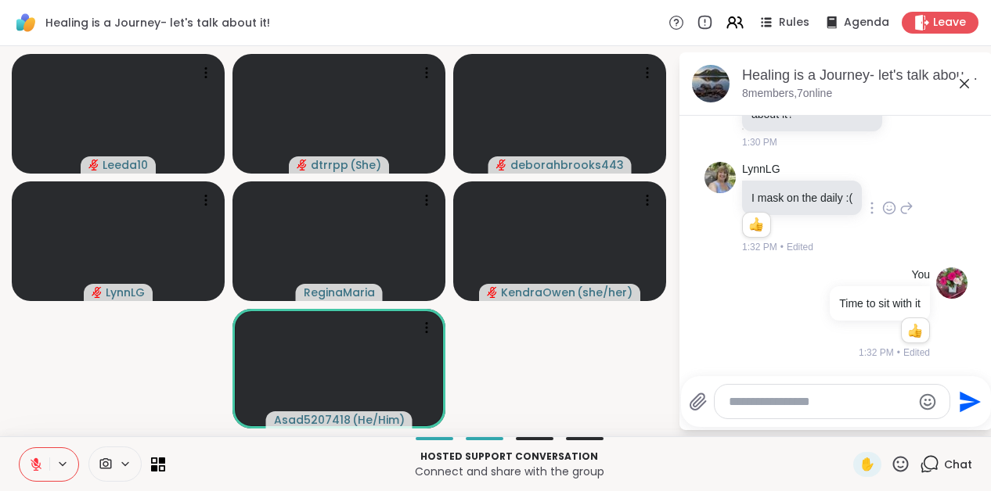
click at [776, 398] on textarea "Type your message" at bounding box center [820, 402] width 182 height 16
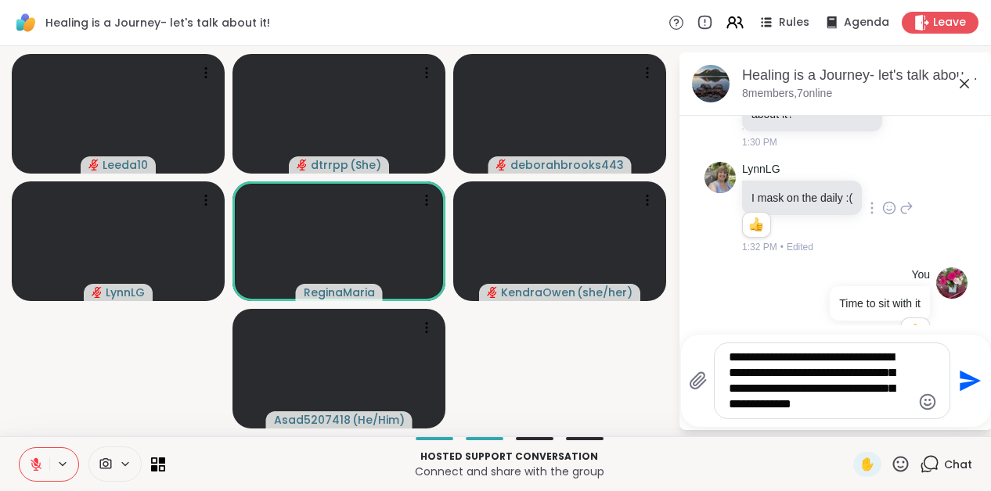
type textarea "**********"
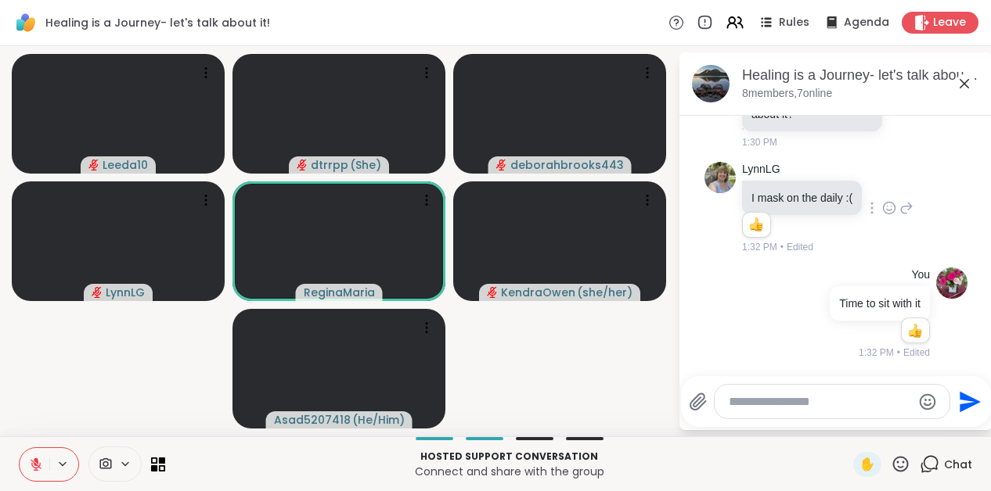
scroll to position [2148, 0]
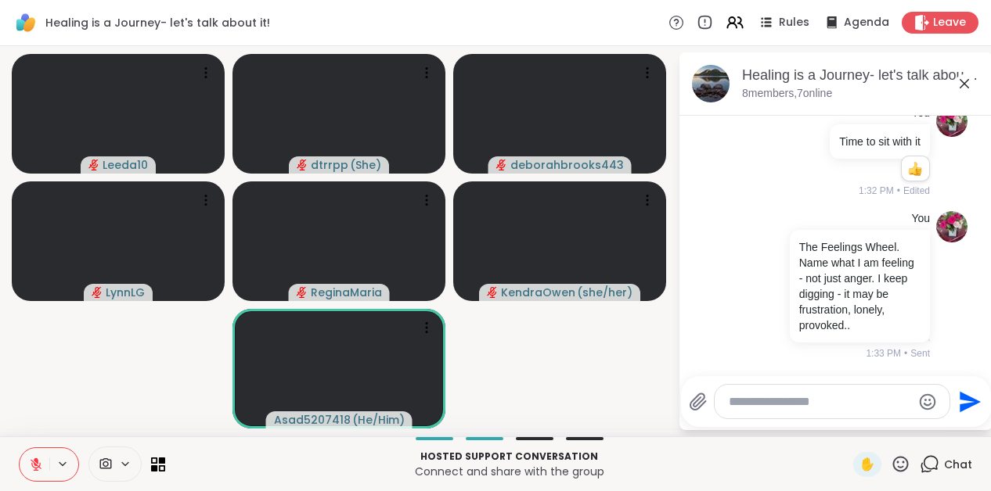
click at [900, 466] on icon at bounding box center [901, 465] width 20 height 20
click at [890, 419] on span "👍" at bounding box center [889, 423] width 16 height 19
click at [427, 324] on icon at bounding box center [427, 324] width 2 height 2
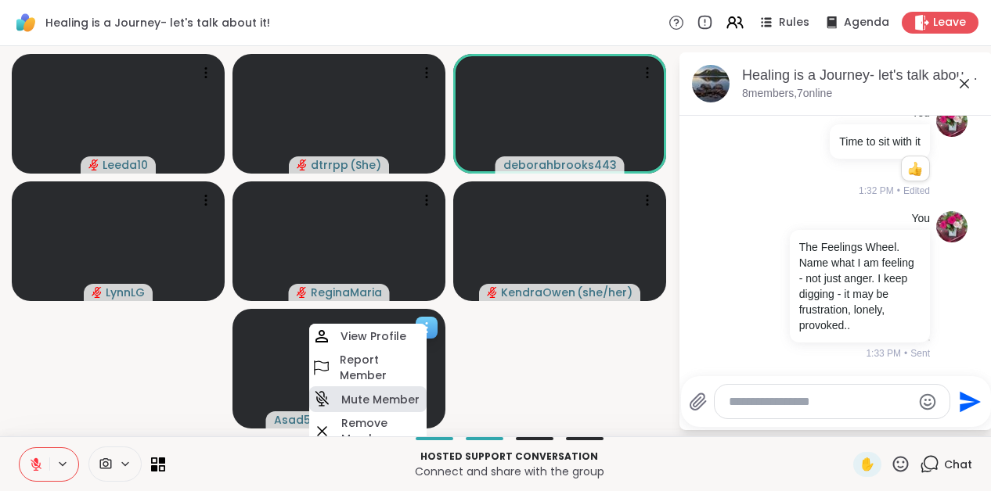
click at [418, 403] on div "Mute Member" at bounding box center [367, 400] width 117 height 26
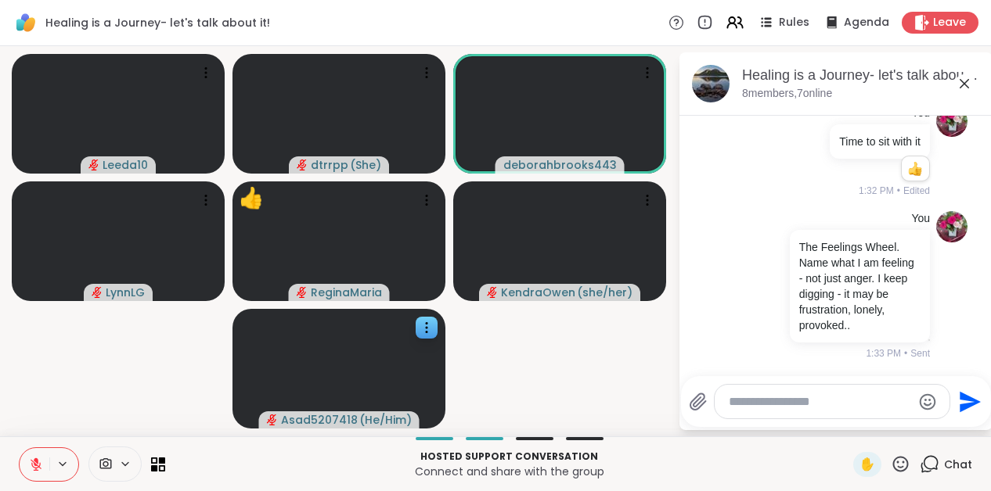
click at [758, 405] on textarea "Type your message" at bounding box center [820, 402] width 182 height 16
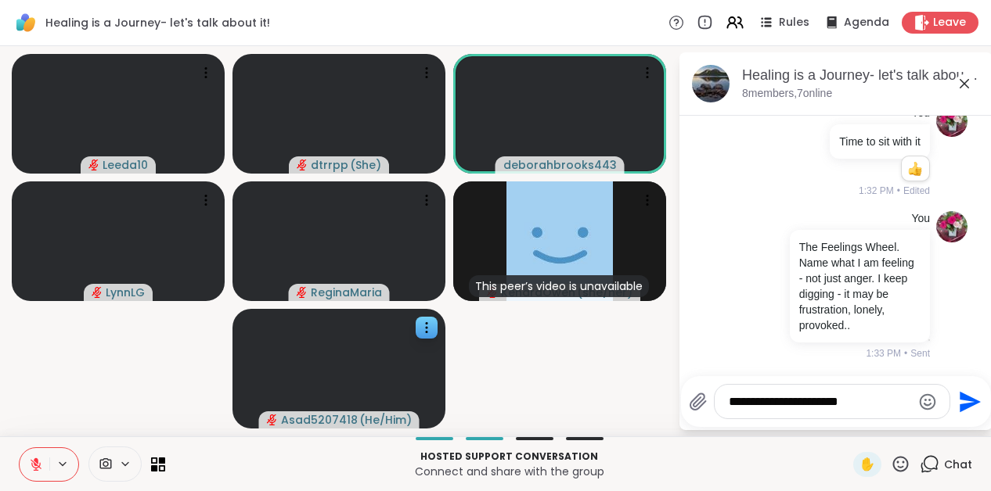
type textarea "**********"
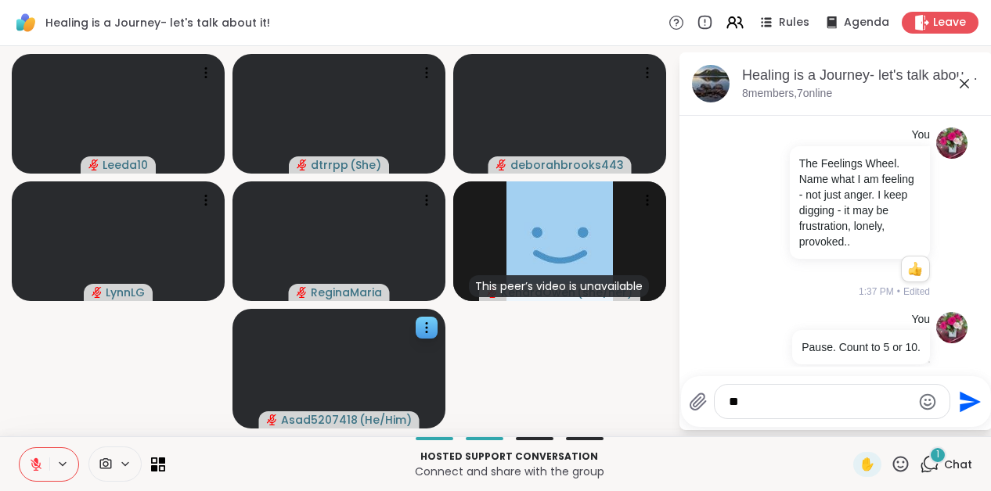
scroll to position [2384, 0]
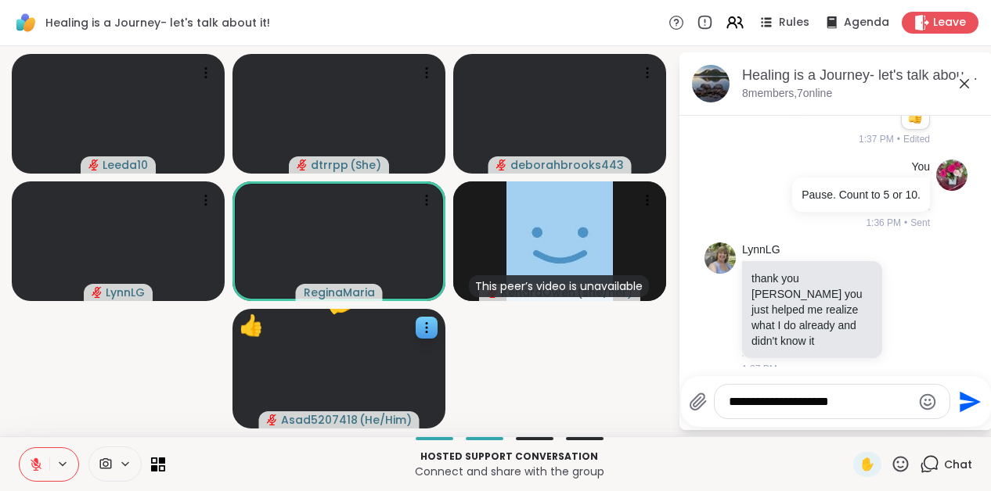
type textarea "**********"
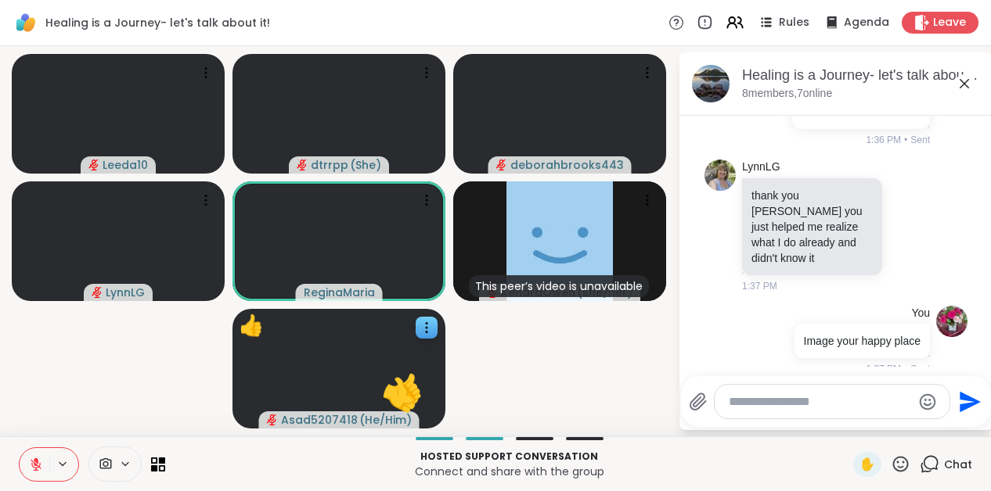
click at [907, 464] on icon at bounding box center [901, 465] width 20 height 20
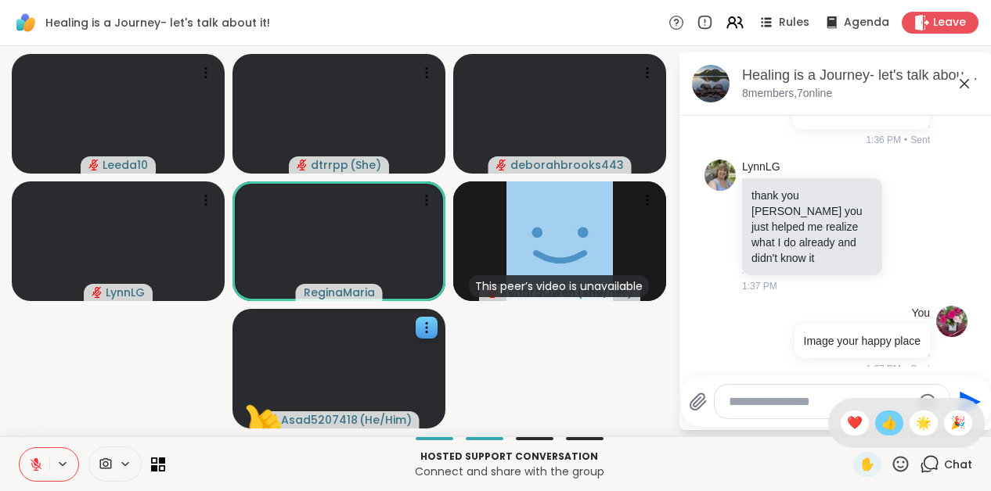
click at [887, 426] on span "👍" at bounding box center [889, 423] width 16 height 19
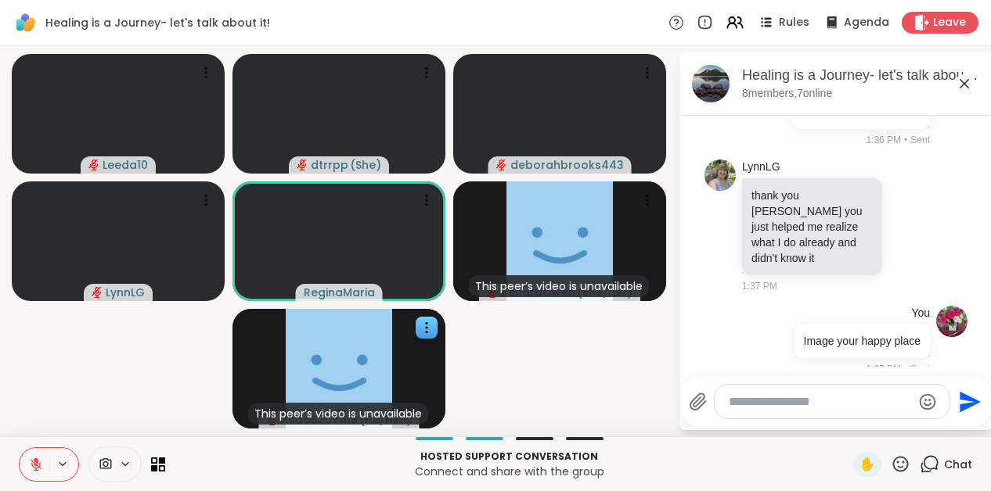
click at [782, 404] on textarea "Type your message" at bounding box center [820, 402] width 182 height 16
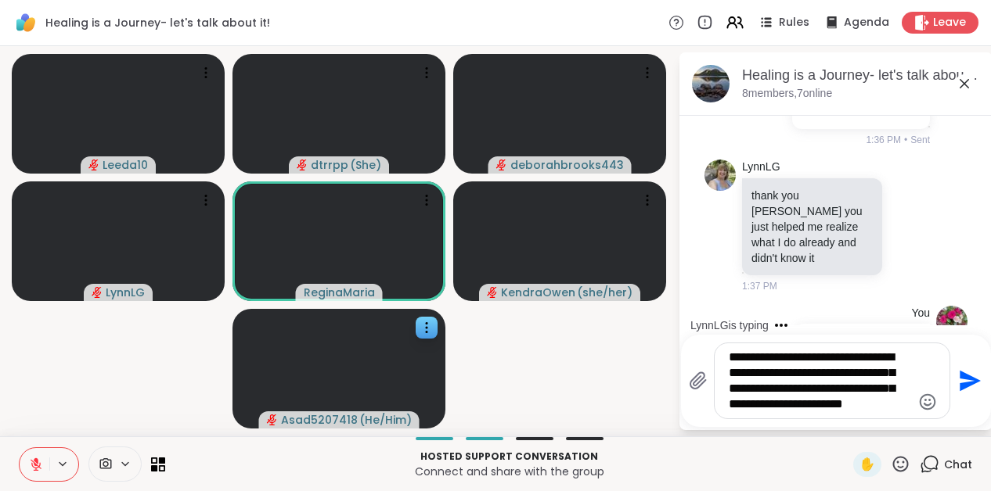
type textarea "**********"
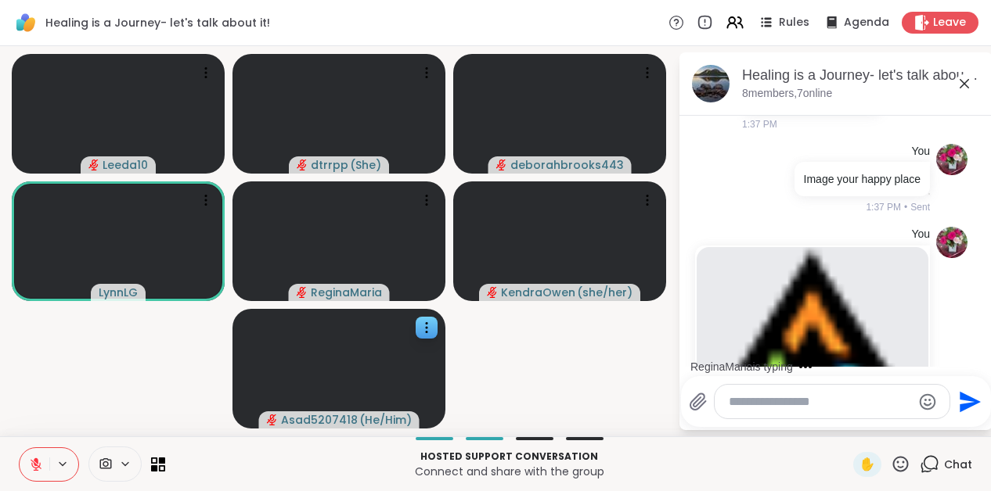
scroll to position [3, 0]
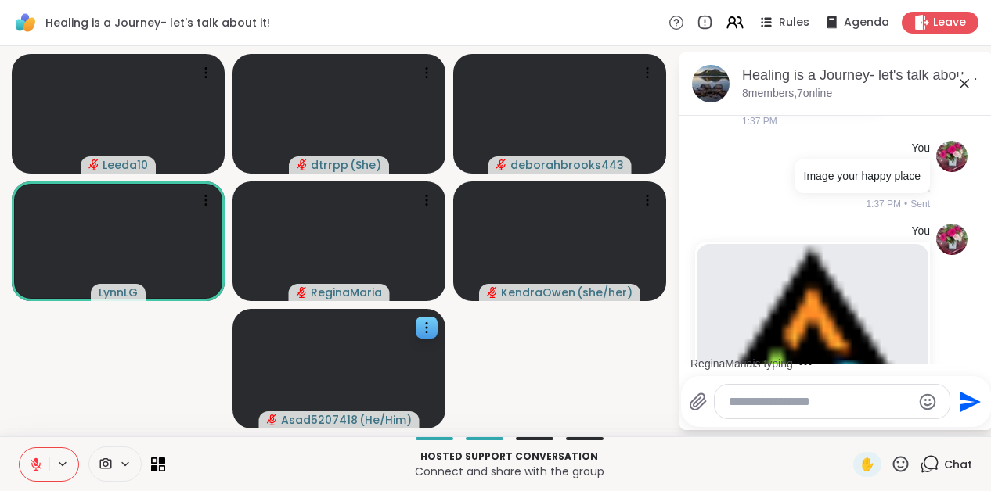
click at [736, 403] on textarea "Type your message" at bounding box center [820, 402] width 182 height 16
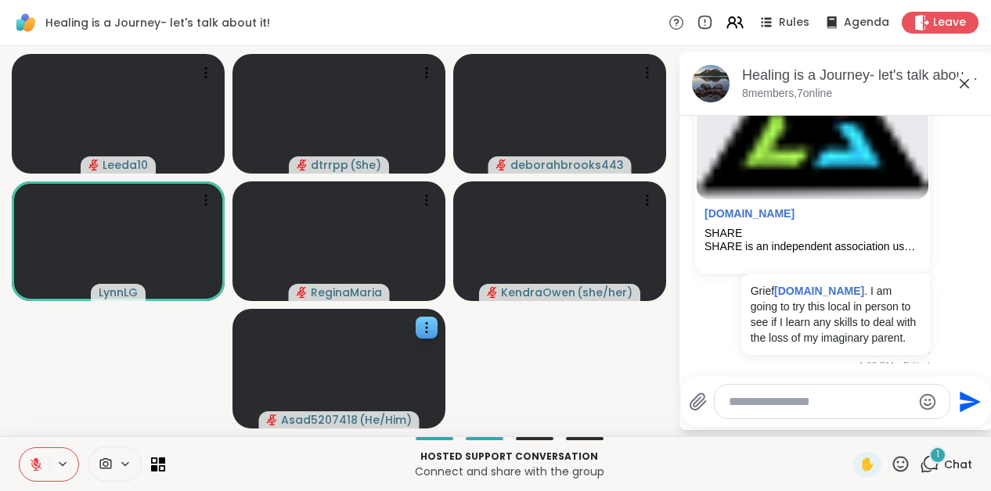
scroll to position [2953, 0]
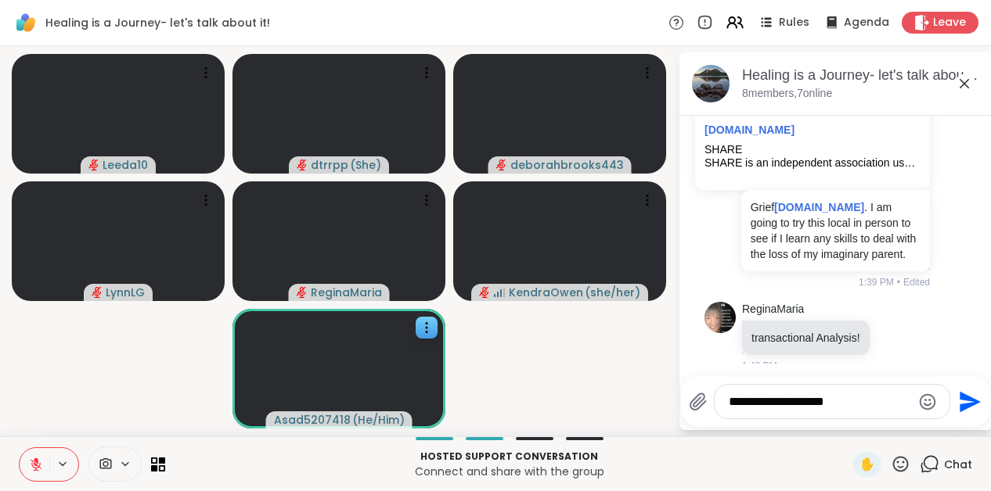
click at [776, 401] on textarea "**********" at bounding box center [820, 402] width 182 height 16
click at [868, 405] on textarea "**********" at bounding box center [820, 402] width 182 height 16
type textarea "**********"
click at [965, 403] on icon "Send" at bounding box center [969, 401] width 21 height 21
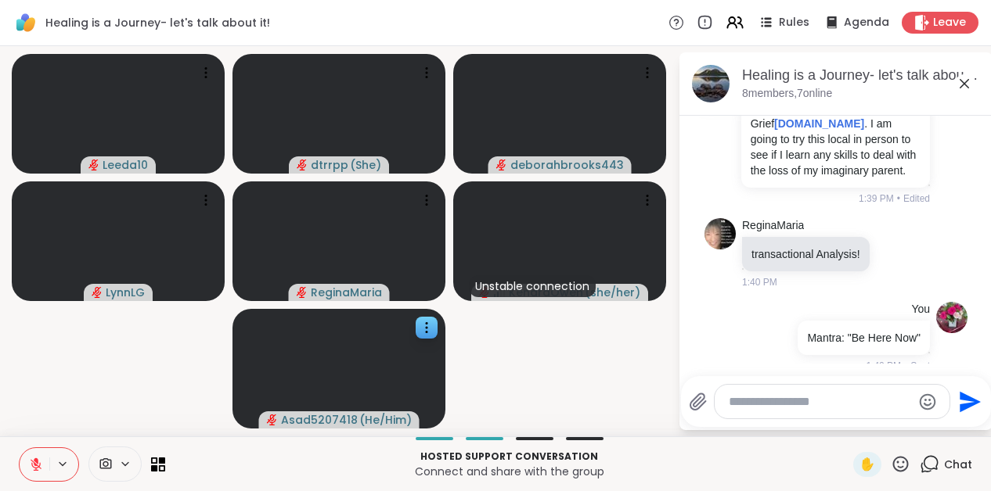
click at [32, 460] on icon at bounding box center [36, 464] width 11 height 11
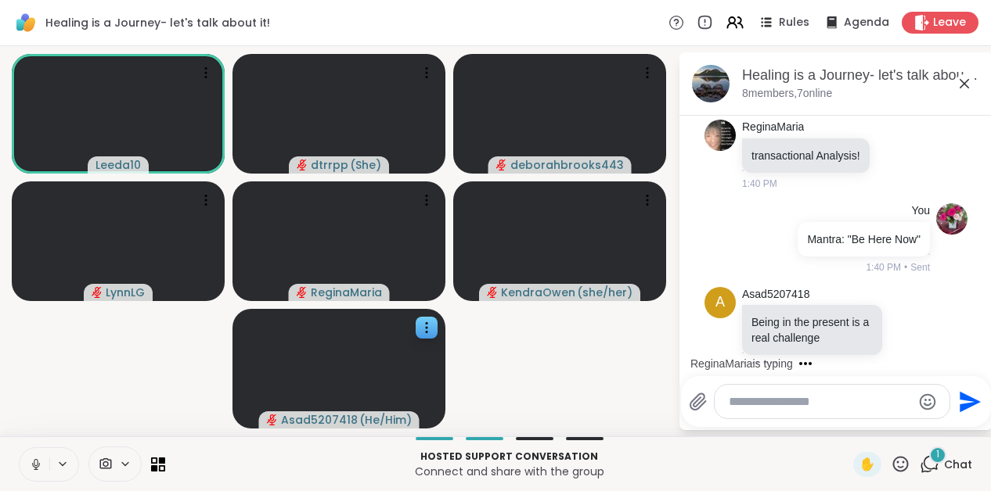
scroll to position [3219, 0]
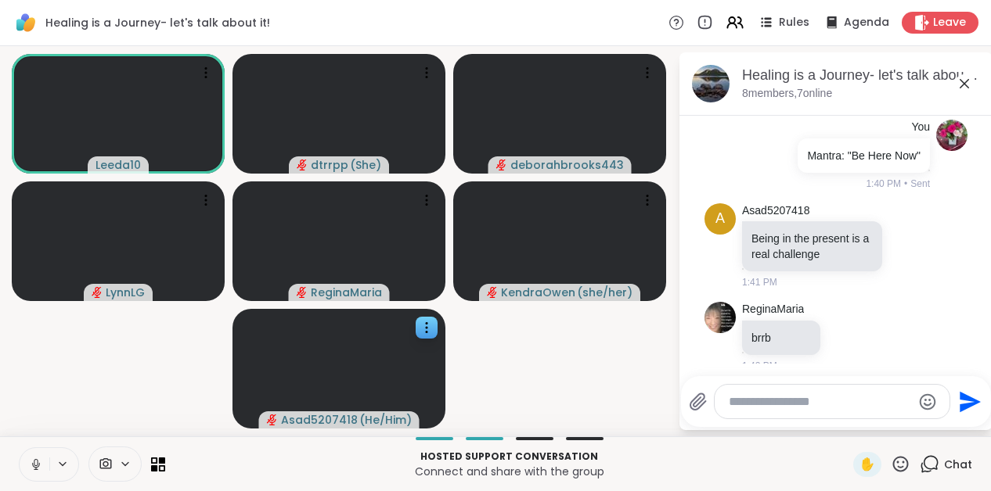
click at [40, 458] on icon at bounding box center [36, 465] width 14 height 14
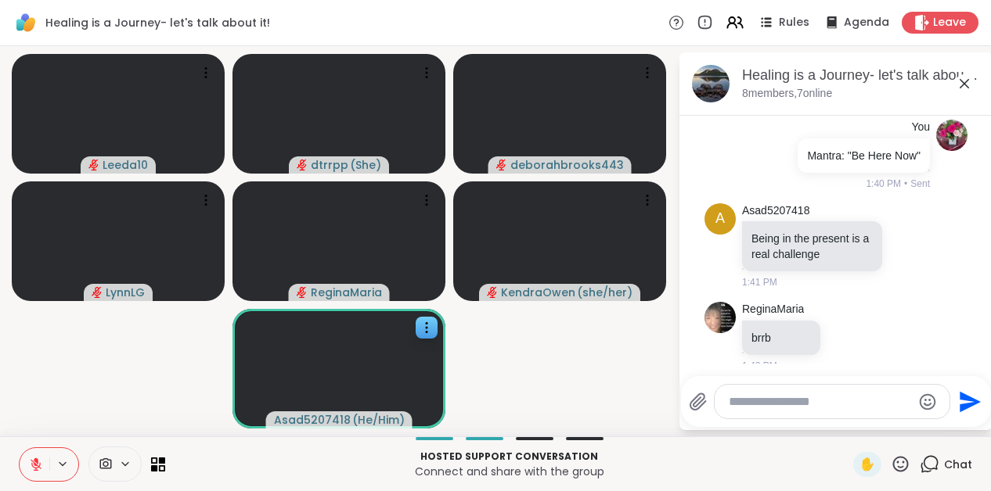
click at [34, 462] on icon at bounding box center [36, 464] width 11 height 11
click at [34, 462] on icon at bounding box center [36, 465] width 14 height 14
click at [34, 462] on icon at bounding box center [36, 464] width 11 height 11
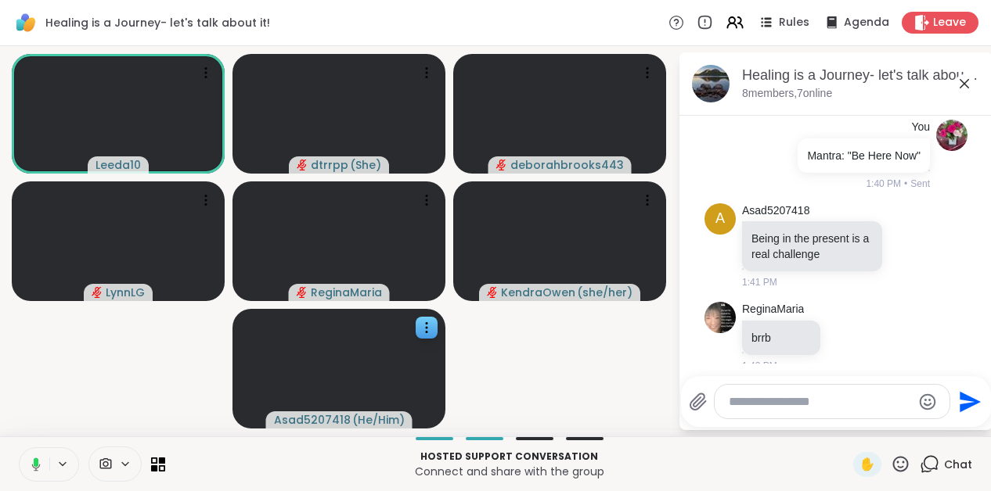
click at [34, 462] on icon at bounding box center [36, 462] width 5 height 9
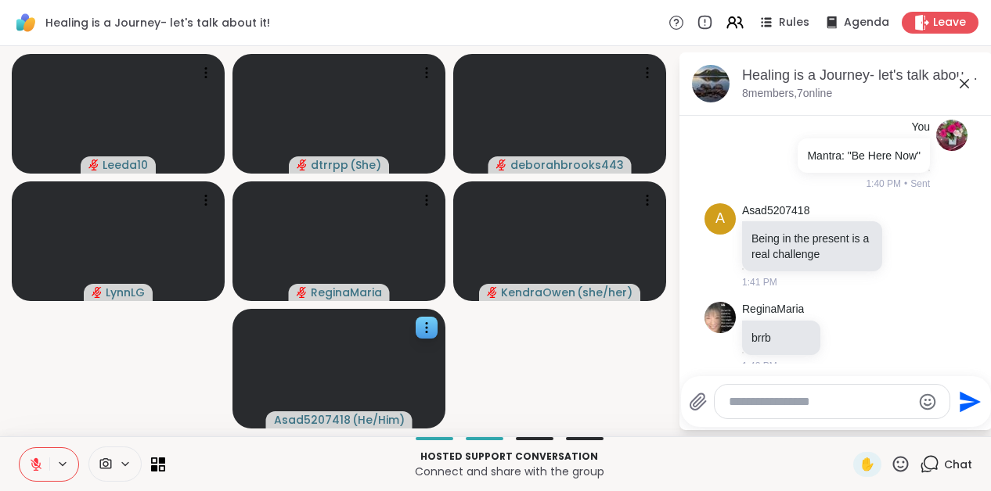
click at [34, 462] on icon at bounding box center [36, 464] width 11 height 11
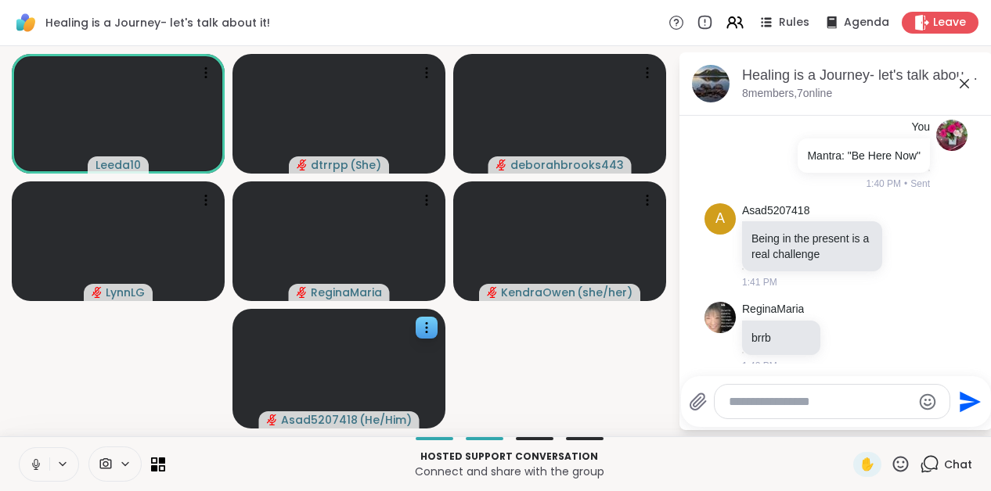
click at [35, 466] on icon at bounding box center [36, 462] width 4 height 7
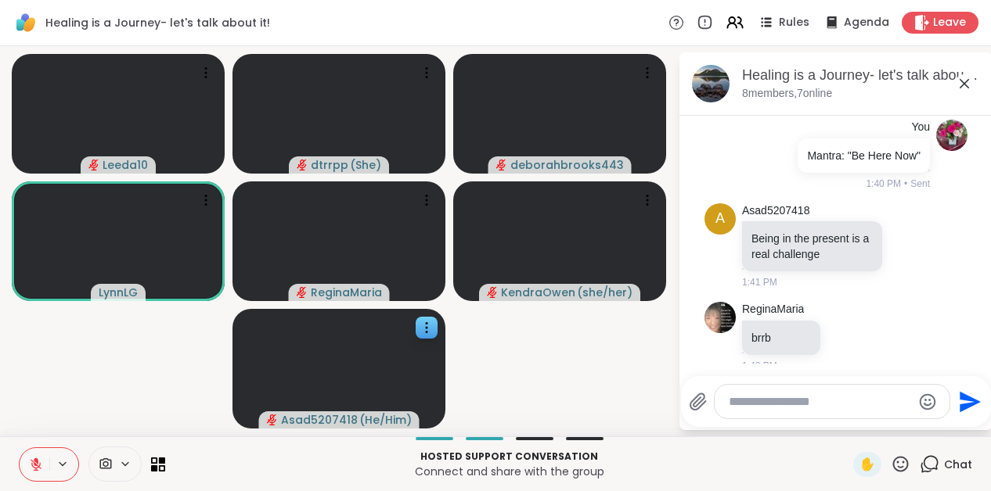
click at [38, 467] on icon at bounding box center [36, 465] width 14 height 14
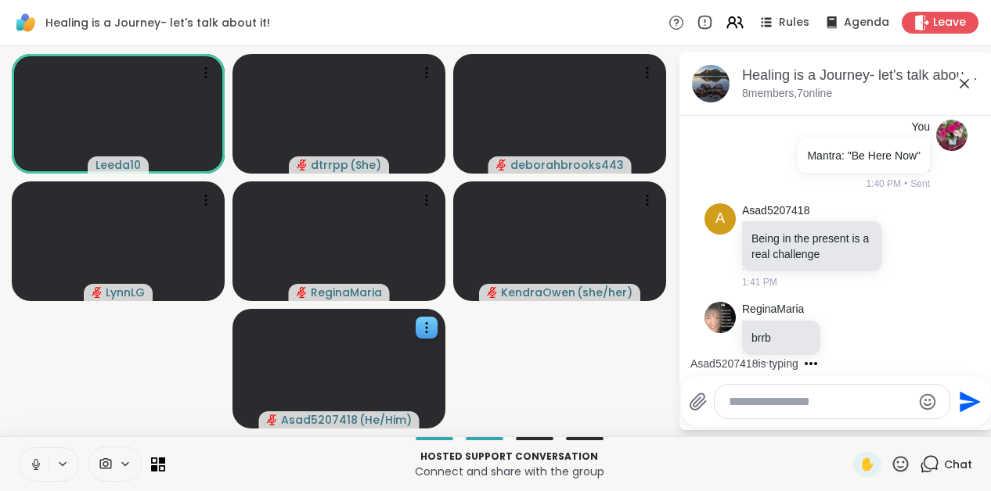
click at [32, 455] on button at bounding box center [35, 464] width 30 height 33
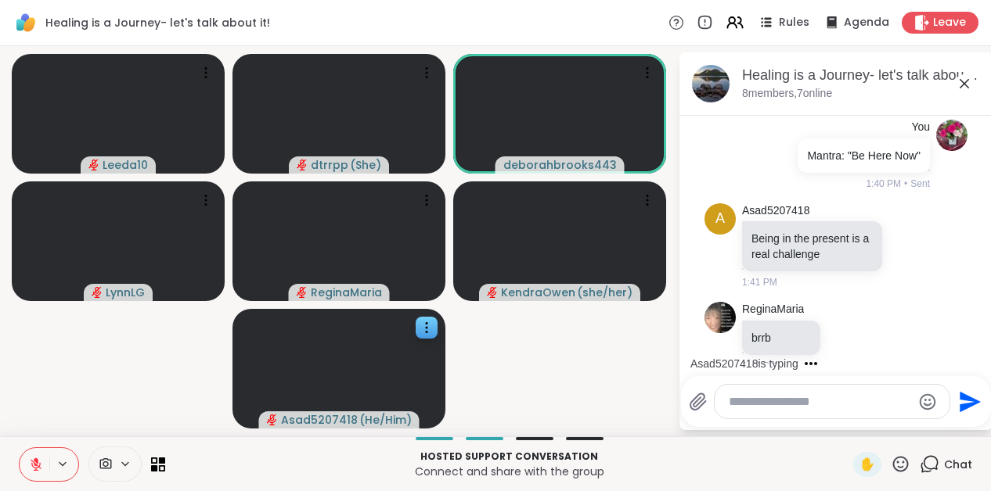
click at [898, 466] on icon at bounding box center [901, 465] width 20 height 20
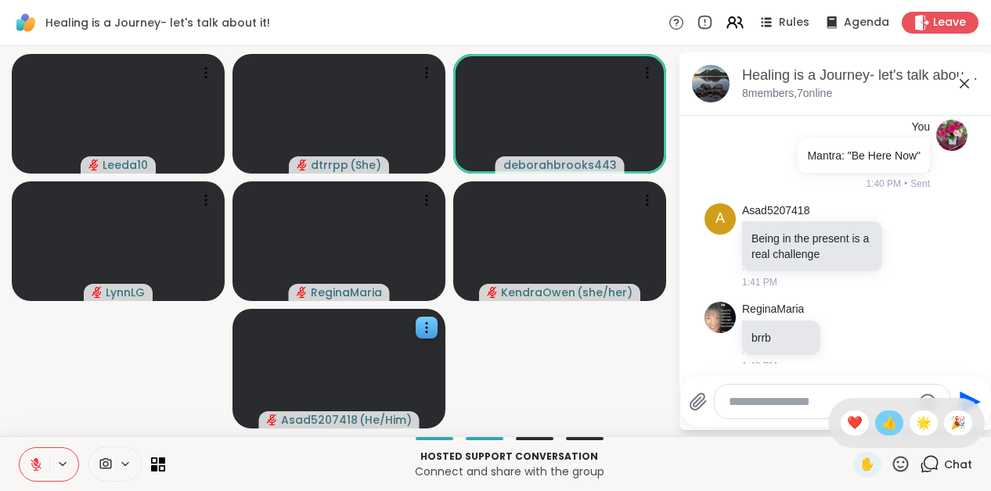
click at [894, 418] on span "👍" at bounding box center [889, 423] width 16 height 19
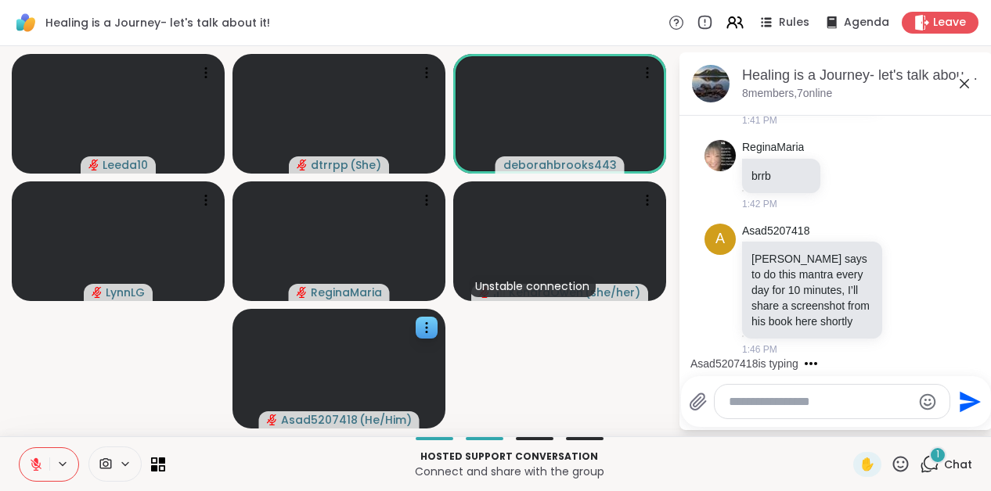
scroll to position [3479, 0]
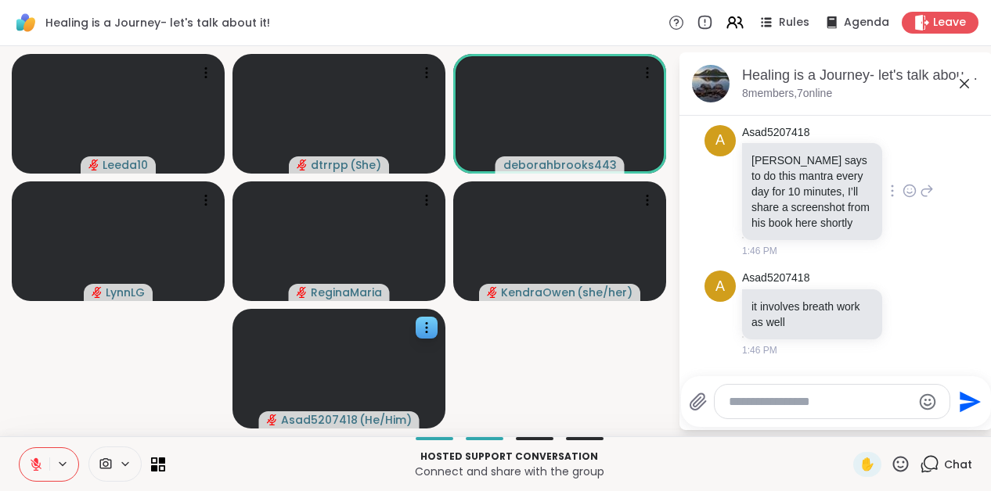
click at [907, 183] on icon at bounding box center [909, 191] width 14 height 16
click at [756, 160] on div "Select Reaction: Thumbs up" at bounding box center [750, 166] width 14 height 14
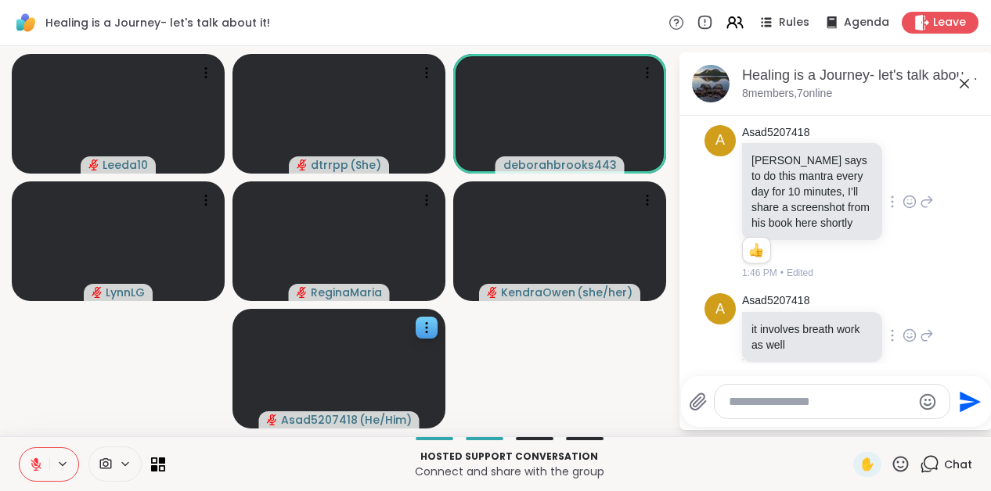
click at [905, 333] on icon at bounding box center [909, 336] width 14 height 16
click at [755, 312] on div "Select Reaction: Thumbs up" at bounding box center [750, 311] width 14 height 14
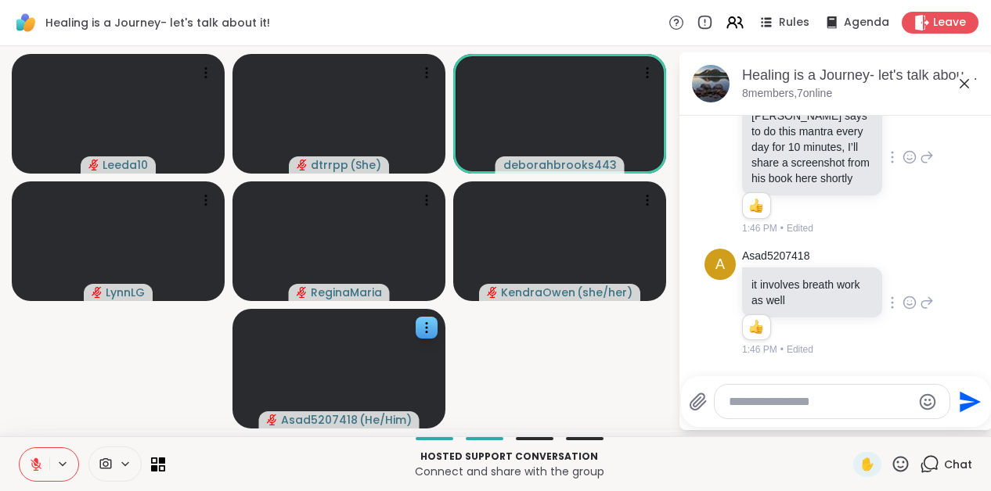
click at [902, 449] on div "Hosted support conversation Connect and share with the group ✋ Chat" at bounding box center [495, 464] width 991 height 55
click at [902, 467] on icon at bounding box center [901, 464] width 16 height 16
click at [890, 427] on span "👍" at bounding box center [889, 423] width 16 height 19
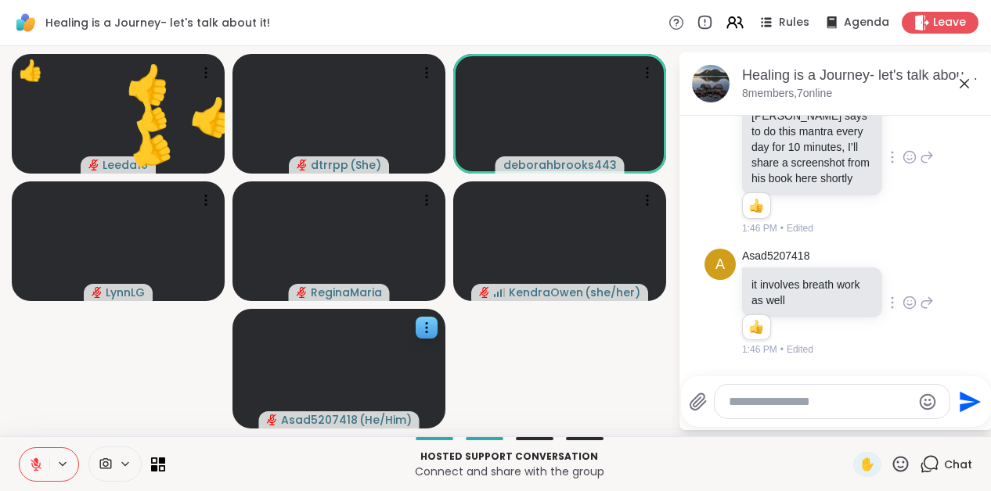
click at [905, 462] on icon at bounding box center [901, 465] width 20 height 20
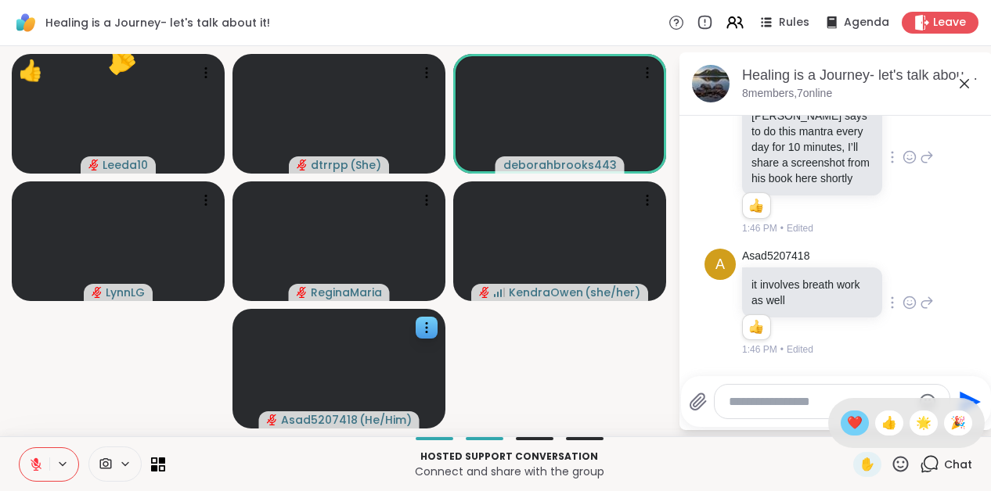
click at [859, 423] on span "❤️" at bounding box center [855, 423] width 16 height 19
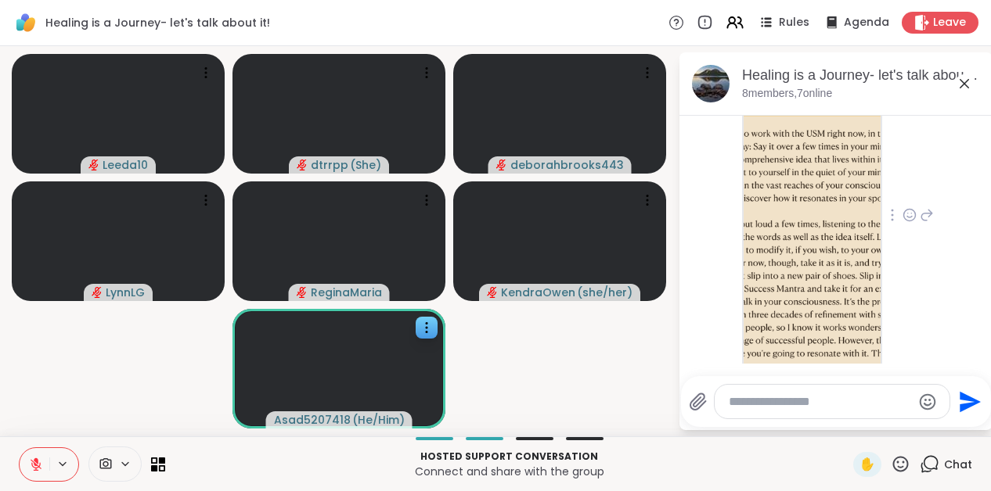
scroll to position [3889, 0]
click at [908, 214] on icon at bounding box center [909, 216] width 14 height 16
click at [876, 192] on div "Select Reaction: Thumbs up" at bounding box center [875, 191] width 14 height 14
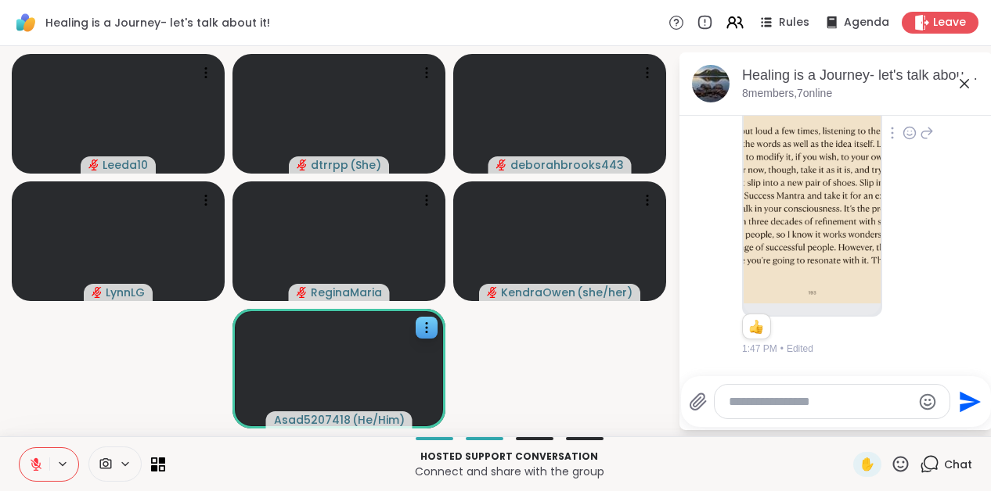
scroll to position [3770, 0]
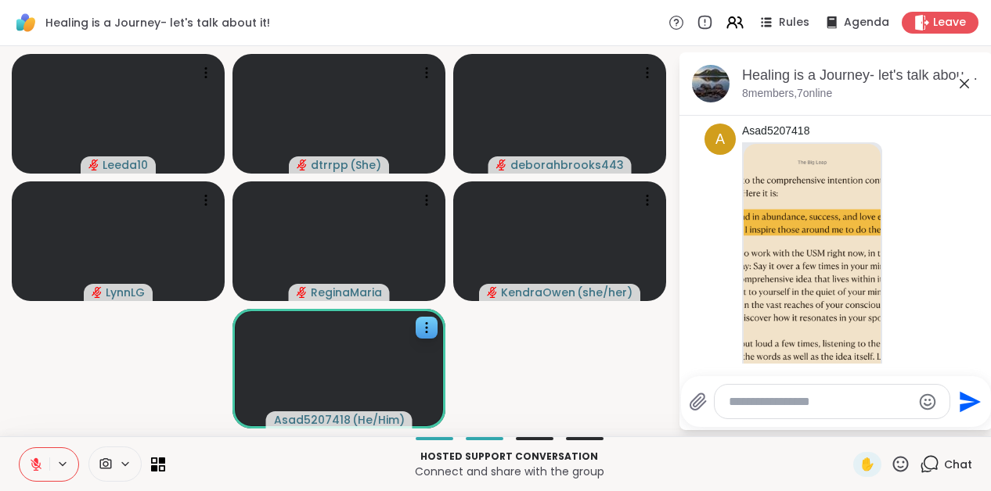
click at [857, 184] on img at bounding box center [811, 330] width 137 height 373
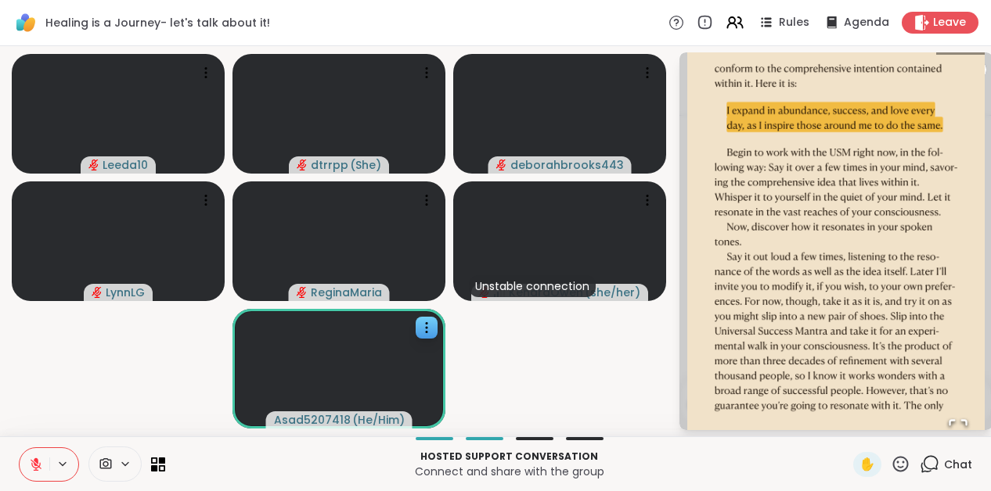
click at [617, 387] on video-player-container "Leeda10 dtrrpp ( She ) deborahbrooks443 [PERSON_NAME] Unstable connection [PERS…" at bounding box center [338, 241] width 659 height 378
click at [912, 245] on img "Go to Slide 1" at bounding box center [836, 241] width 298 height 429
click at [954, 425] on icon "Open Fullscreen" at bounding box center [958, 429] width 22 height 22
click at [931, 470] on icon at bounding box center [930, 463] width 15 height 14
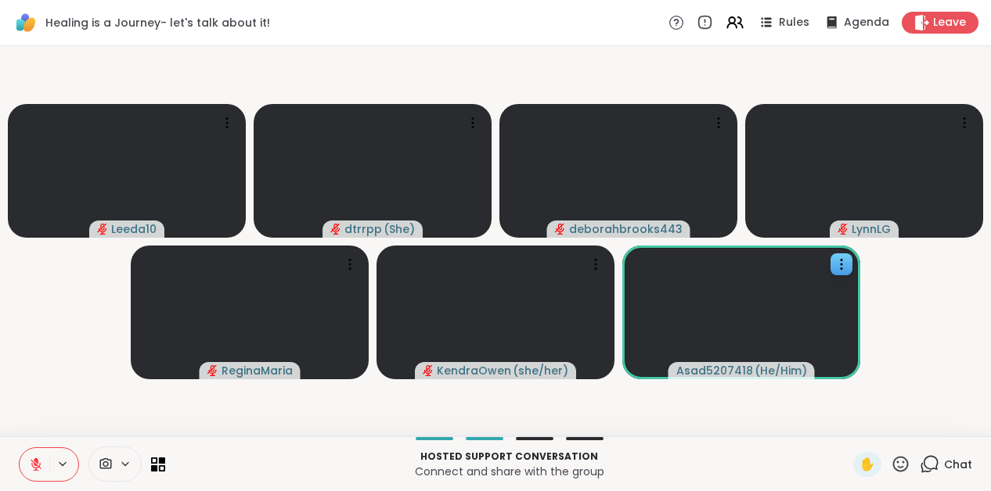
click at [931, 470] on icon at bounding box center [930, 463] width 15 height 14
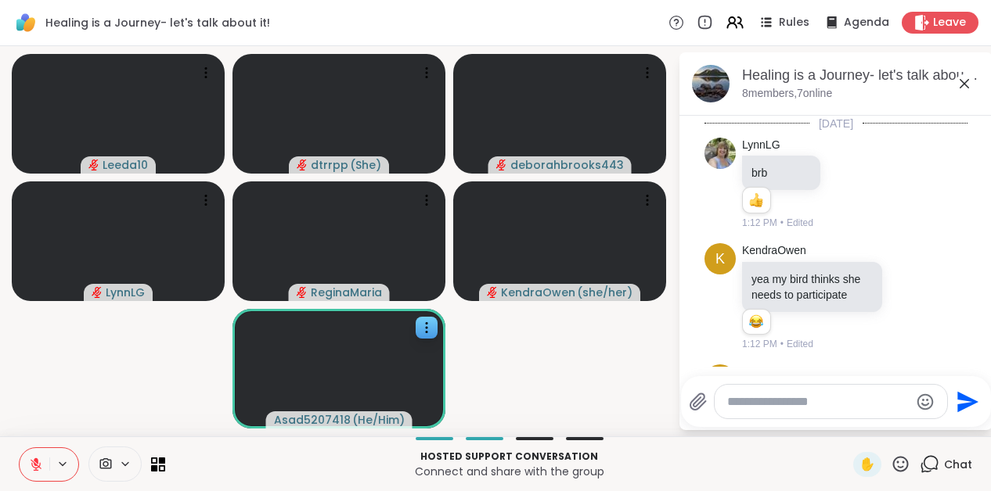
scroll to position [3968, 0]
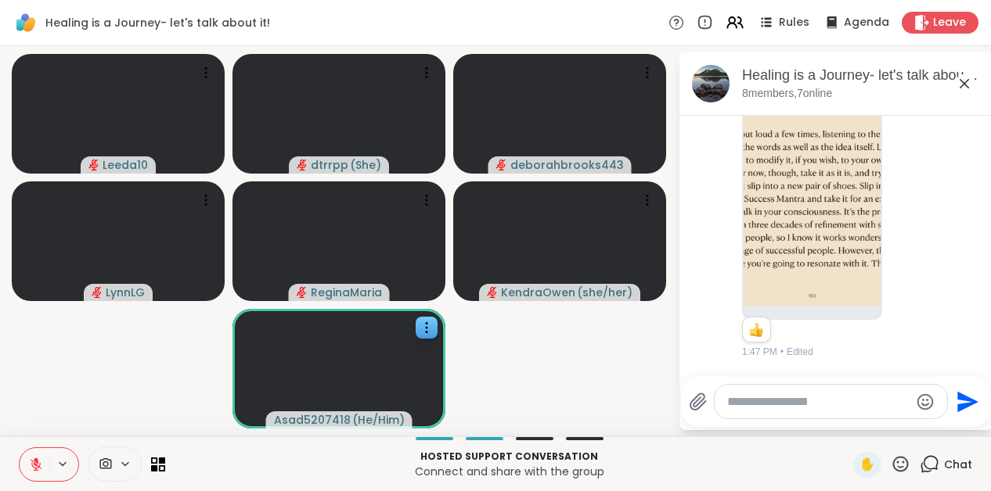
click at [843, 406] on textarea "Type your message" at bounding box center [818, 402] width 182 height 16
type textarea "*"
click at [804, 397] on textarea "*********" at bounding box center [820, 402] width 182 height 16
paste textarea "**********"
type textarea "**********"
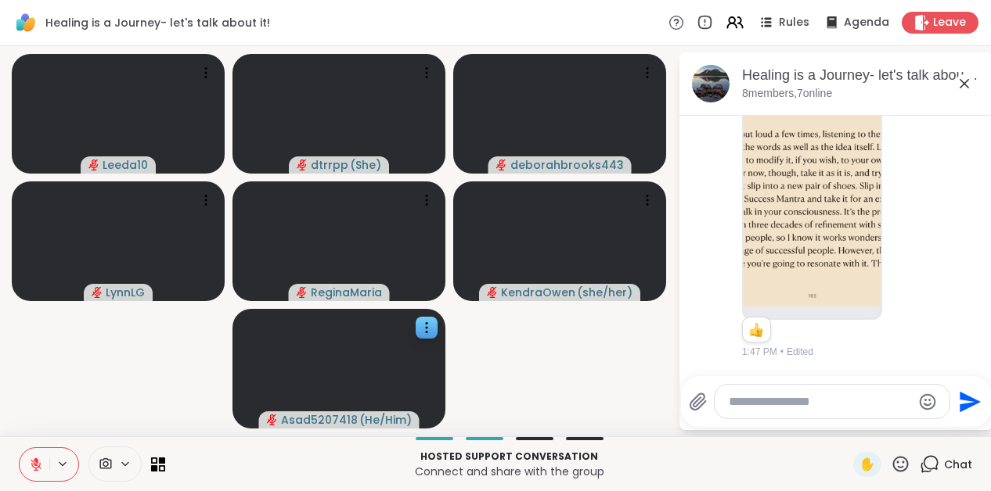
scroll to position [4066, 0]
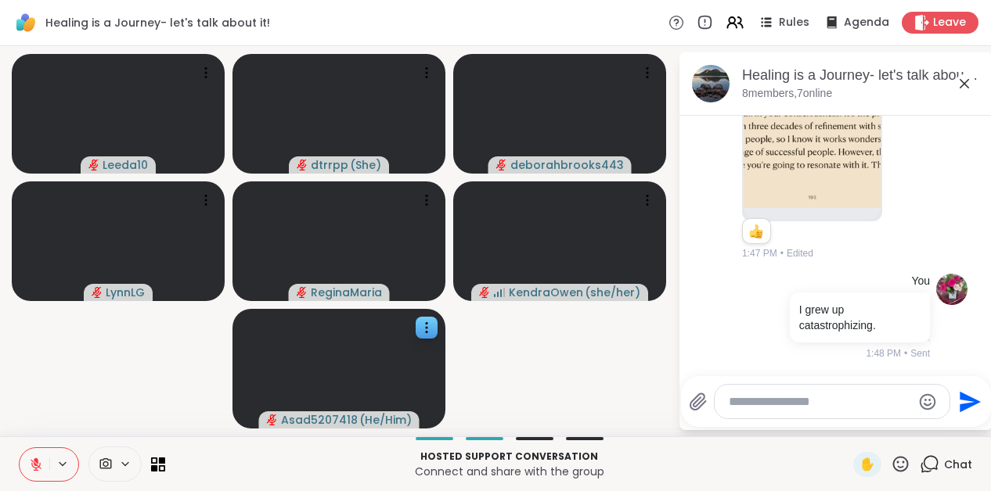
click at [31, 466] on icon at bounding box center [36, 465] width 14 height 14
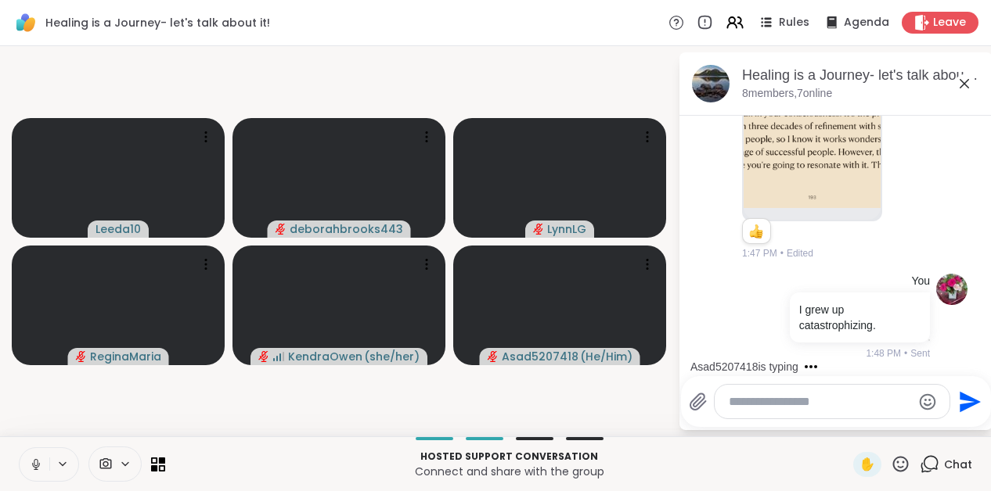
scroll to position [4150, 0]
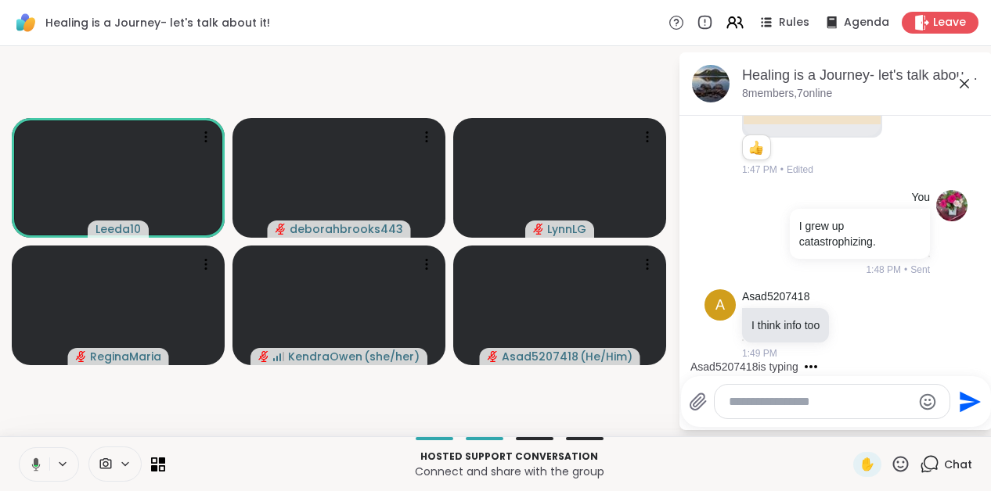
click at [35, 467] on icon at bounding box center [34, 465] width 14 height 14
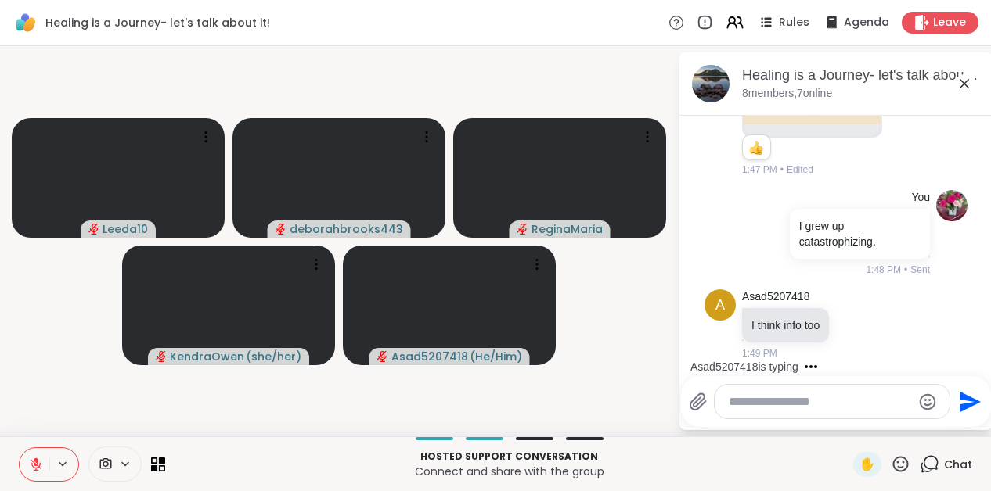
click at [38, 466] on icon at bounding box center [36, 464] width 11 height 11
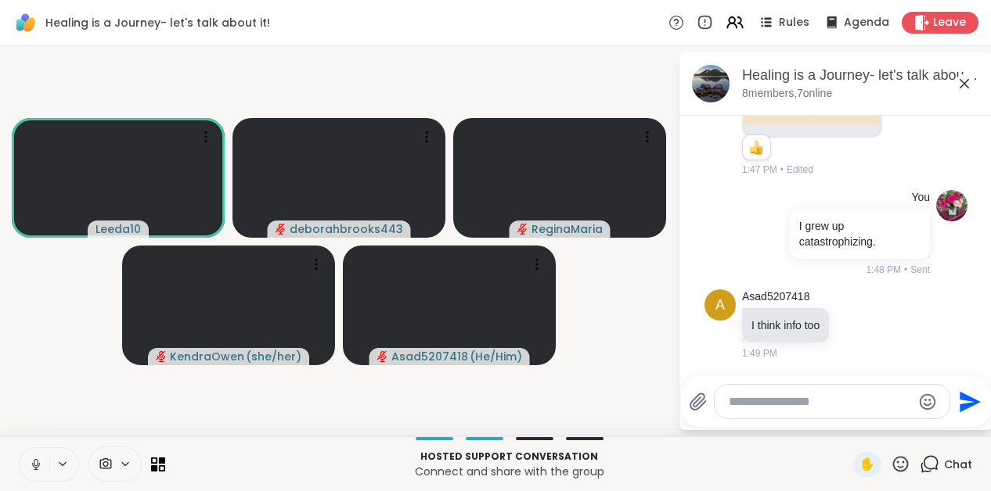
scroll to position [4249, 0]
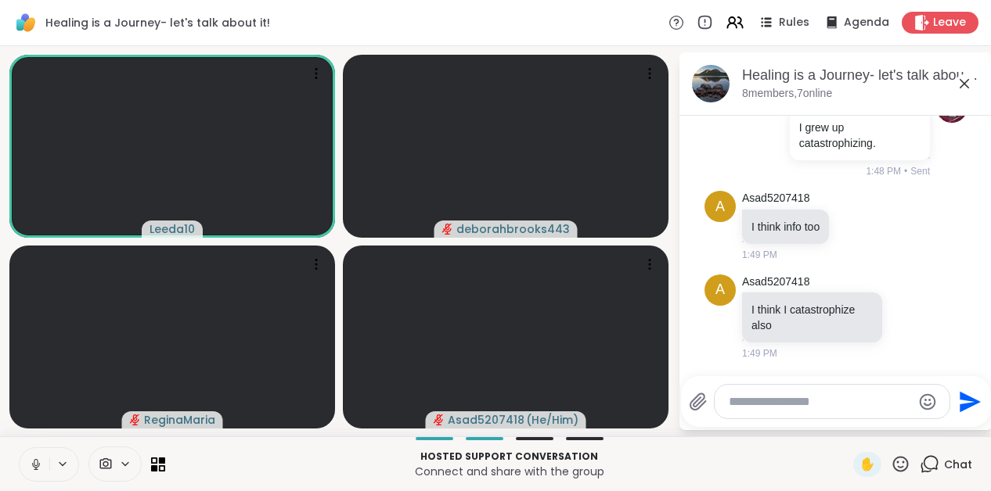
click at [36, 462] on icon at bounding box center [36, 465] width 14 height 14
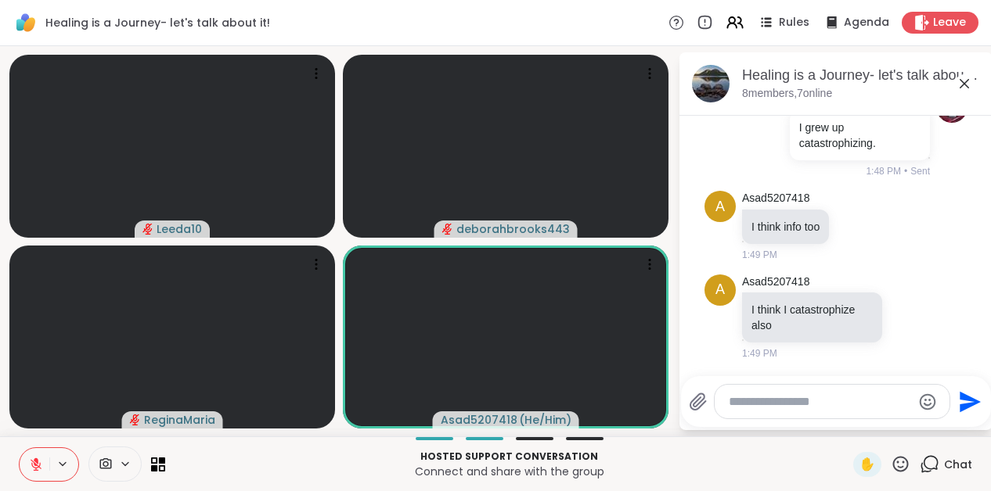
click at [905, 470] on icon at bounding box center [901, 464] width 16 height 16
click at [853, 427] on span "❤️" at bounding box center [855, 423] width 16 height 19
click at [42, 463] on icon at bounding box center [36, 465] width 14 height 14
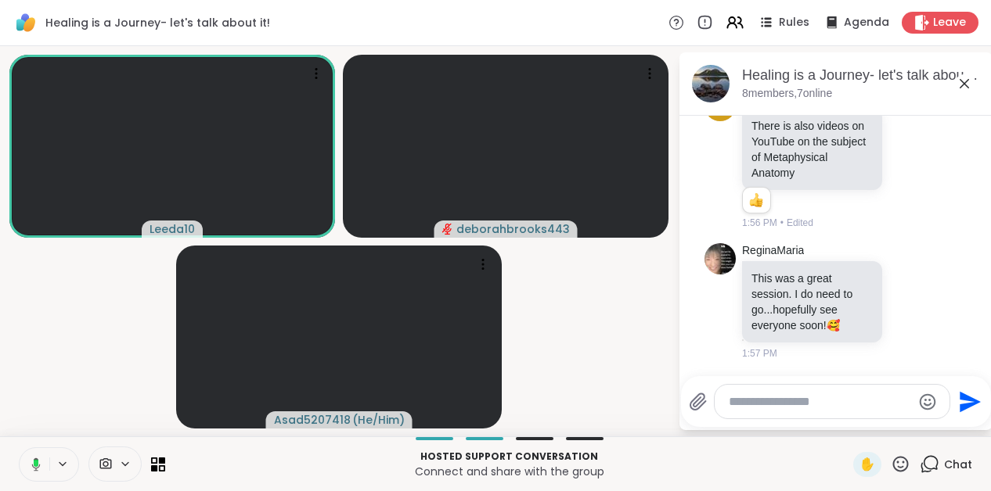
scroll to position [4676, 0]
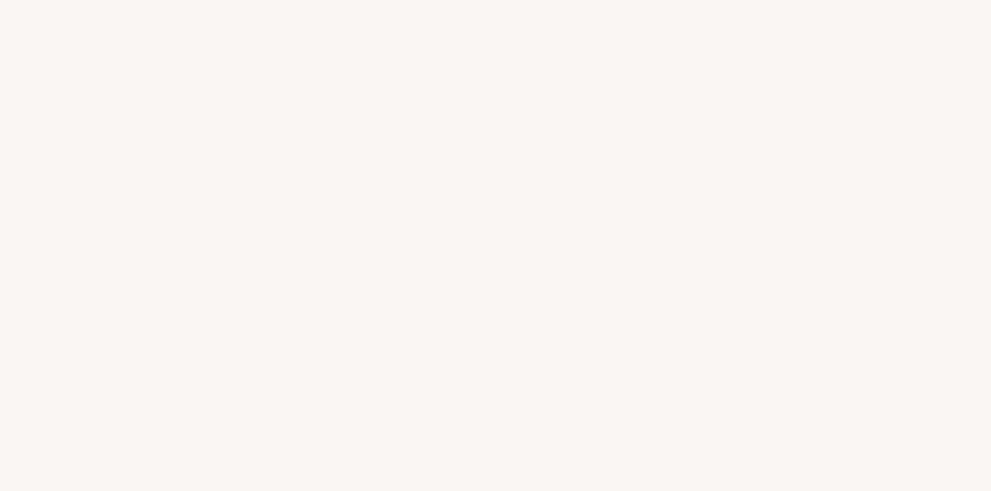
click at [579, 185] on div at bounding box center [495, 245] width 991 height 491
